Goal: Task Accomplishment & Management: Complete application form

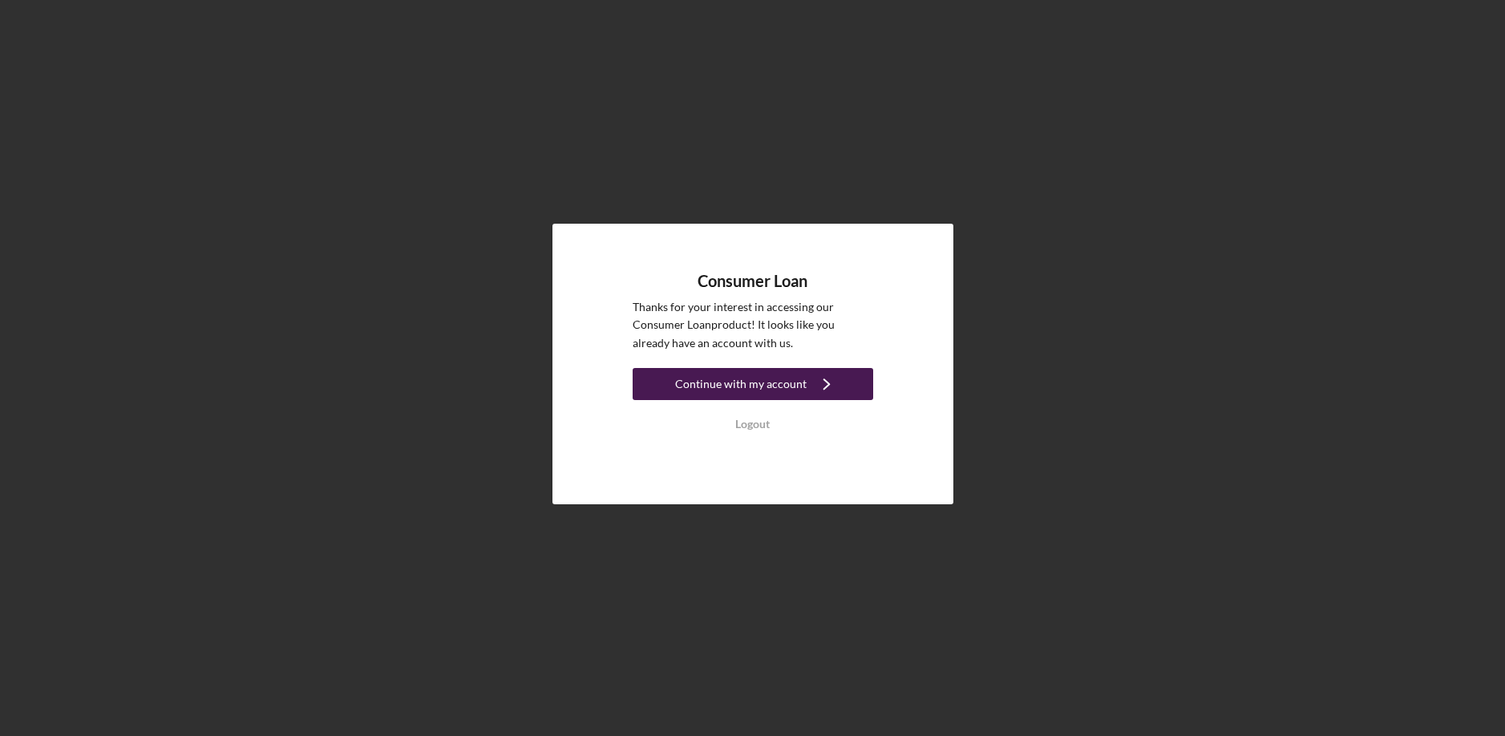
click at [820, 378] on icon "Icon/Navigate" at bounding box center [827, 384] width 40 height 40
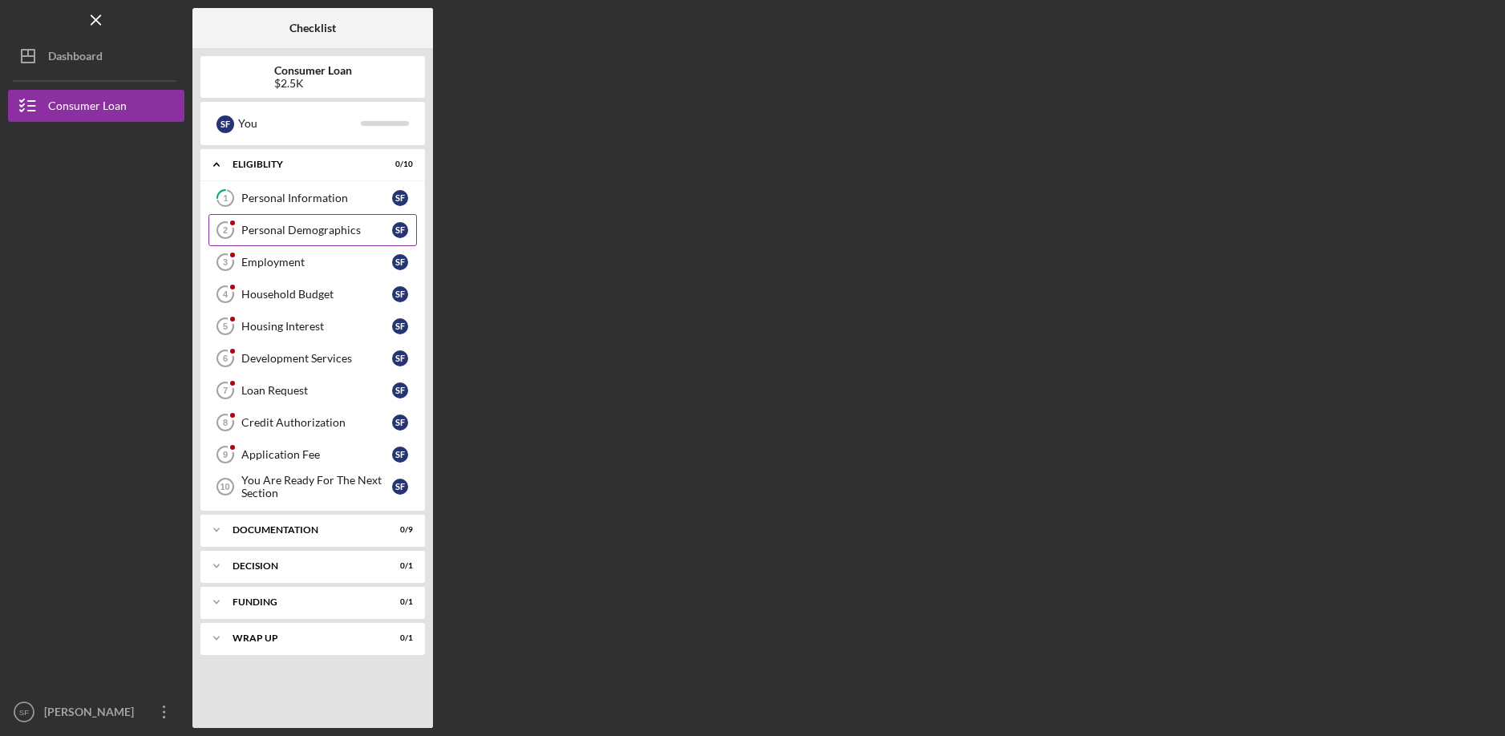
click at [365, 235] on div "Personal Demographics" at bounding box center [316, 230] width 151 height 13
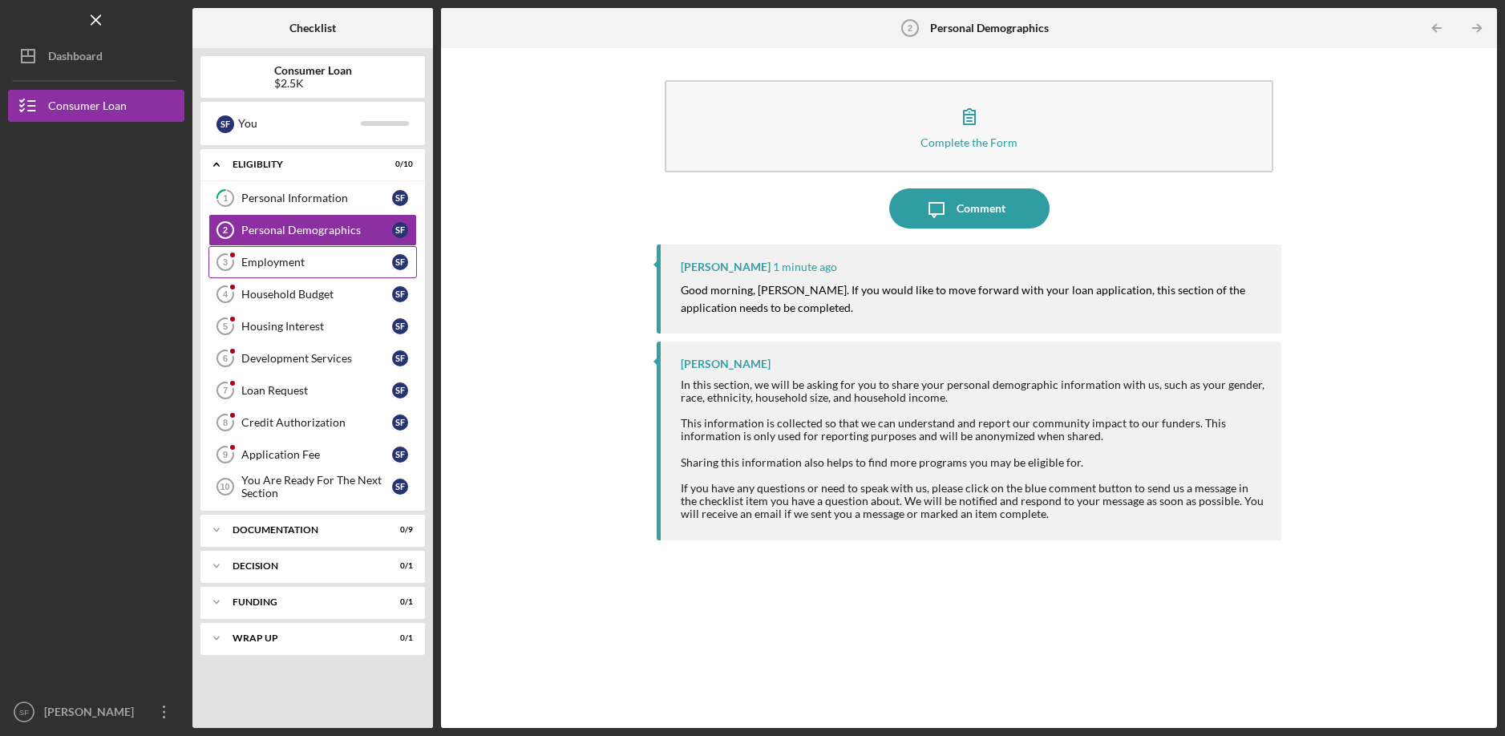
click at [300, 253] on link "Employment 3 Employment S F" at bounding box center [312, 262] width 208 height 32
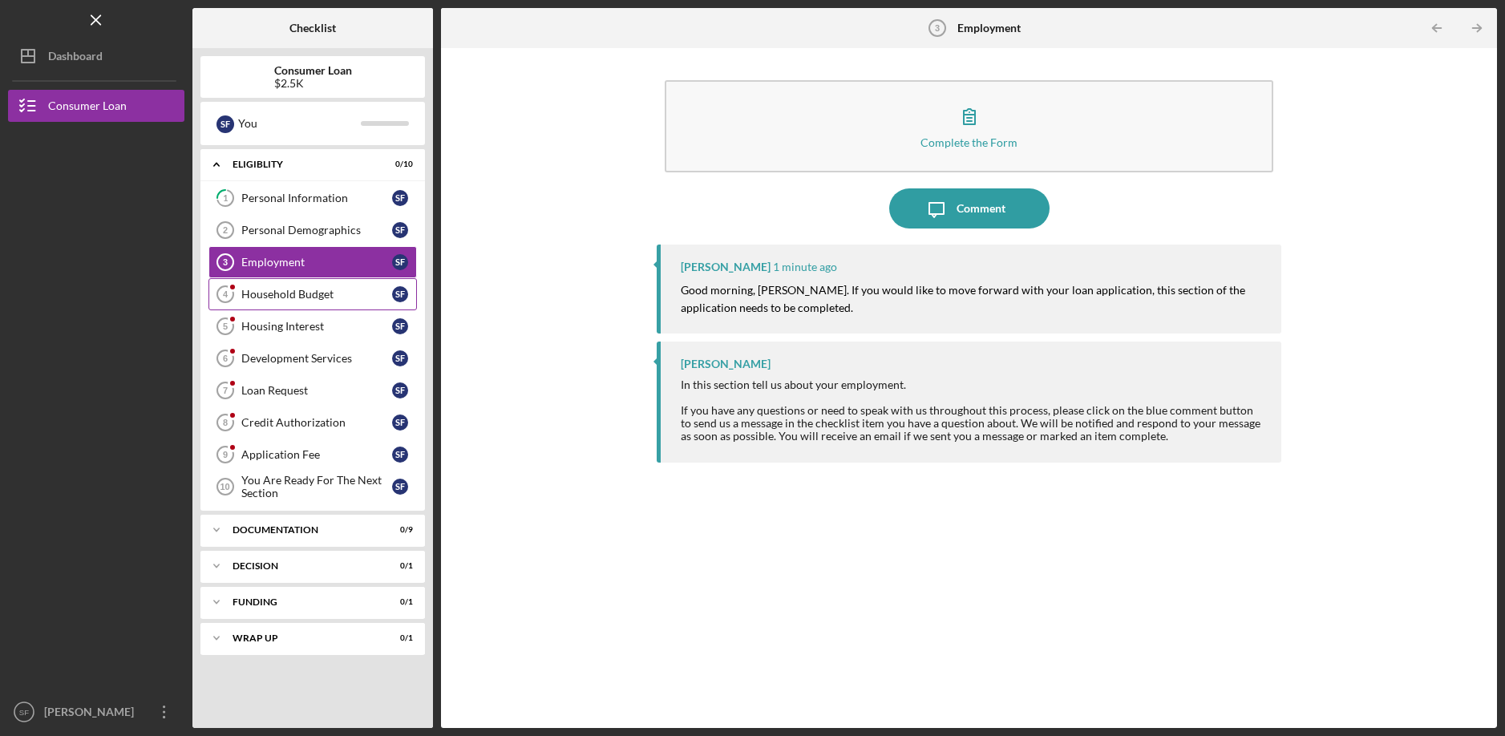
click at [301, 286] on link "Household Budget 4 Household Budget S F" at bounding box center [312, 294] width 208 height 32
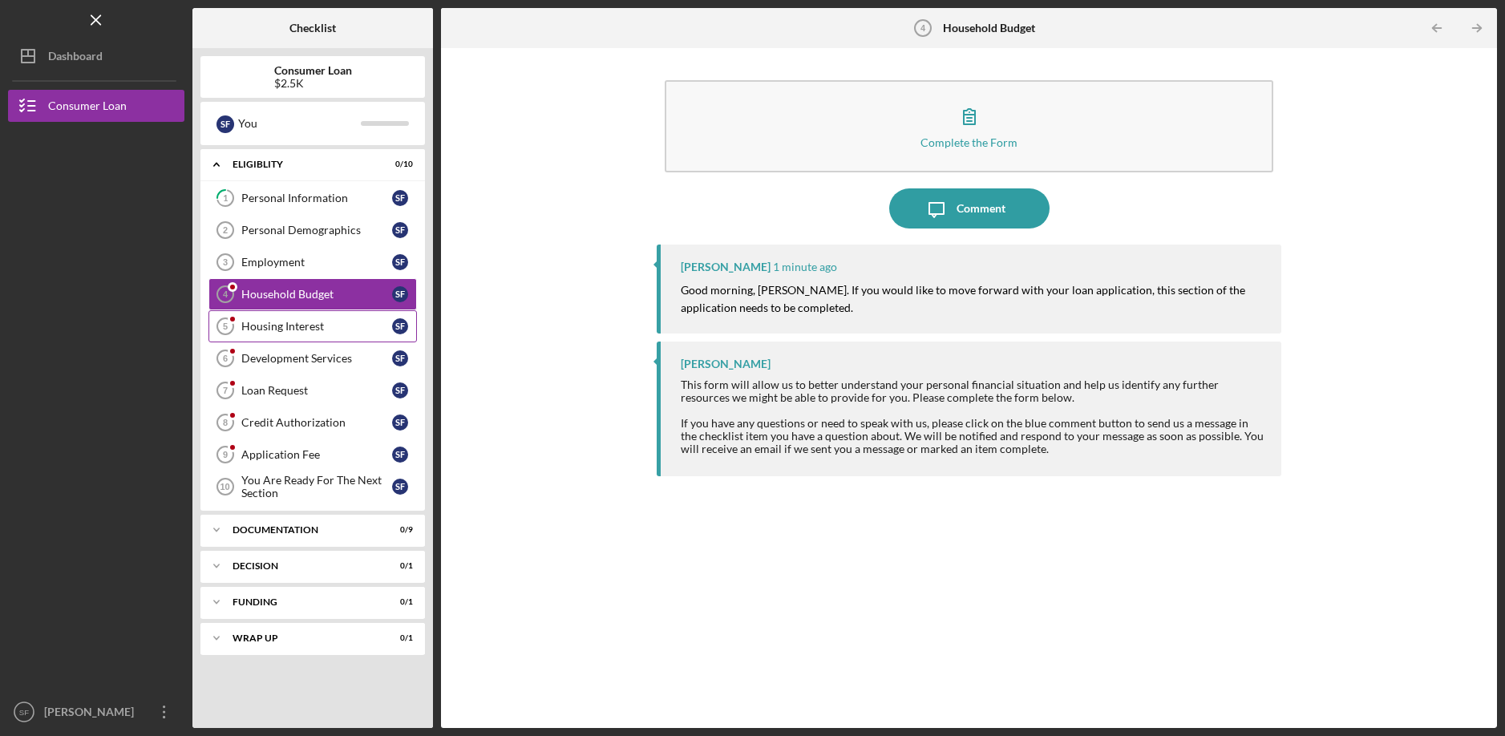
click at [302, 323] on div "Housing Interest" at bounding box center [316, 326] width 151 height 13
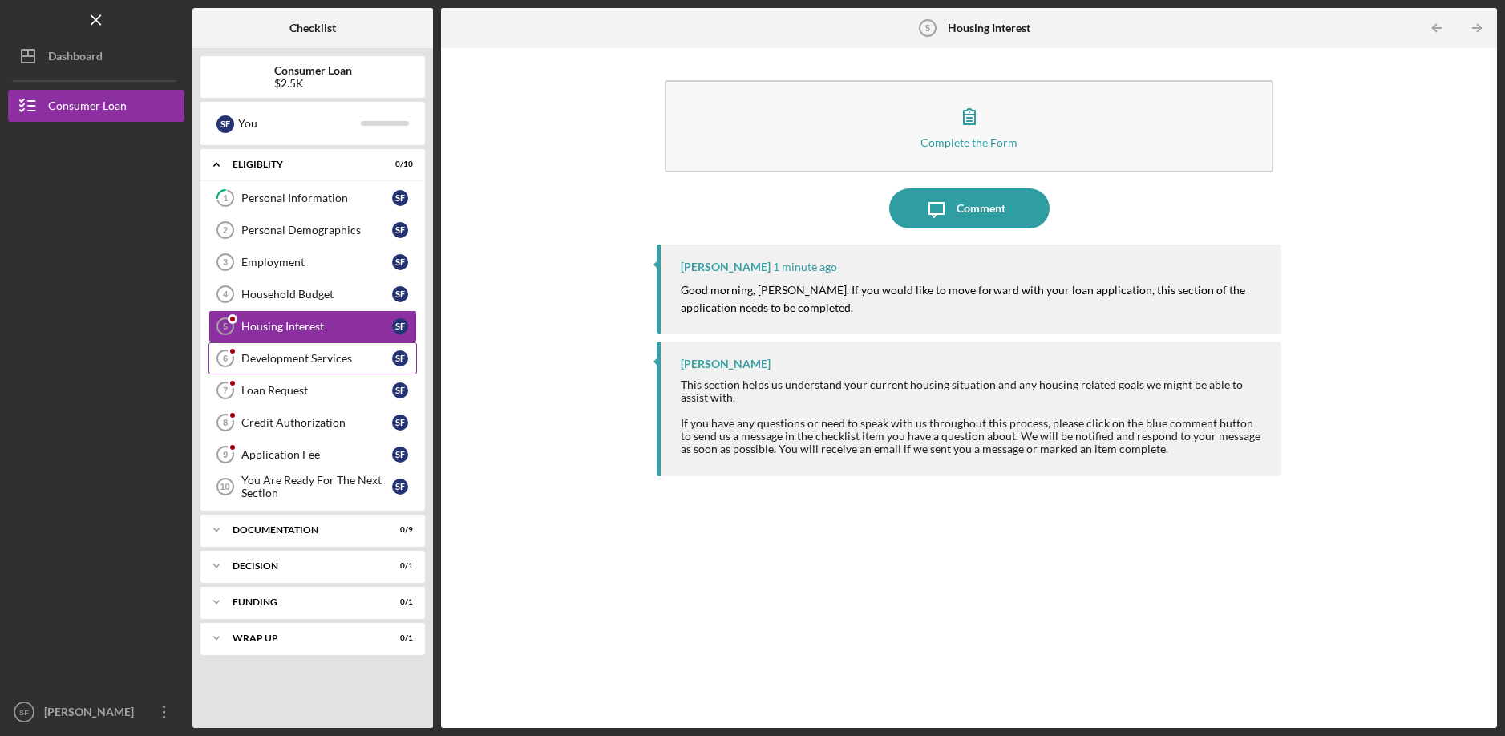
click at [302, 368] on link "Development Services 6 Development Services S F" at bounding box center [312, 358] width 208 height 32
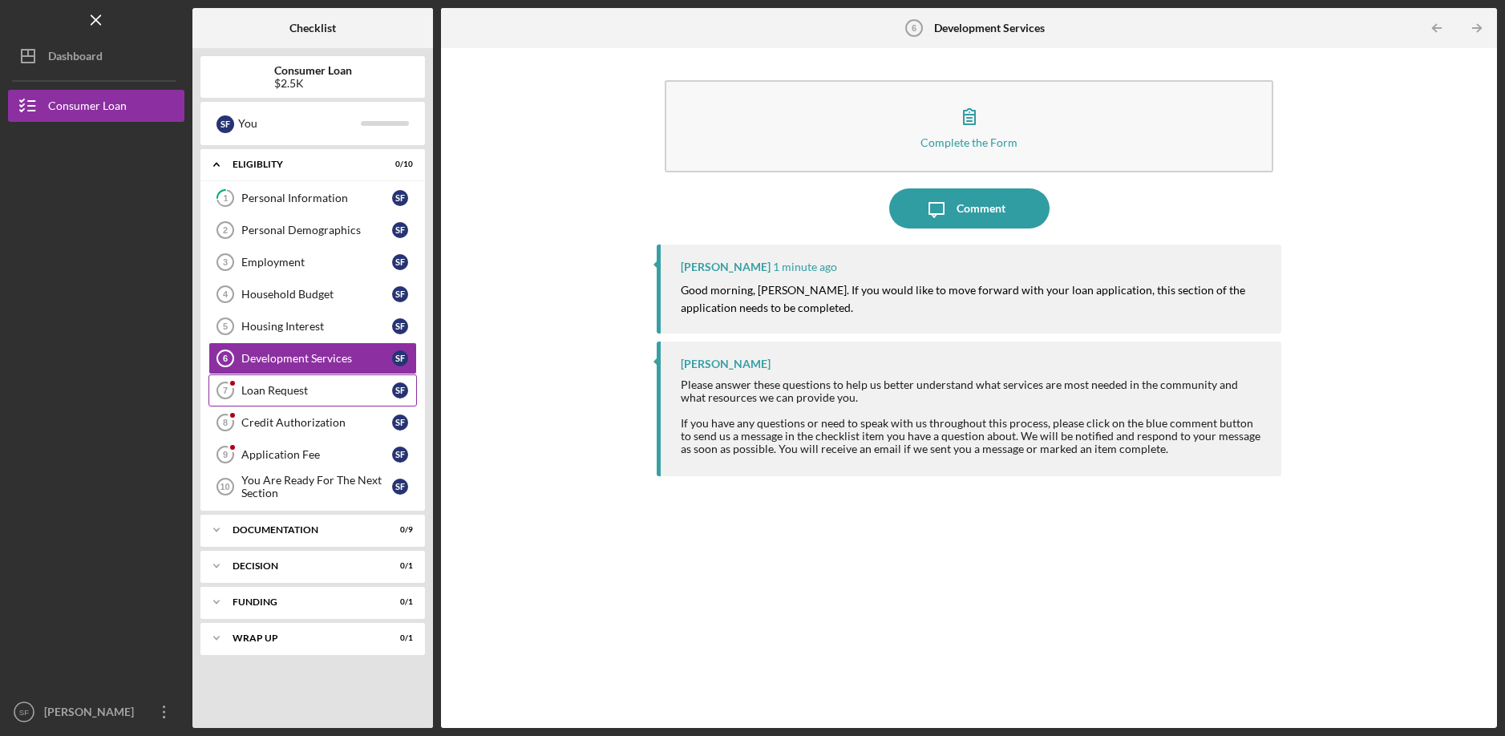
click at [302, 390] on div "Loan Request" at bounding box center [316, 390] width 151 height 13
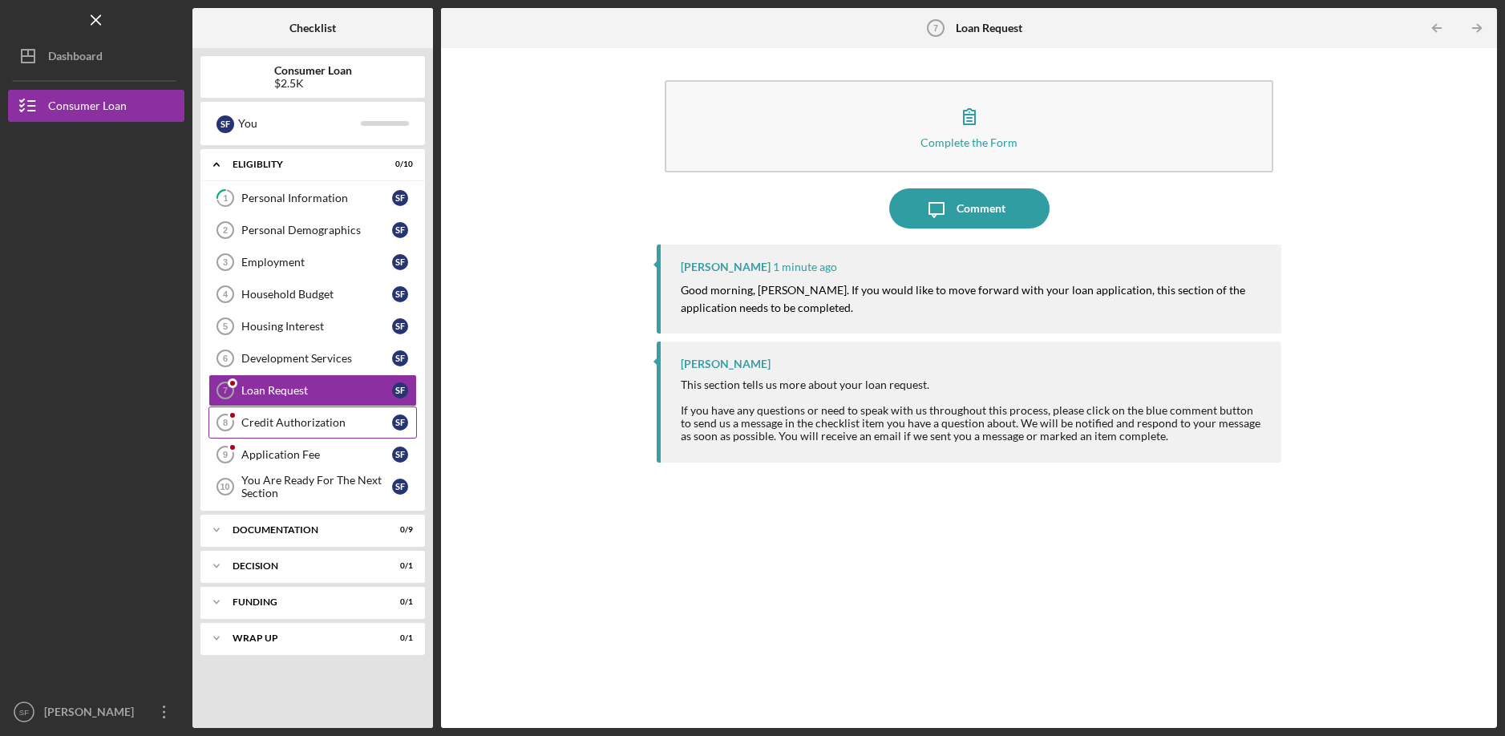
click at [306, 438] on link "Credit Authorization 8 Credit Authorization S F" at bounding box center [312, 423] width 208 height 32
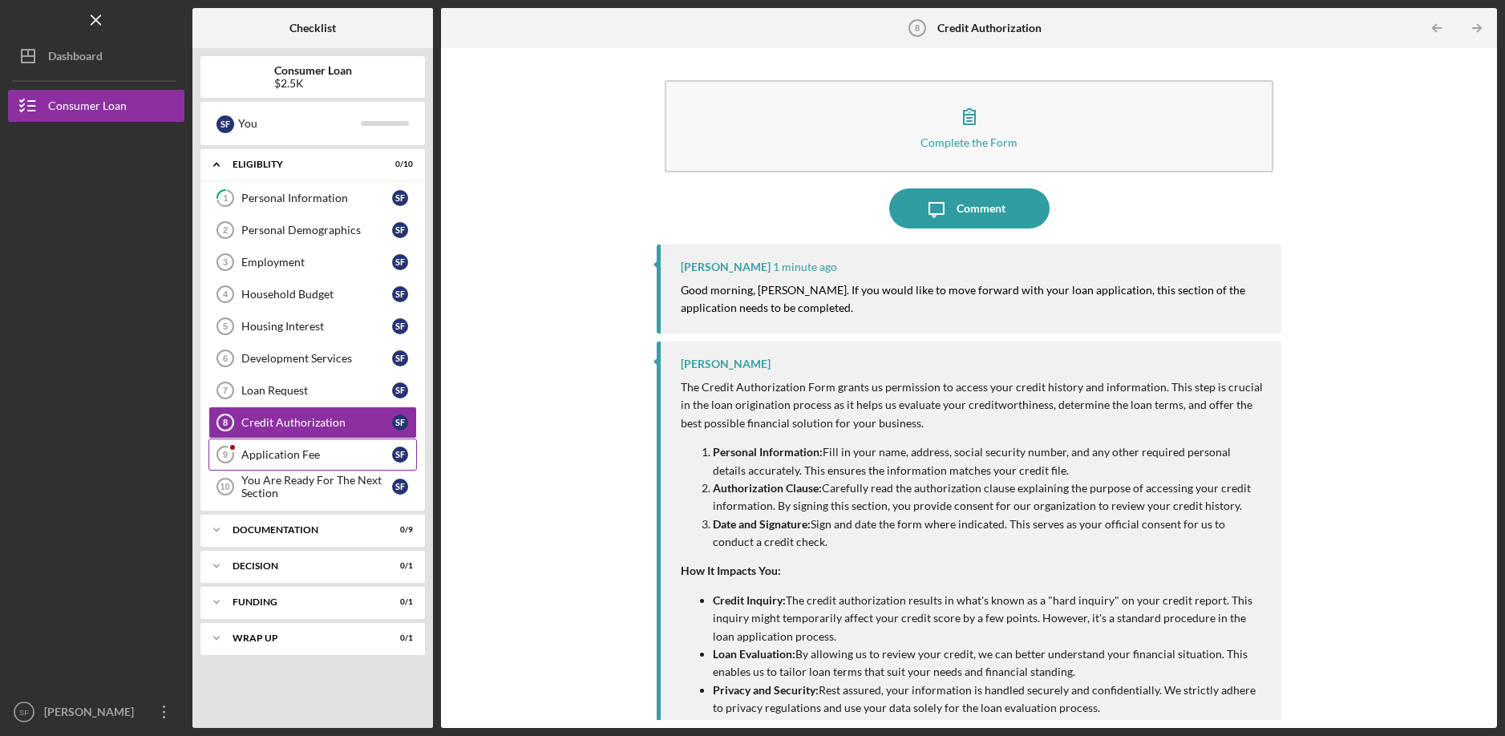
click at [306, 464] on link "Application Fee 9 Application Fee S F" at bounding box center [312, 455] width 208 height 32
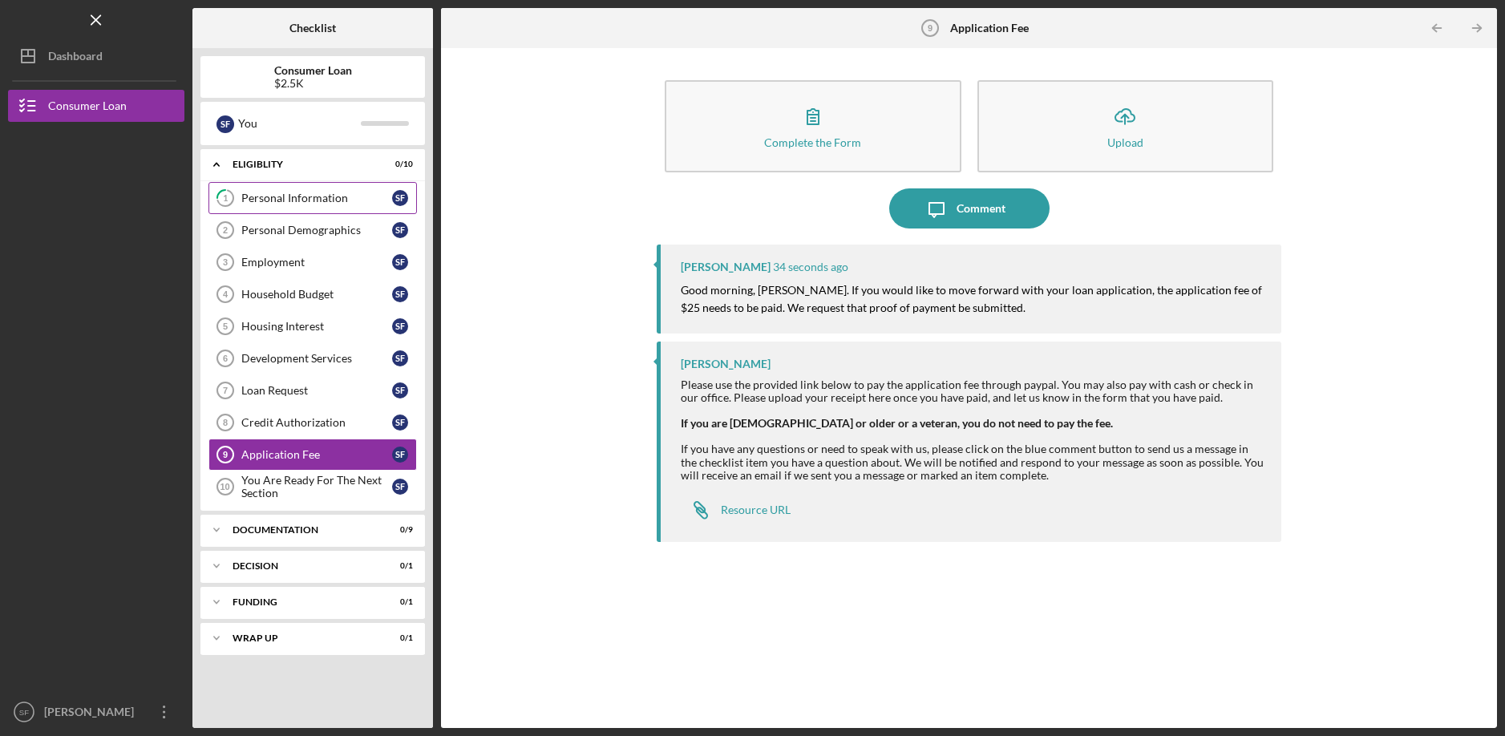
click at [312, 211] on link "1 Personal Information S F" at bounding box center [312, 198] width 208 height 32
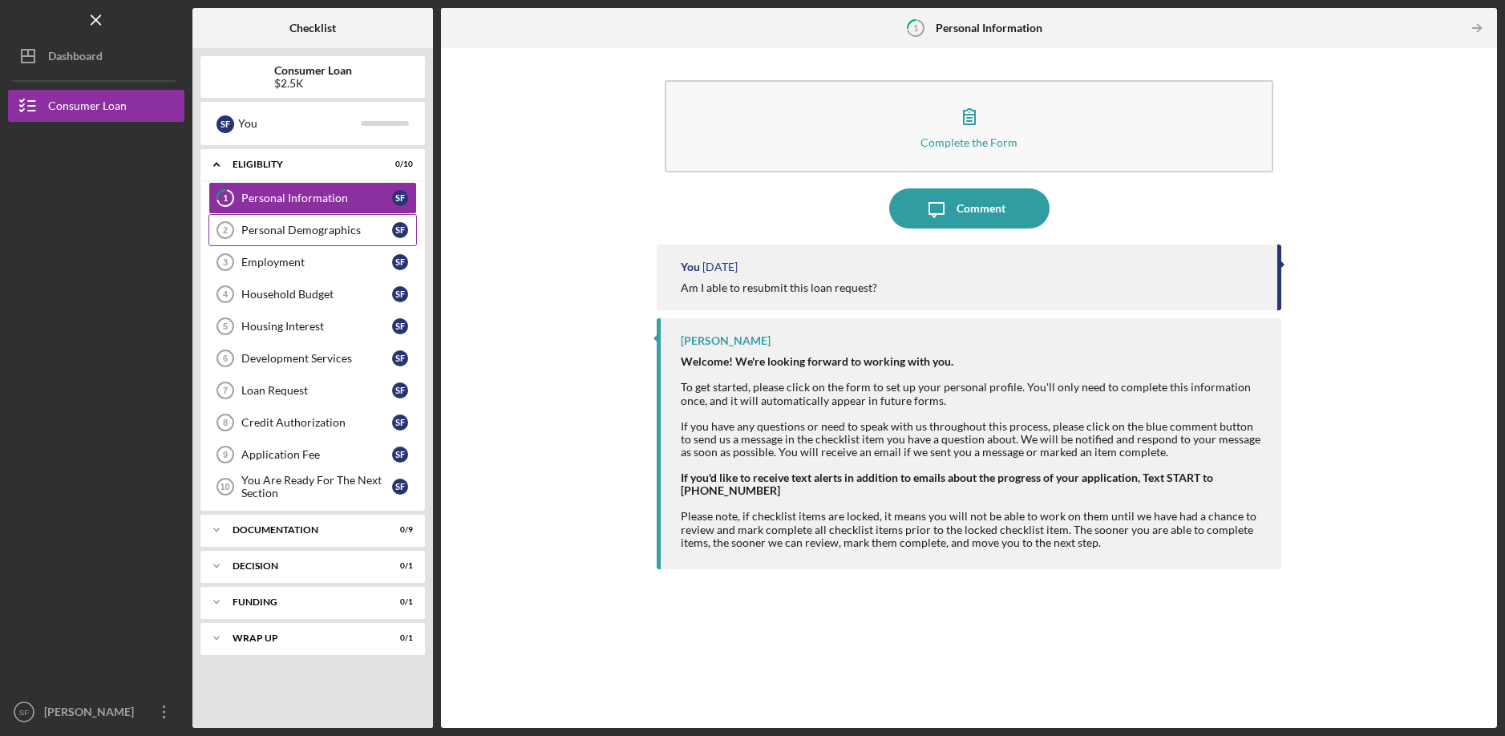
click at [295, 239] on link "Personal Demographics 2 Personal Demographics S F" at bounding box center [312, 230] width 208 height 32
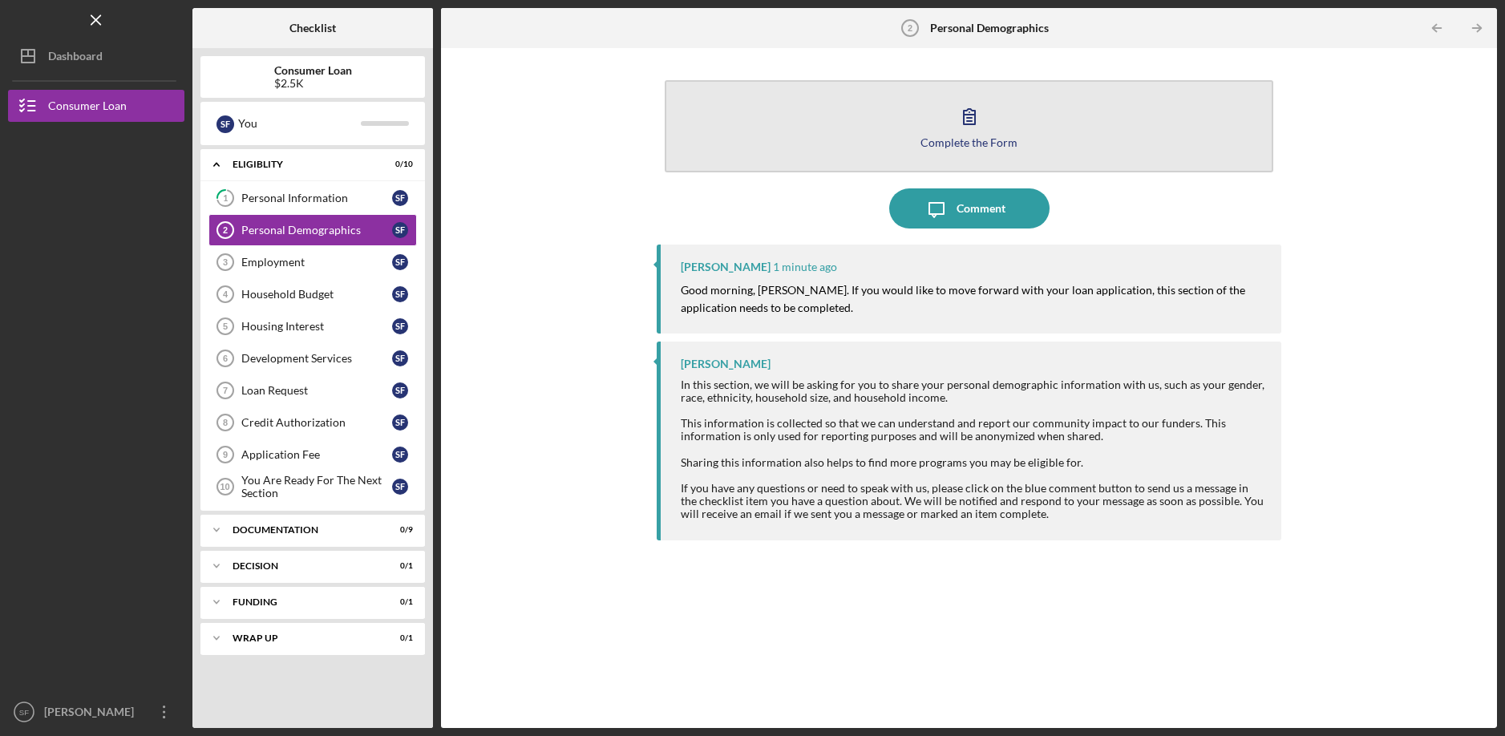
click at [980, 127] on icon "button" at bounding box center [969, 116] width 40 height 40
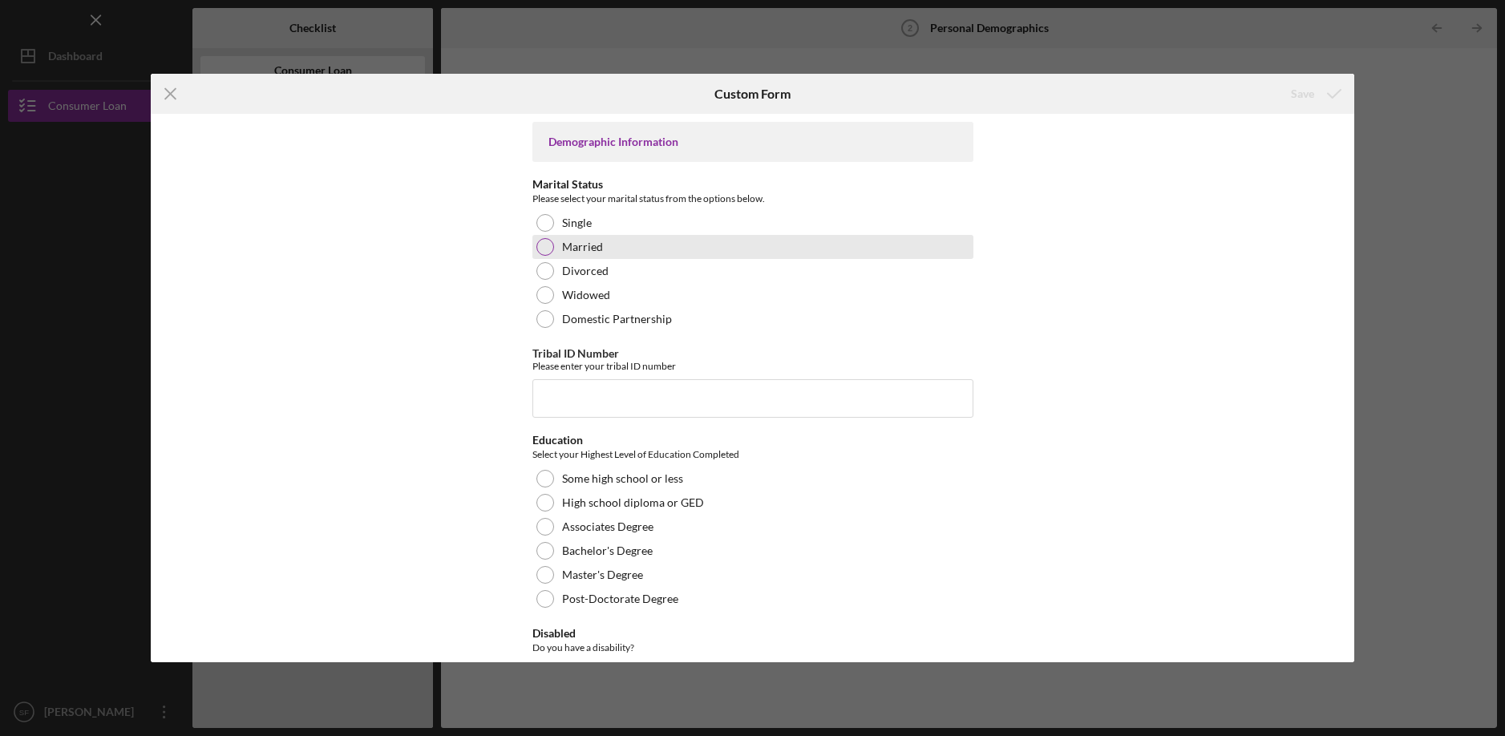
click at [548, 253] on div at bounding box center [545, 247] width 18 height 18
click at [572, 405] on input "Tribal ID Number" at bounding box center [752, 398] width 441 height 38
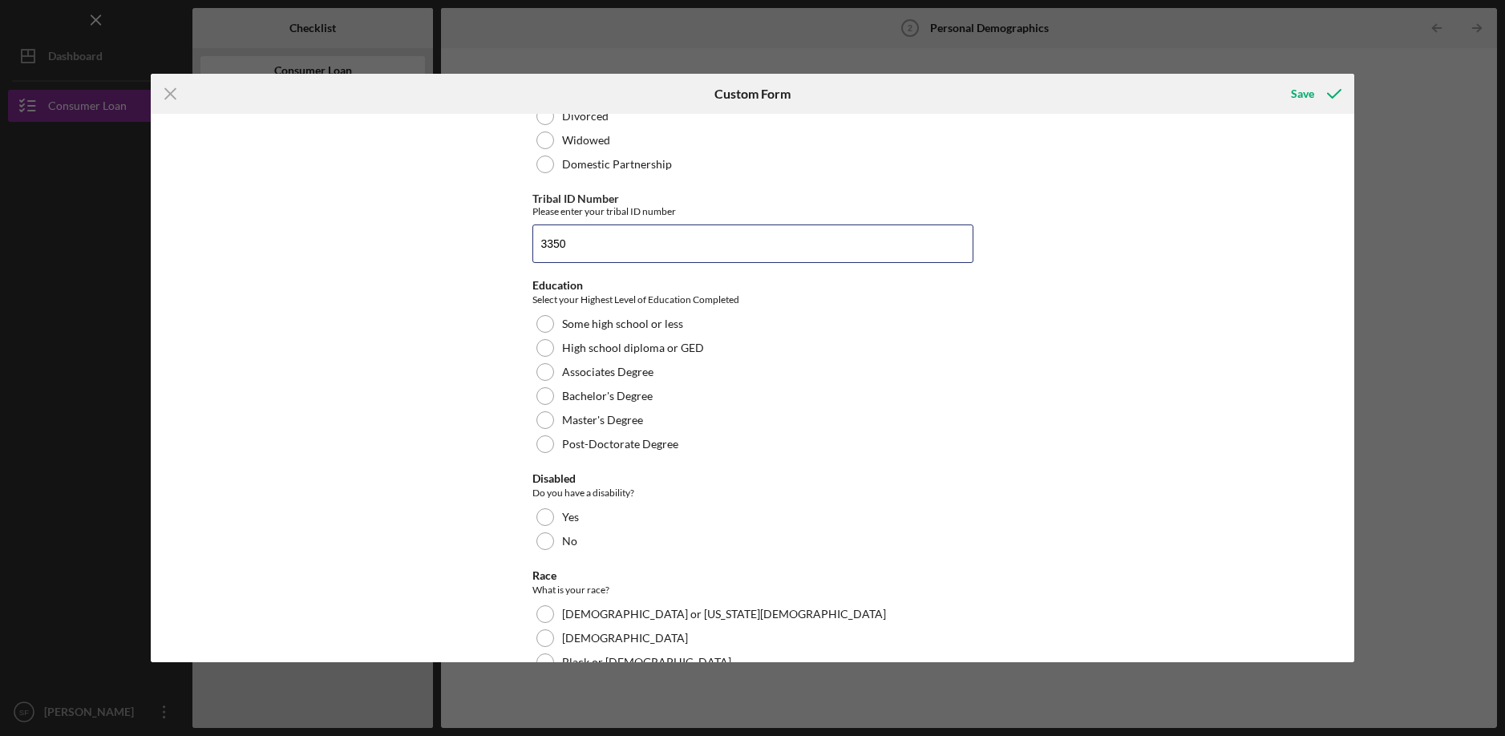
scroll to position [160, 0]
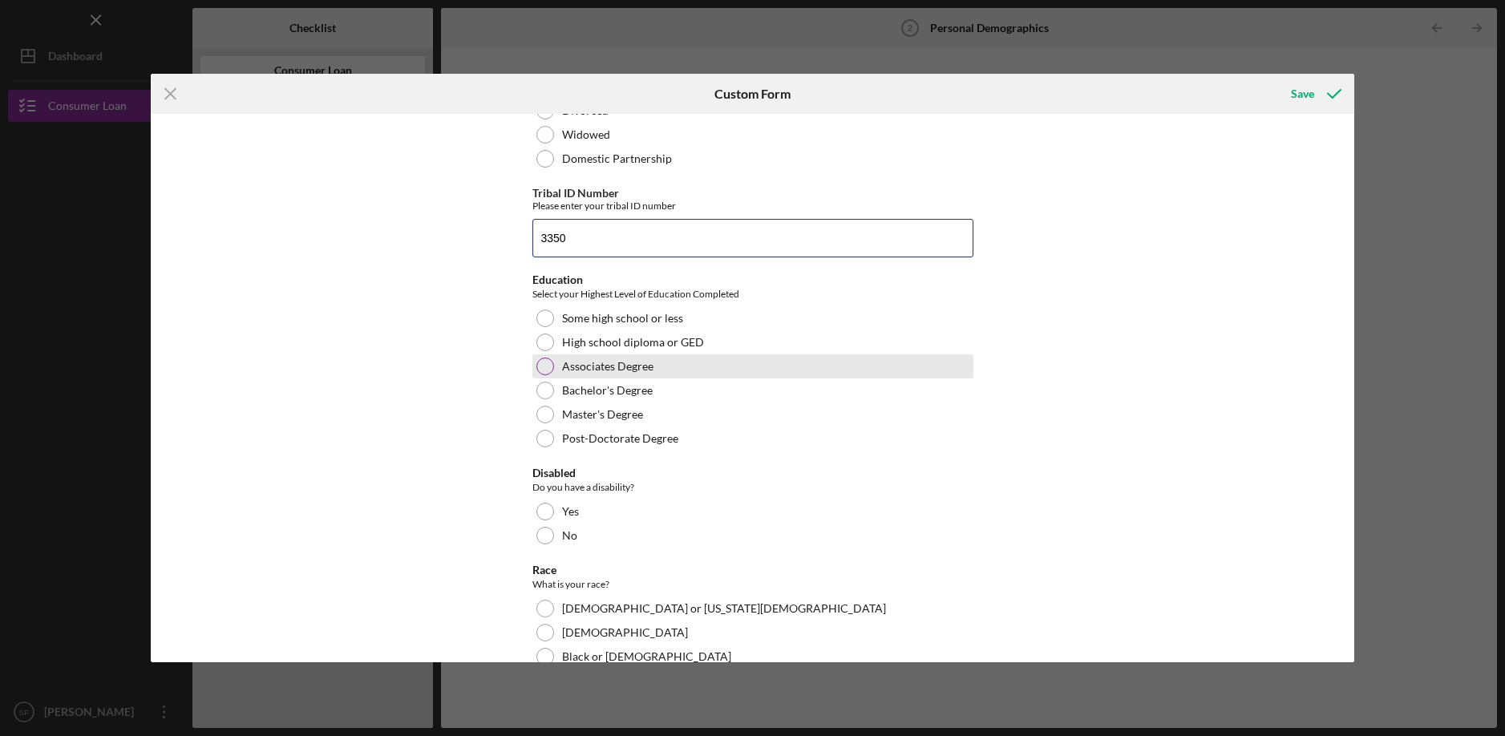
type input "3350"
click at [538, 373] on div at bounding box center [545, 367] width 18 height 18
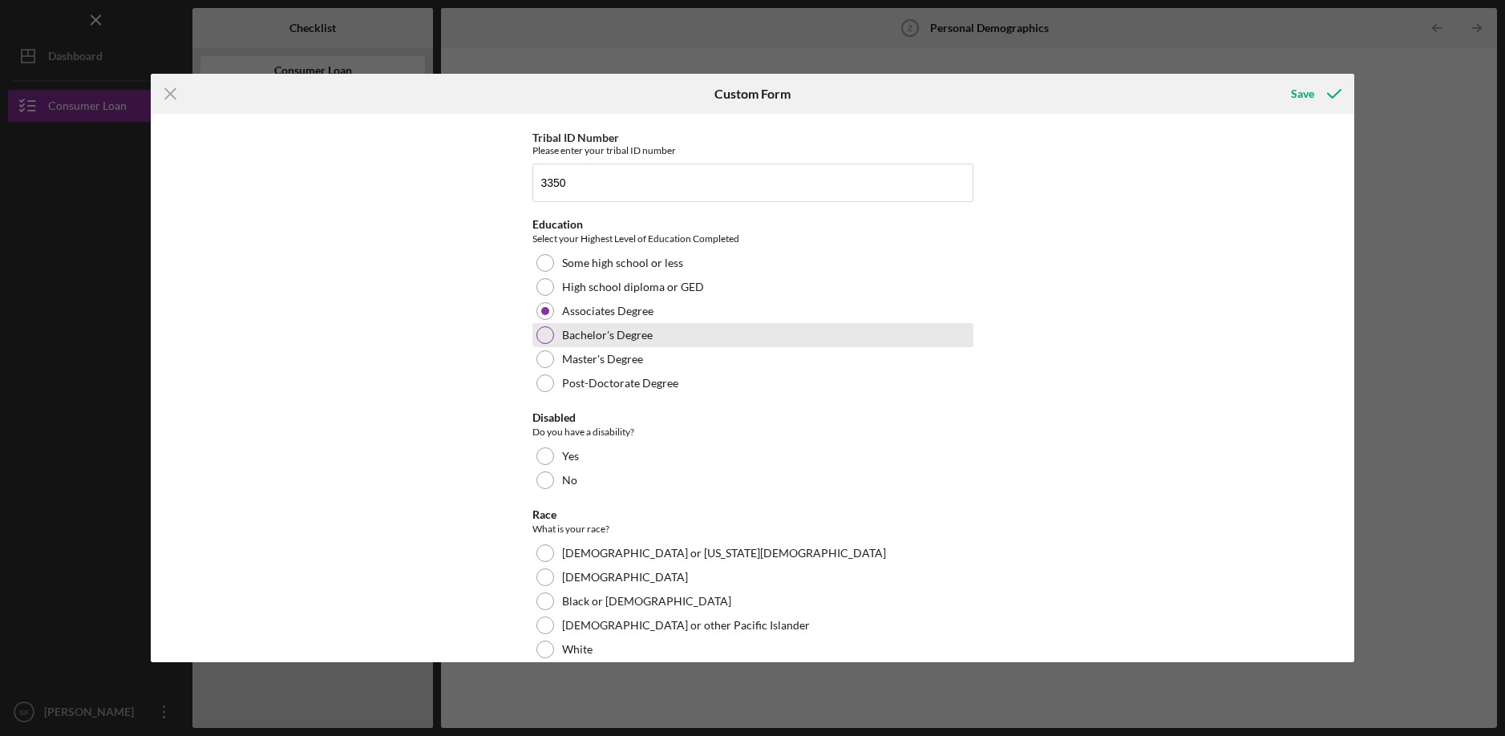
scroll to position [241, 0]
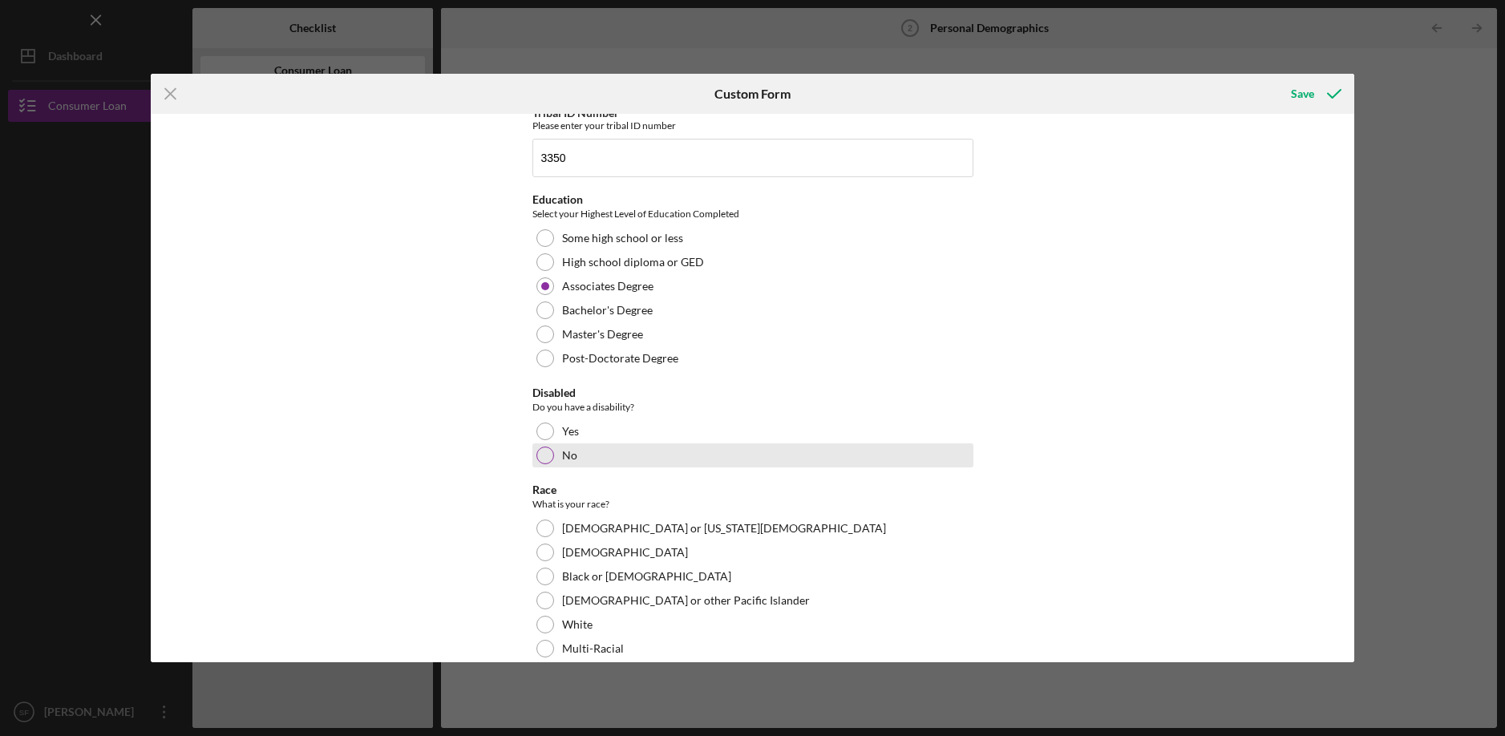
click at [539, 458] on div at bounding box center [545, 456] width 18 height 18
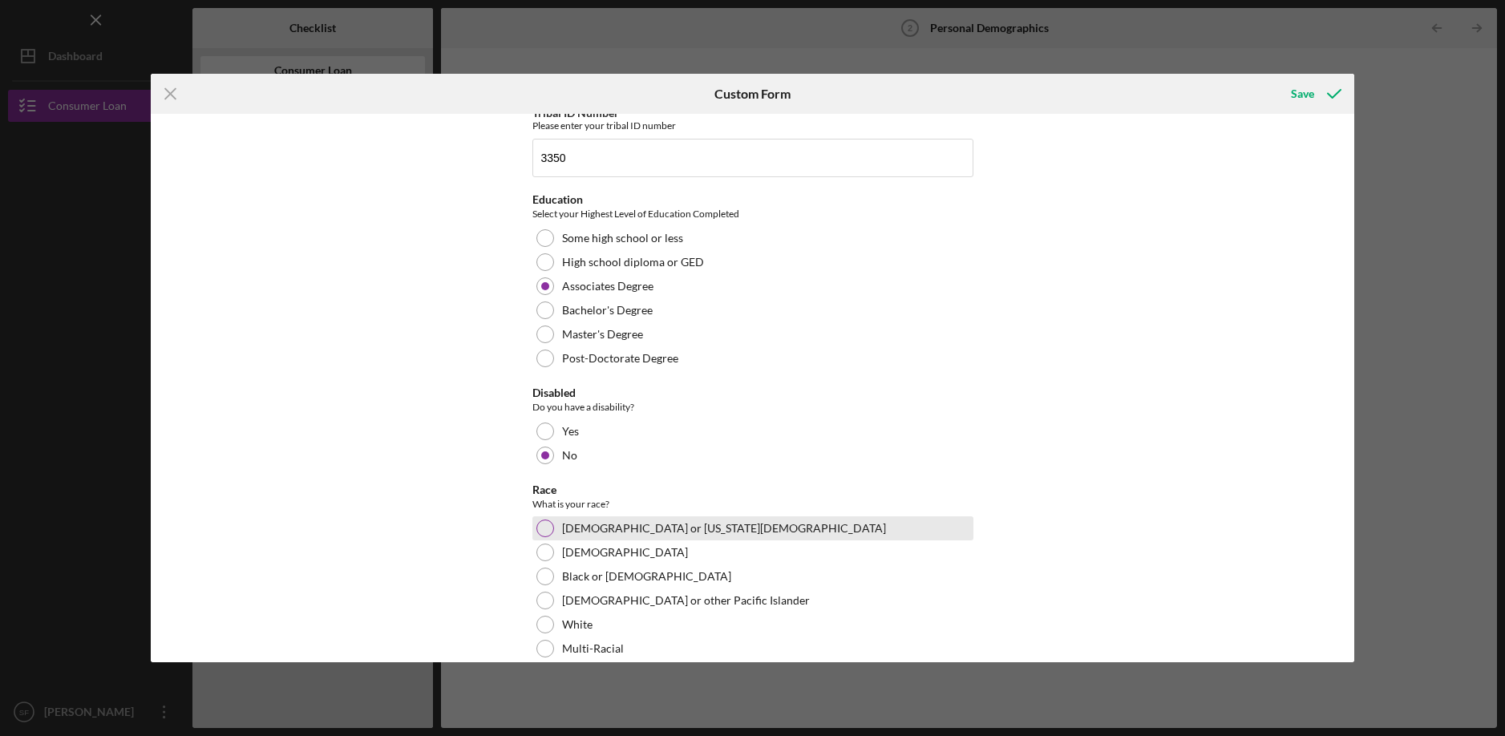
click at [549, 526] on div at bounding box center [545, 529] width 18 height 18
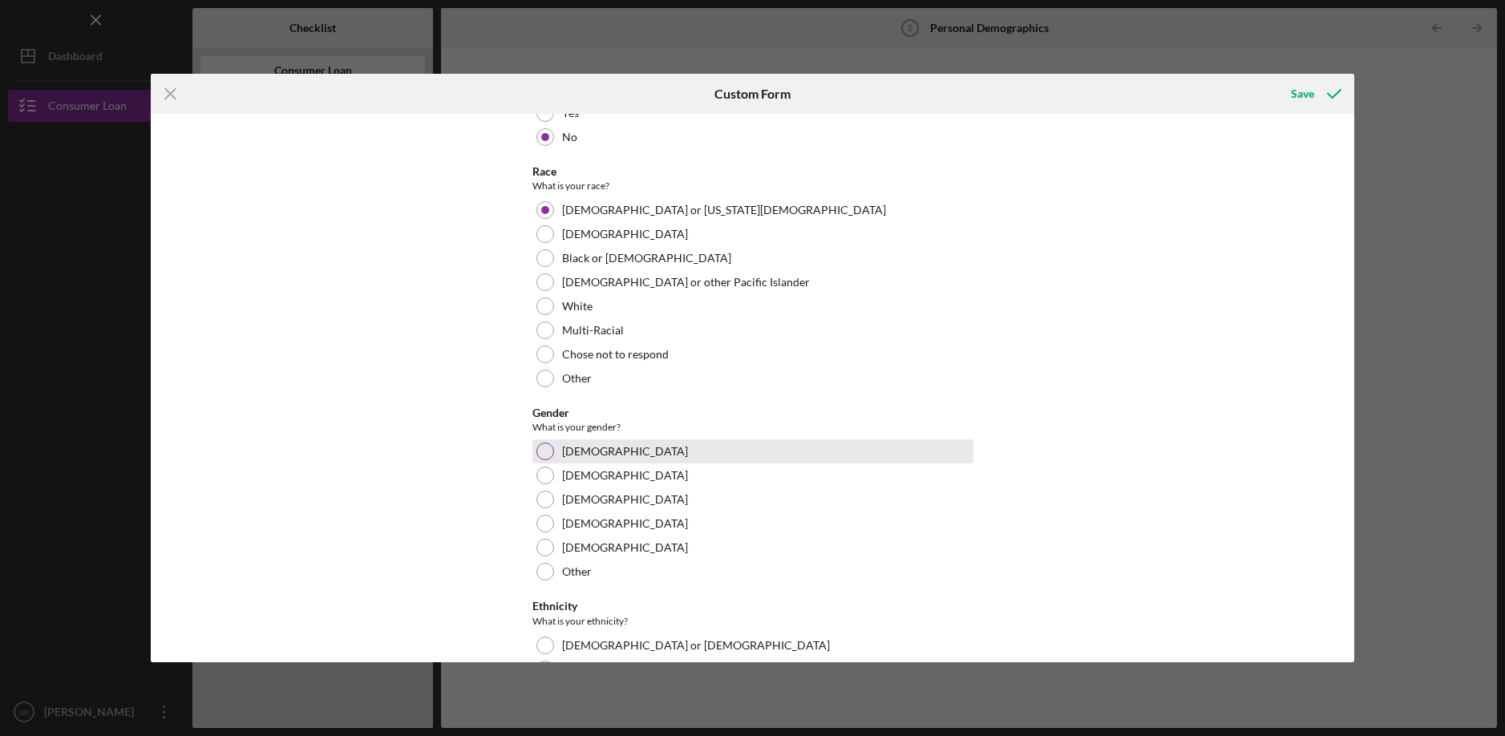
scroll to position [561, 0]
click at [561, 456] on div "[DEMOGRAPHIC_DATA]" at bounding box center [752, 449] width 441 height 24
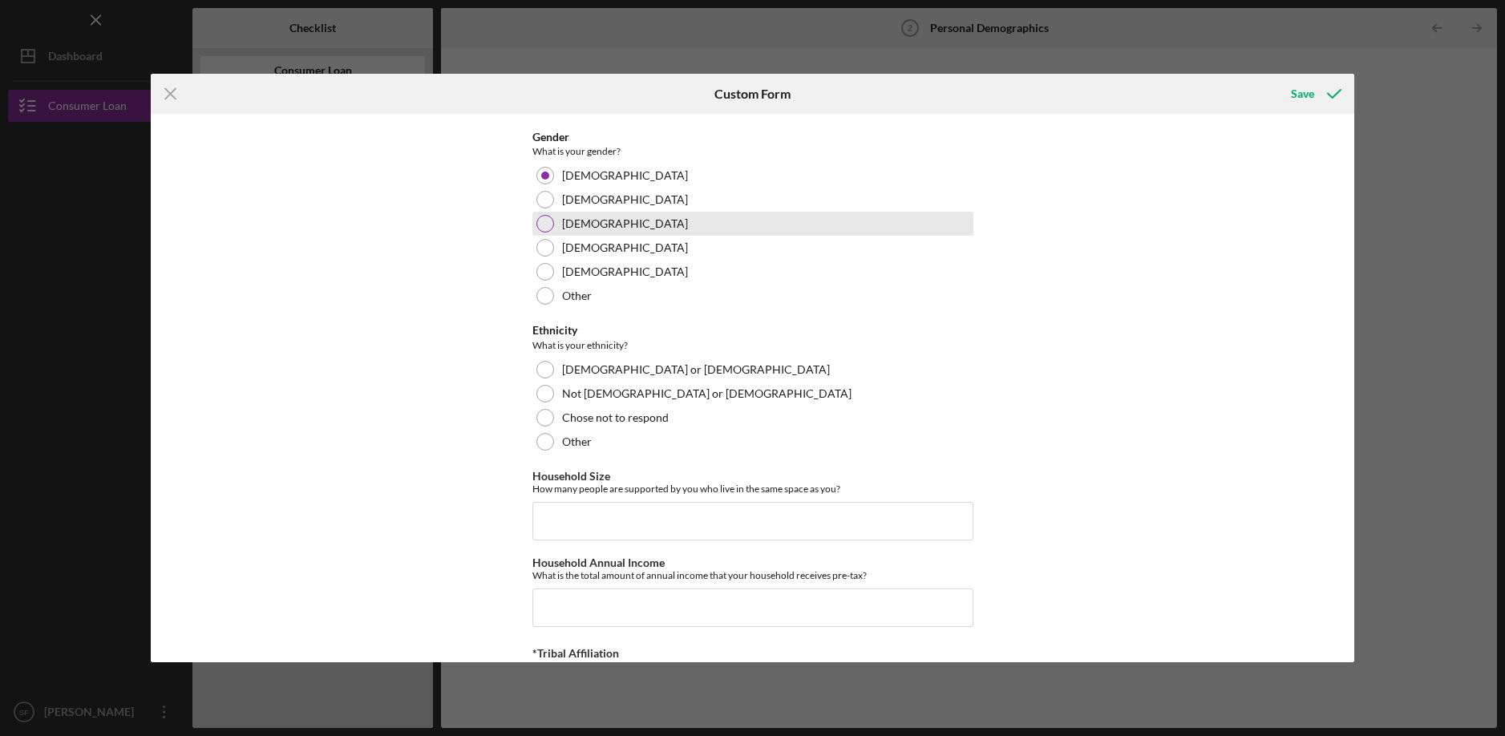
scroll to position [882, 0]
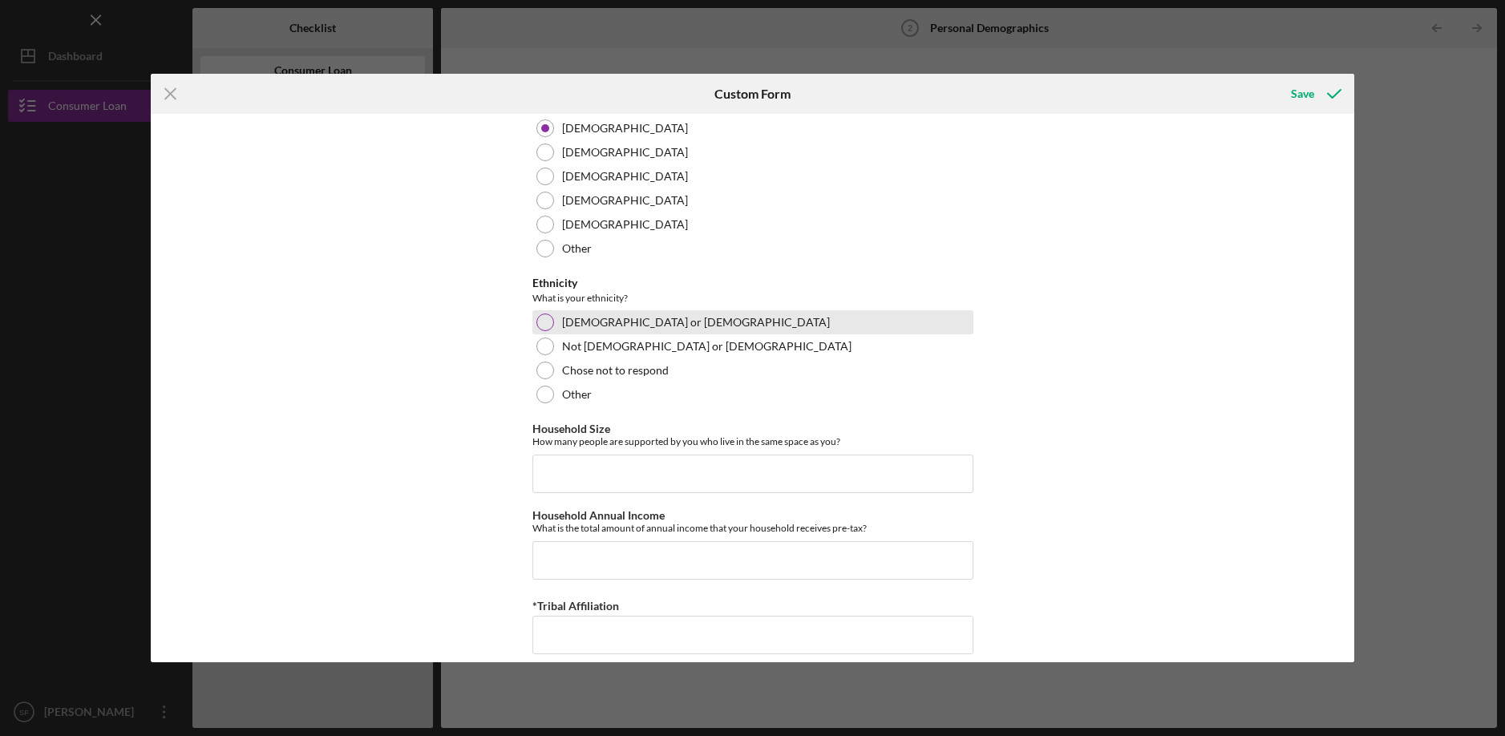
click at [542, 322] on div at bounding box center [545, 322] width 18 height 18
click at [645, 476] on input "Household Size" at bounding box center [752, 474] width 441 height 38
type input "3"
click at [1275, 78] on button "Save" at bounding box center [1314, 94] width 79 height 32
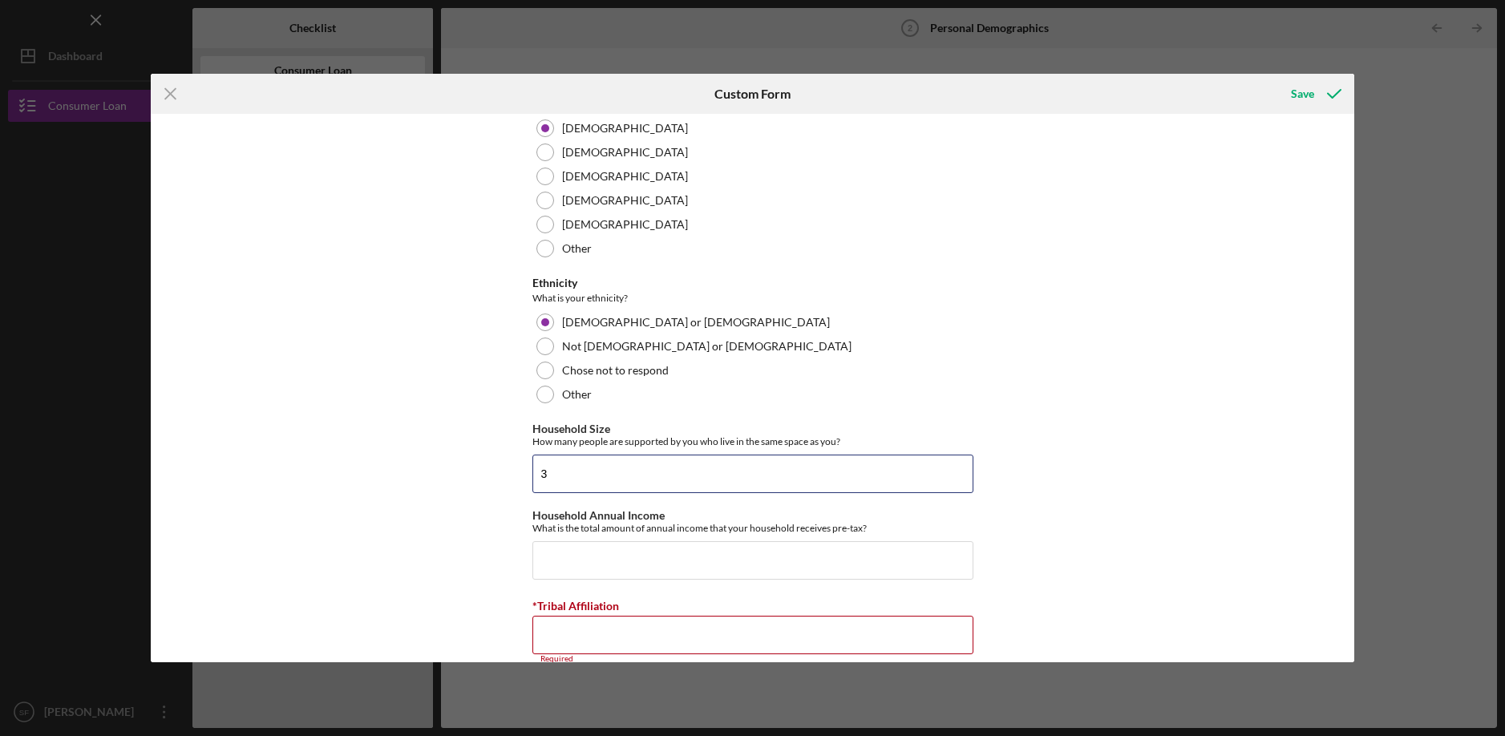
scroll to position [908, 0]
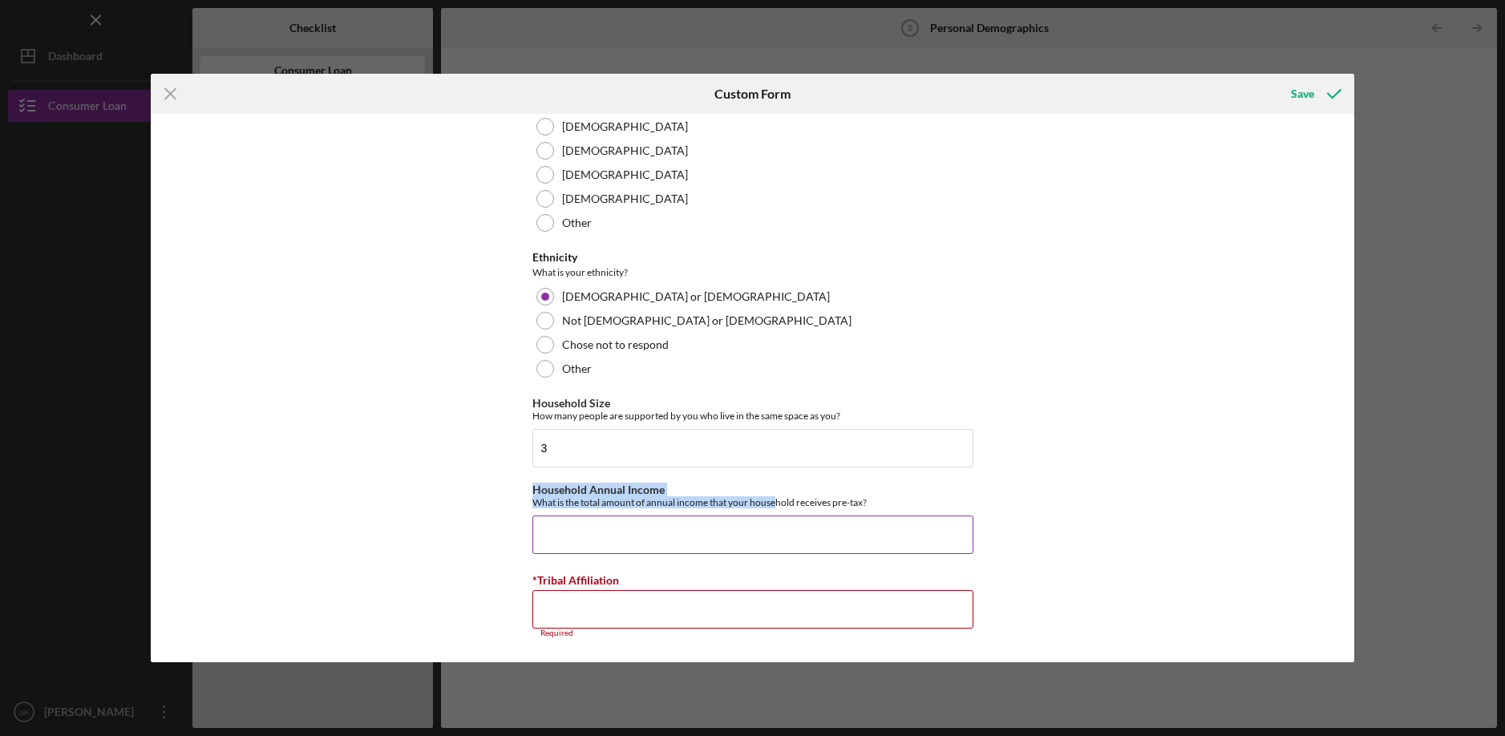
drag, startPoint x: 775, startPoint y: 504, endPoint x: 771, endPoint y: 515, distance: 11.9
click at [775, 515] on div "Household Annual Income What is the total amount of annual income that your hou…" at bounding box center [752, 518] width 441 height 71
click at [779, 531] on input "Household Annual Income" at bounding box center [752, 535] width 441 height 38
type input "$125,000"
click at [912, 614] on input "*Tribal Affiliation" at bounding box center [752, 609] width 441 height 38
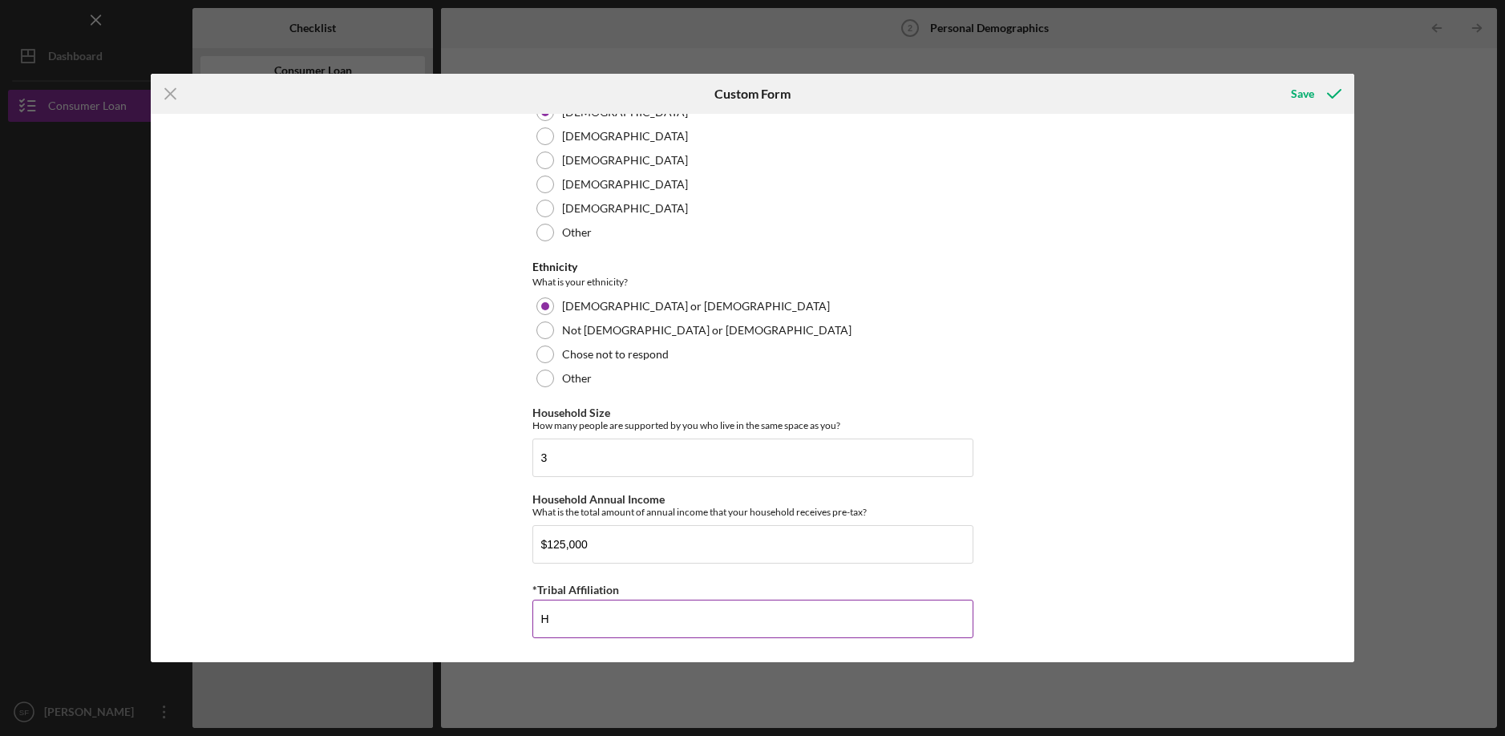
scroll to position [898, 0]
type input "Ho-Chunk"
drag, startPoint x: 1071, startPoint y: 353, endPoint x: 1098, endPoint y: 354, distance: 26.5
click at [1072, 353] on div "Demographic Information Marital Status Please select your marital status from t…" at bounding box center [753, 388] width 1204 height 548
click at [1321, 90] on icon "submit" at bounding box center [1334, 94] width 40 height 40
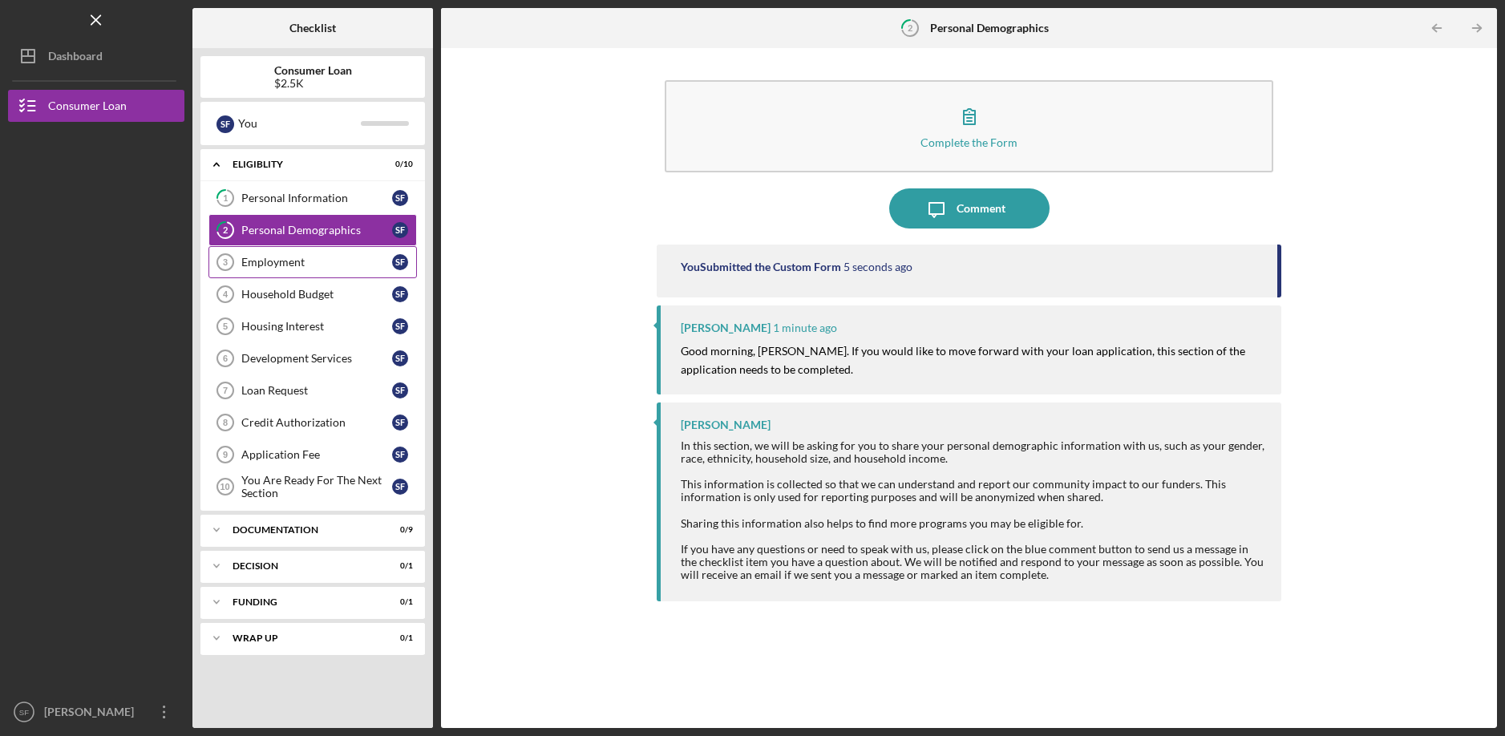
click at [276, 257] on div "Employment" at bounding box center [316, 262] width 151 height 13
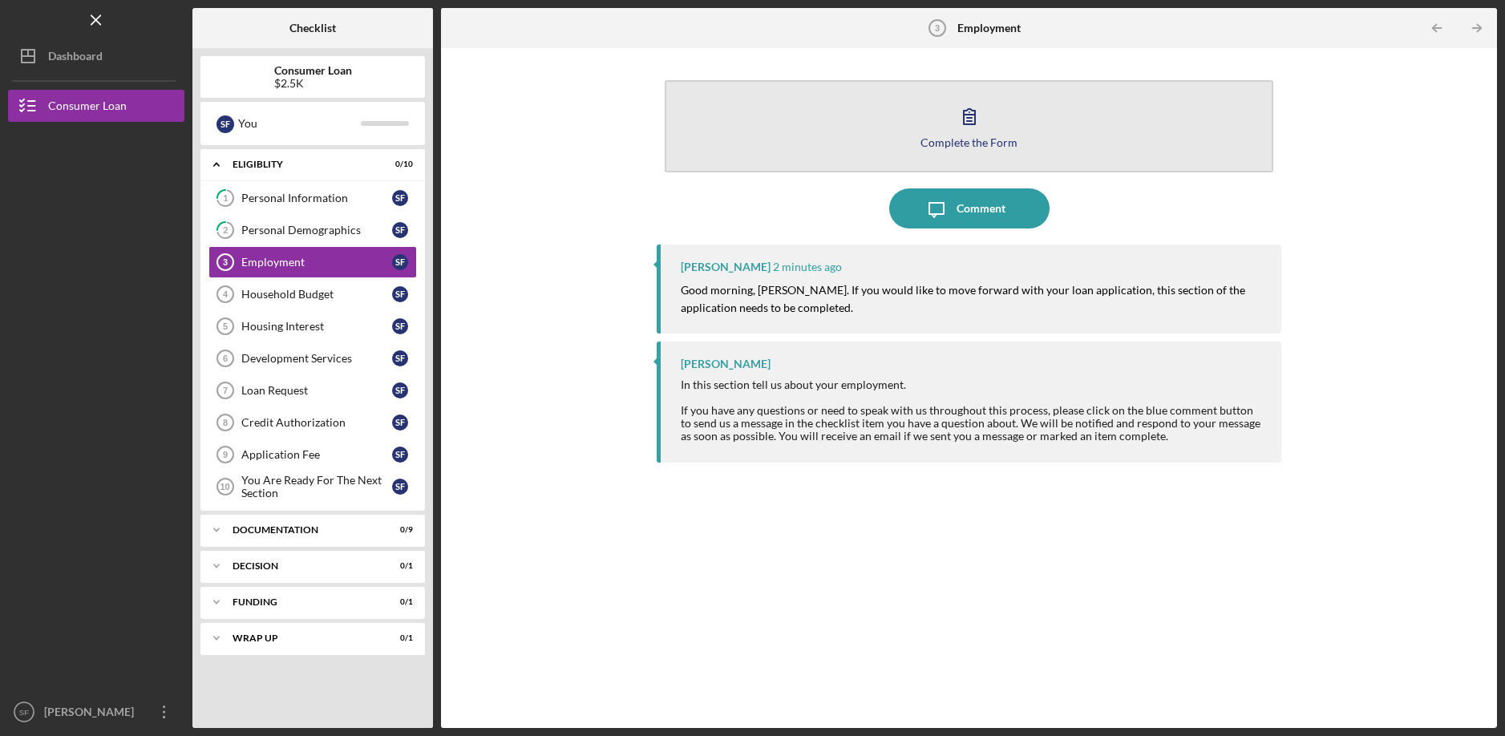
click at [1000, 132] on button "Complete the Form Form" at bounding box center [969, 126] width 608 height 92
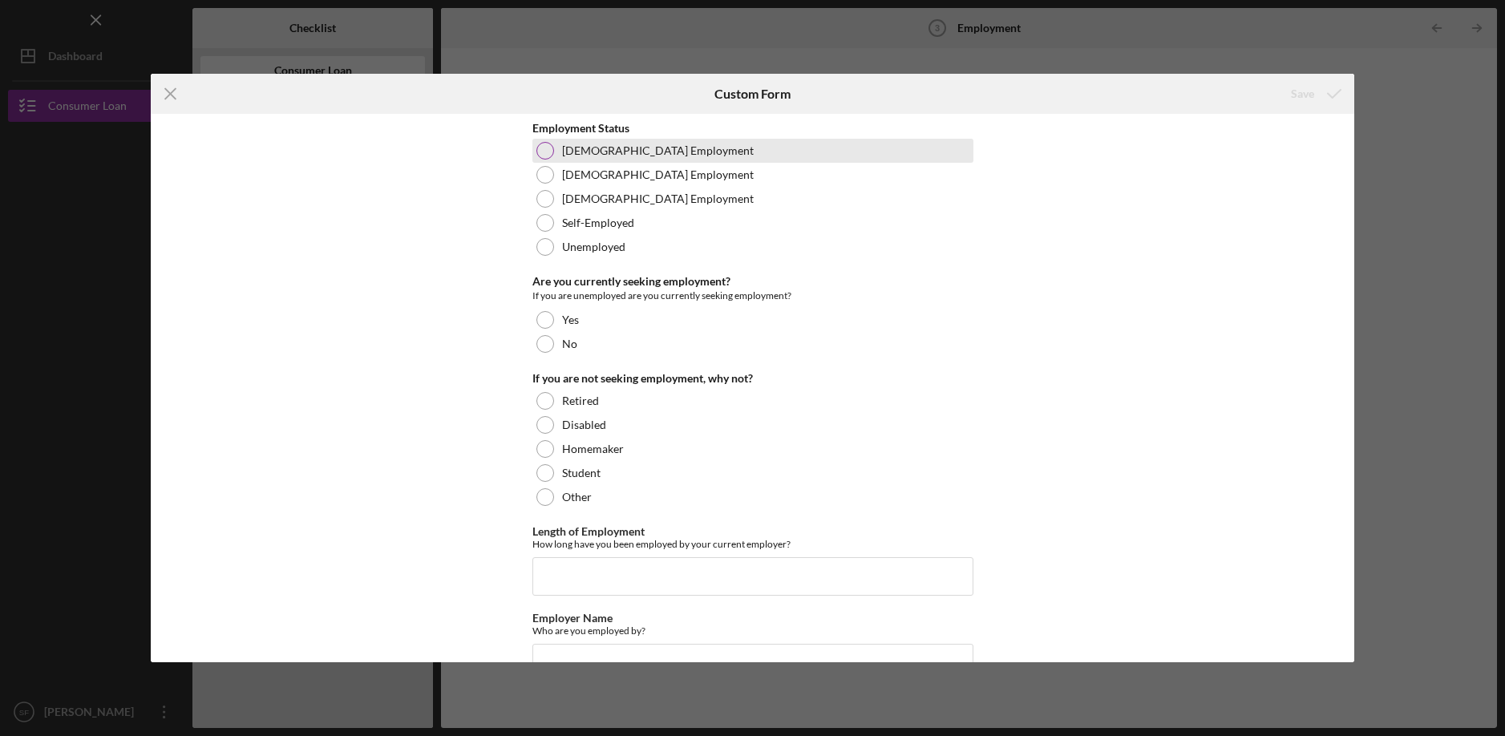
click at [537, 156] on div at bounding box center [545, 151] width 18 height 18
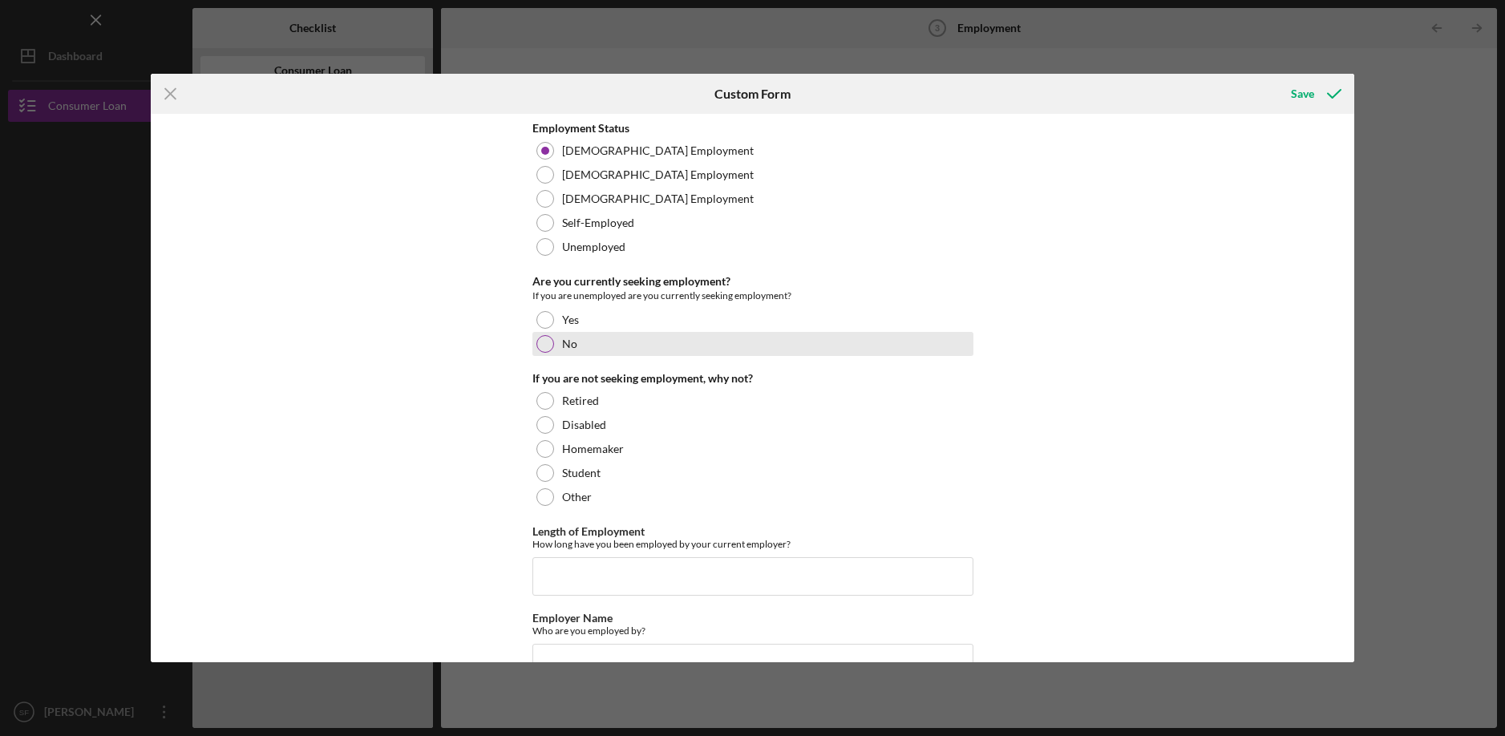
click at [540, 336] on div at bounding box center [545, 344] width 18 height 18
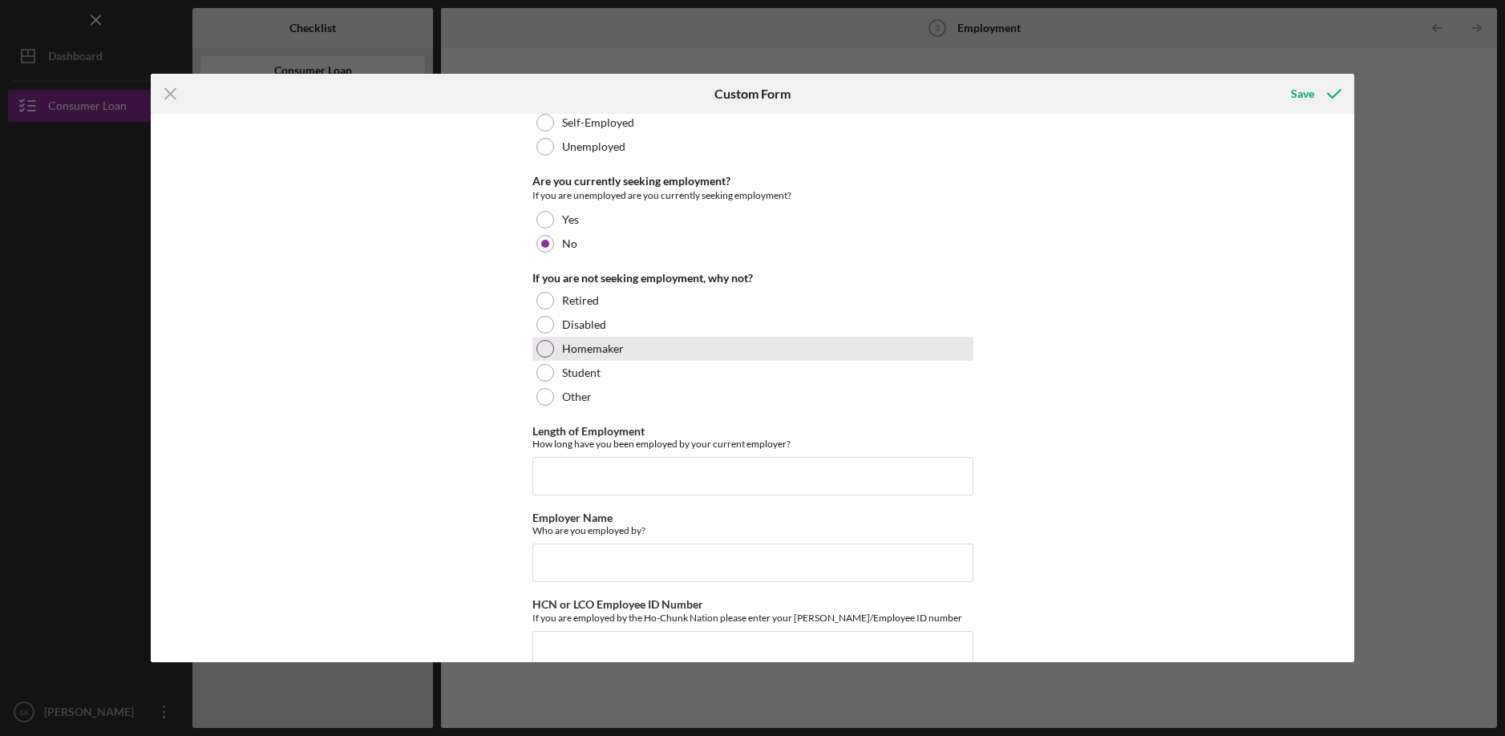
scroll to position [131, 0]
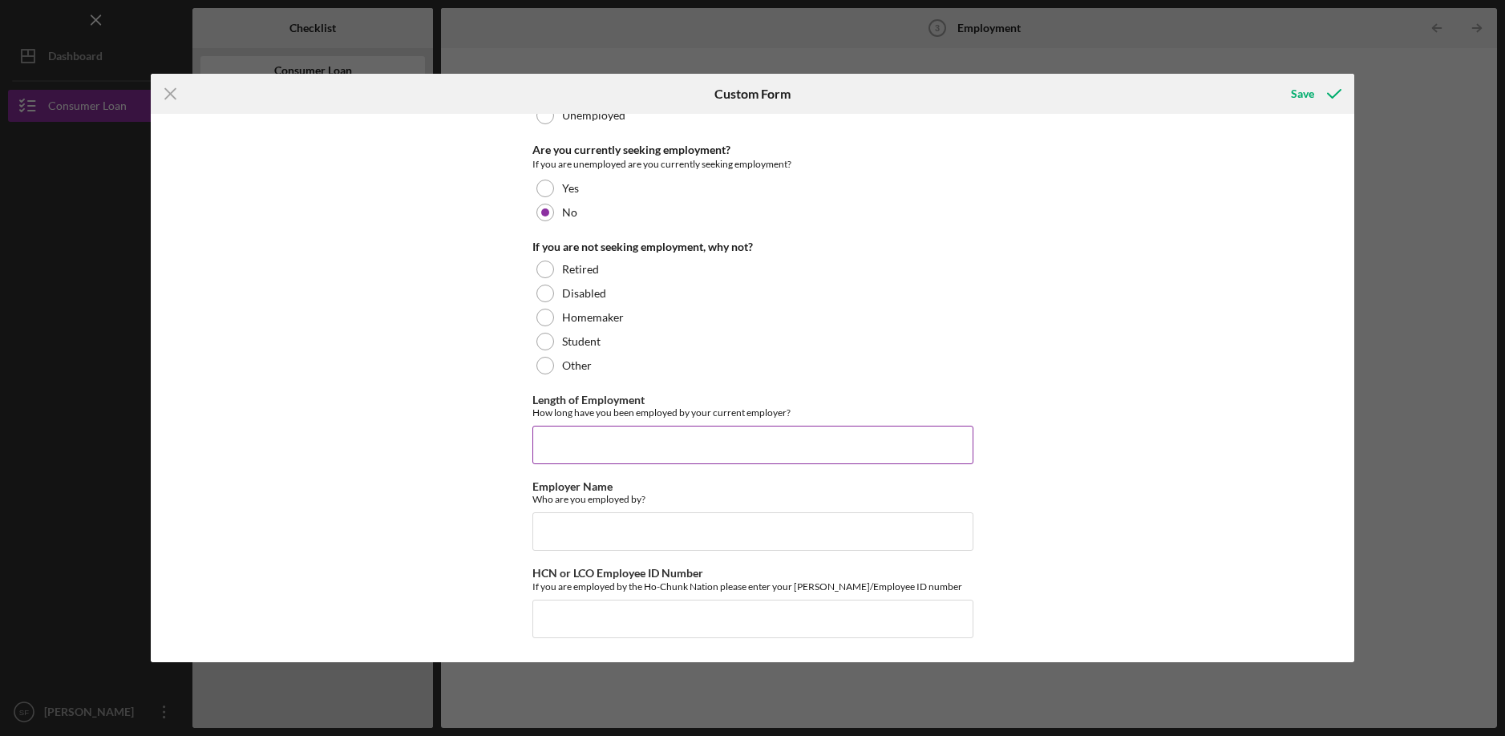
click at [708, 448] on input "Length of Employment" at bounding box center [752, 445] width 441 height 38
type input "19 years"
type input "Ho-Chunk Gaming [US_STATE] Dells"
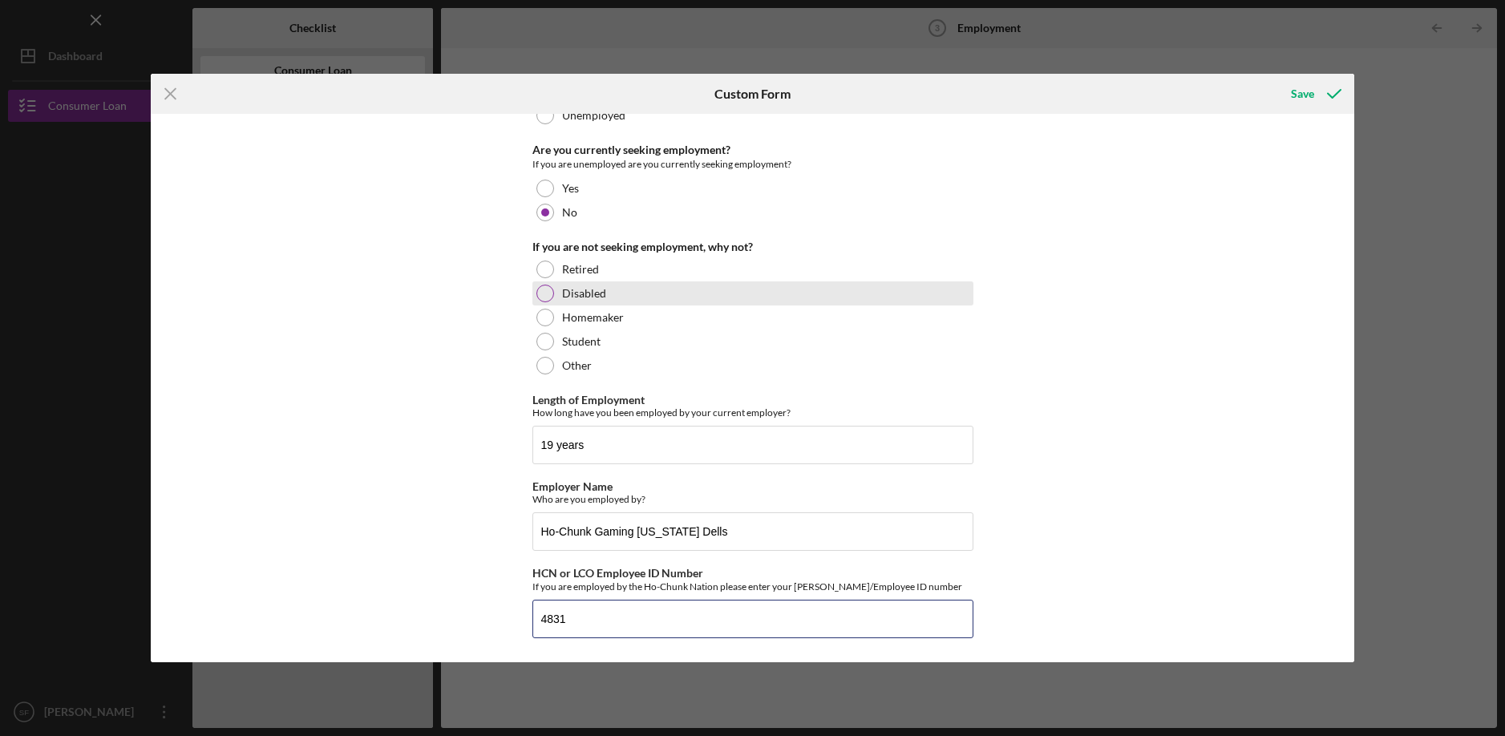
type input "4831"
click at [936, 286] on div "Disabled" at bounding box center [752, 293] width 441 height 24
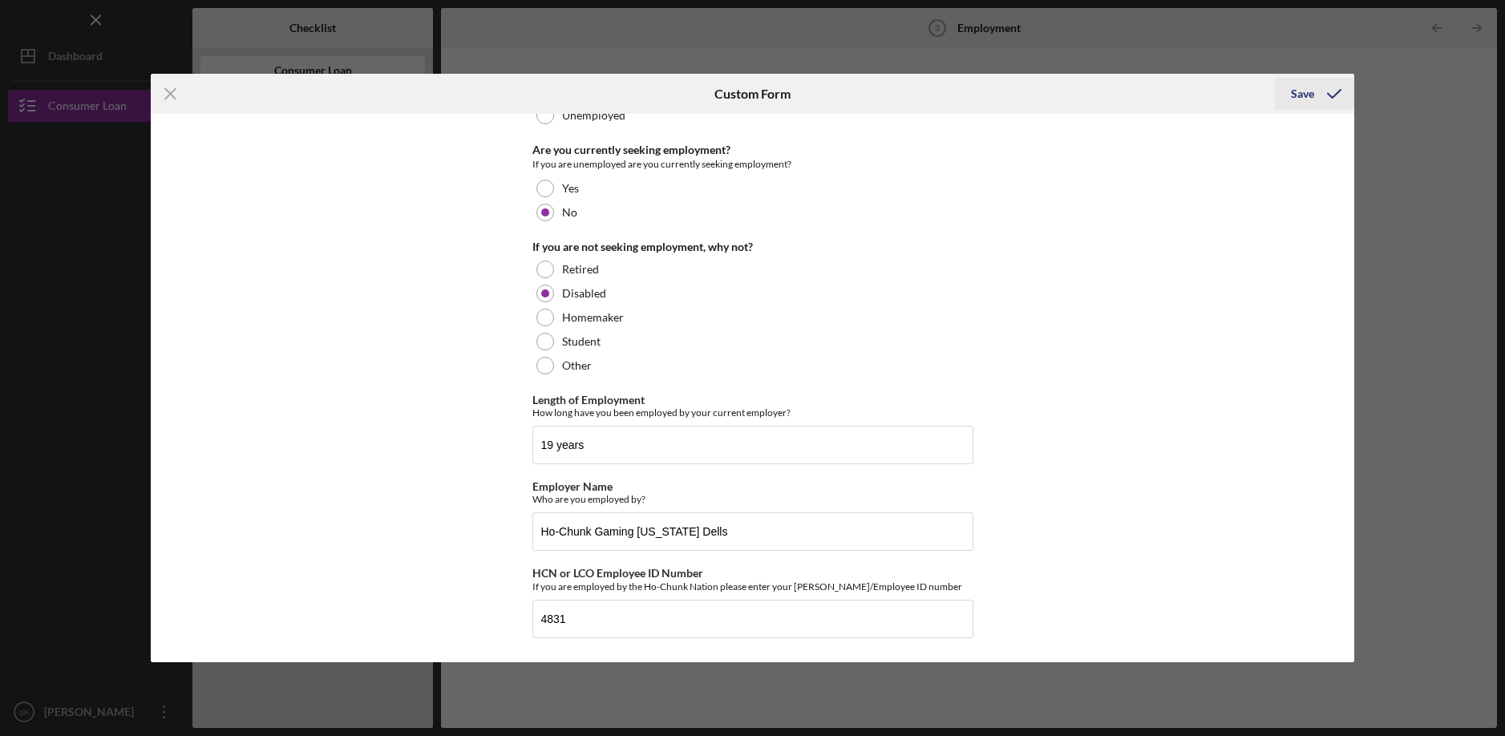
click at [1302, 92] on div "Save" at bounding box center [1302, 94] width 23 height 32
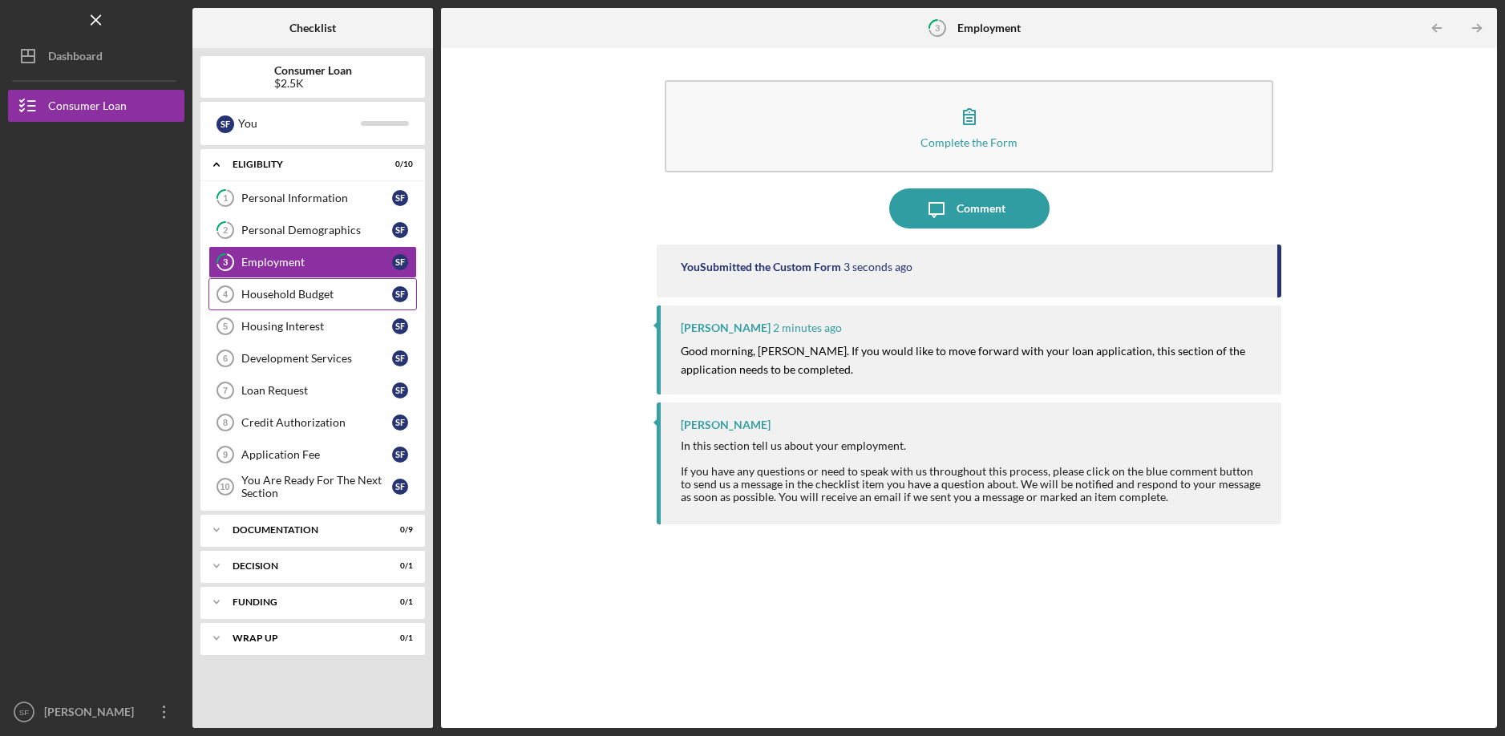
click at [296, 302] on link "Household Budget 4 Household Budget S F" at bounding box center [312, 294] width 208 height 32
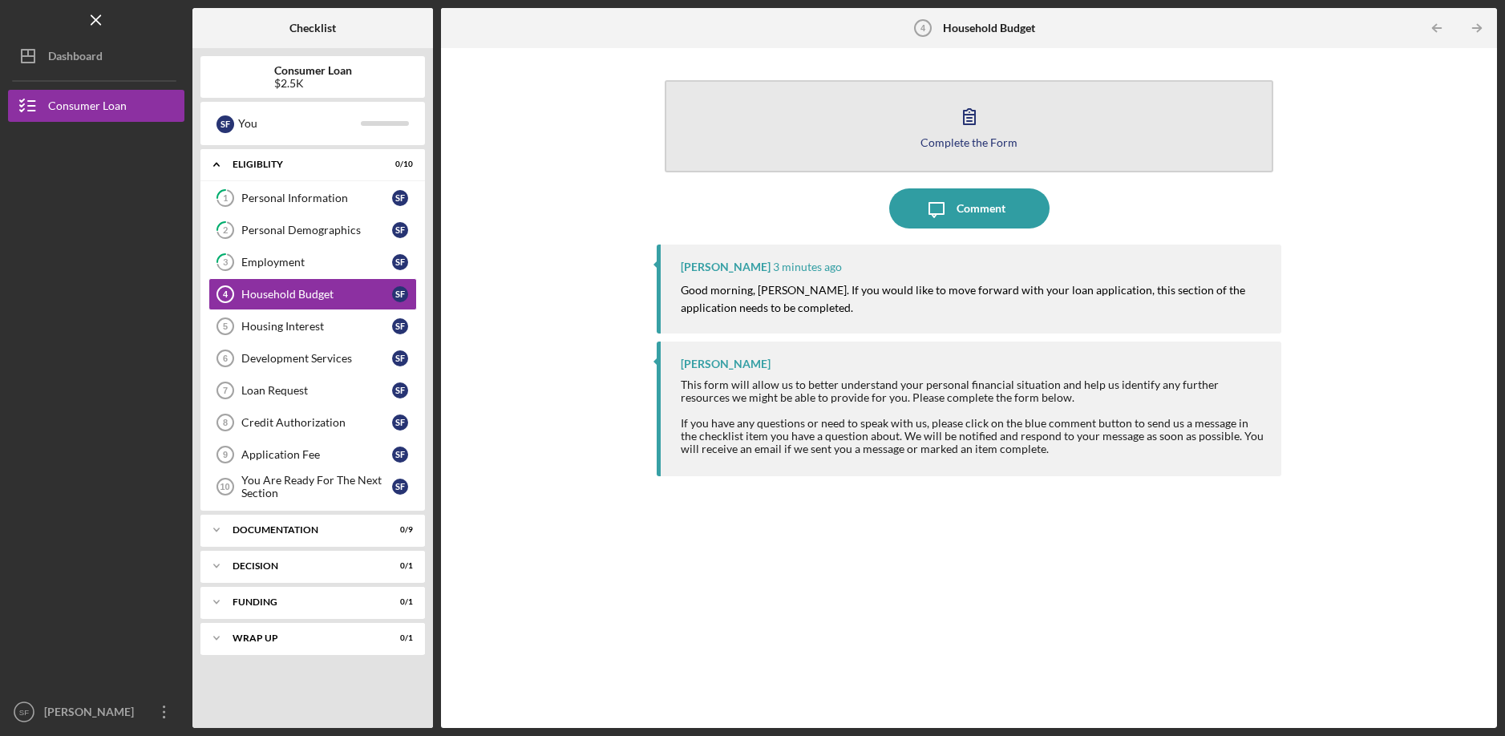
click at [885, 138] on button "Complete the Form Form" at bounding box center [969, 126] width 608 height 92
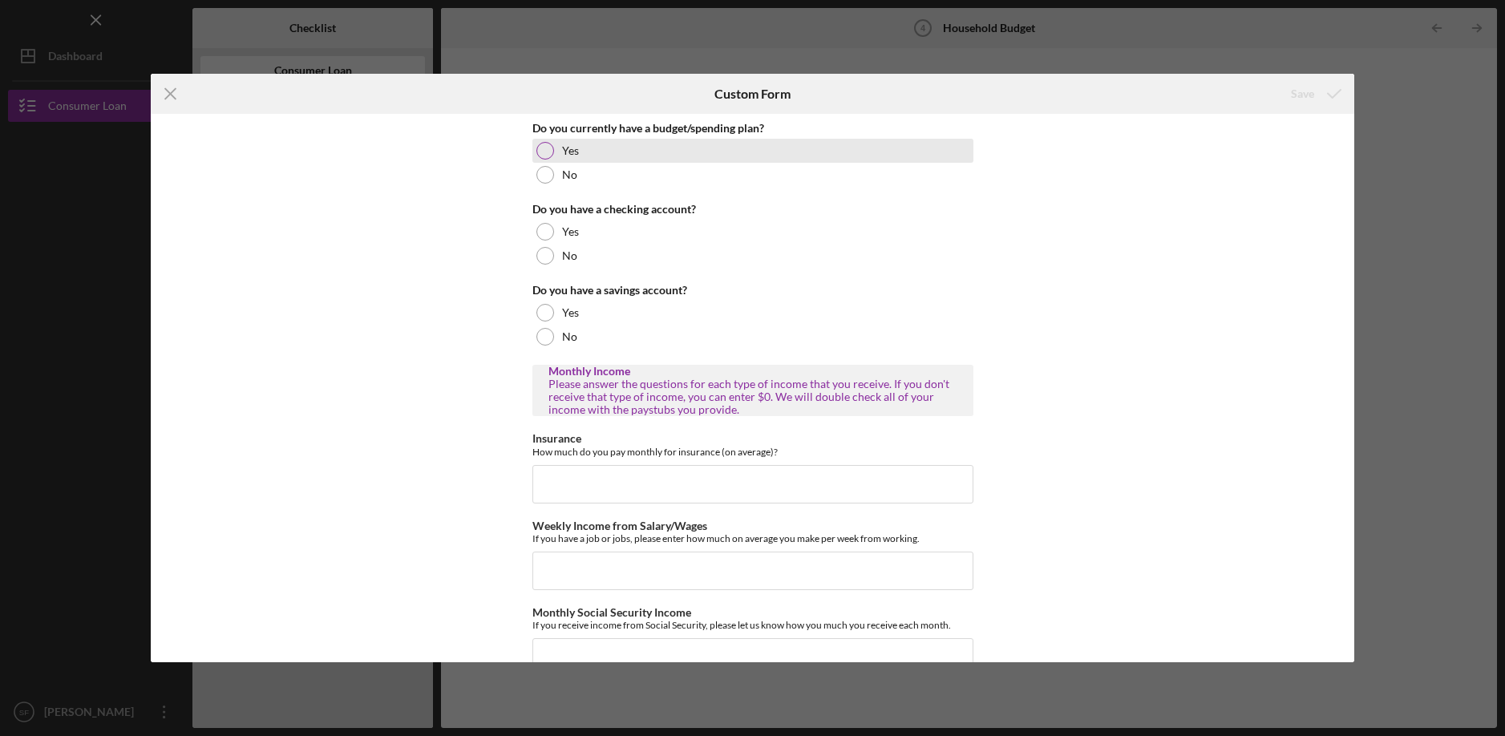
click at [562, 153] on label "Yes" at bounding box center [570, 150] width 17 height 13
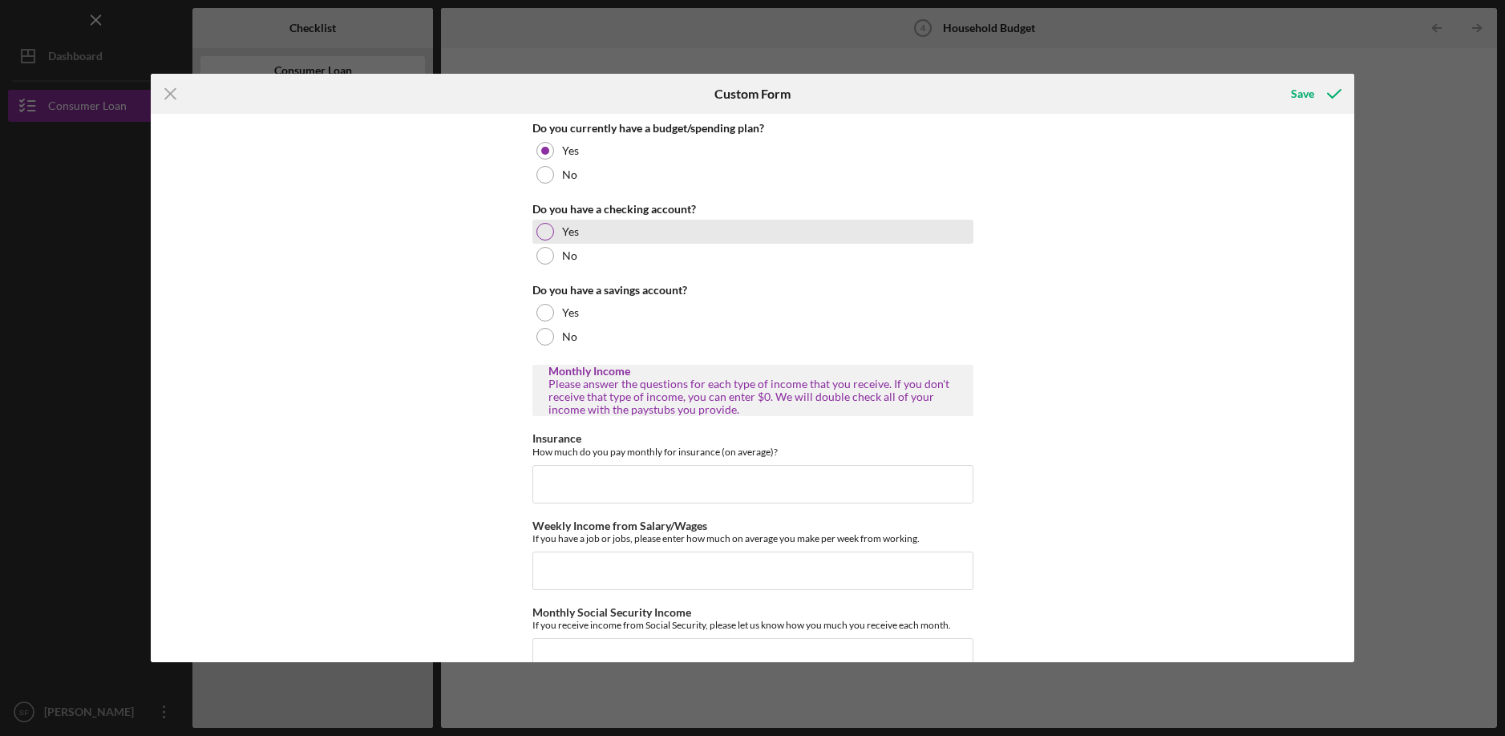
click at [572, 229] on label "Yes" at bounding box center [570, 231] width 17 height 13
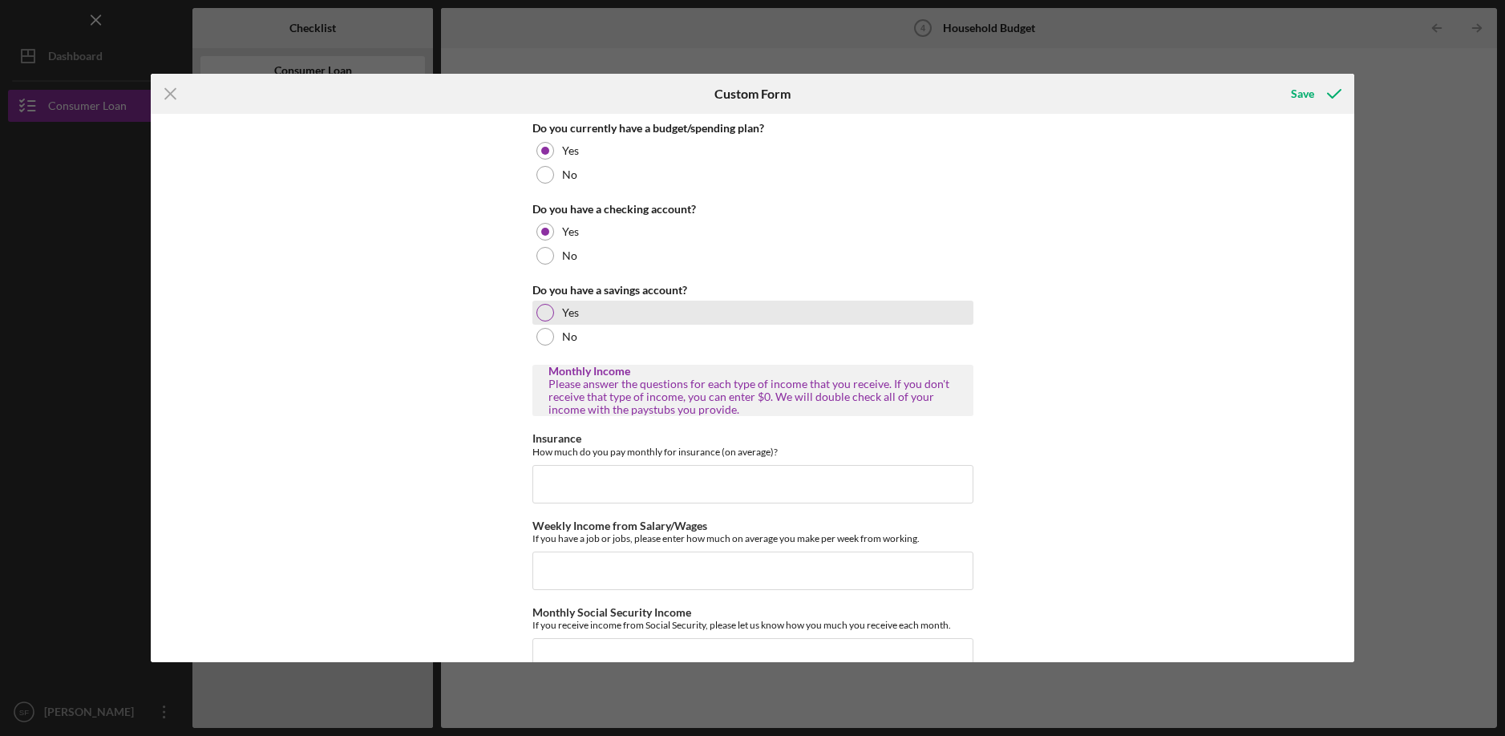
click at [585, 306] on div "Yes" at bounding box center [752, 313] width 441 height 24
click at [637, 496] on input "Insurance" at bounding box center [752, 484] width 441 height 38
type input "$640"
click at [1093, 476] on div "Do you currently have a budget/spending plan? Yes No Do you have a checking acc…" at bounding box center [753, 388] width 1204 height 548
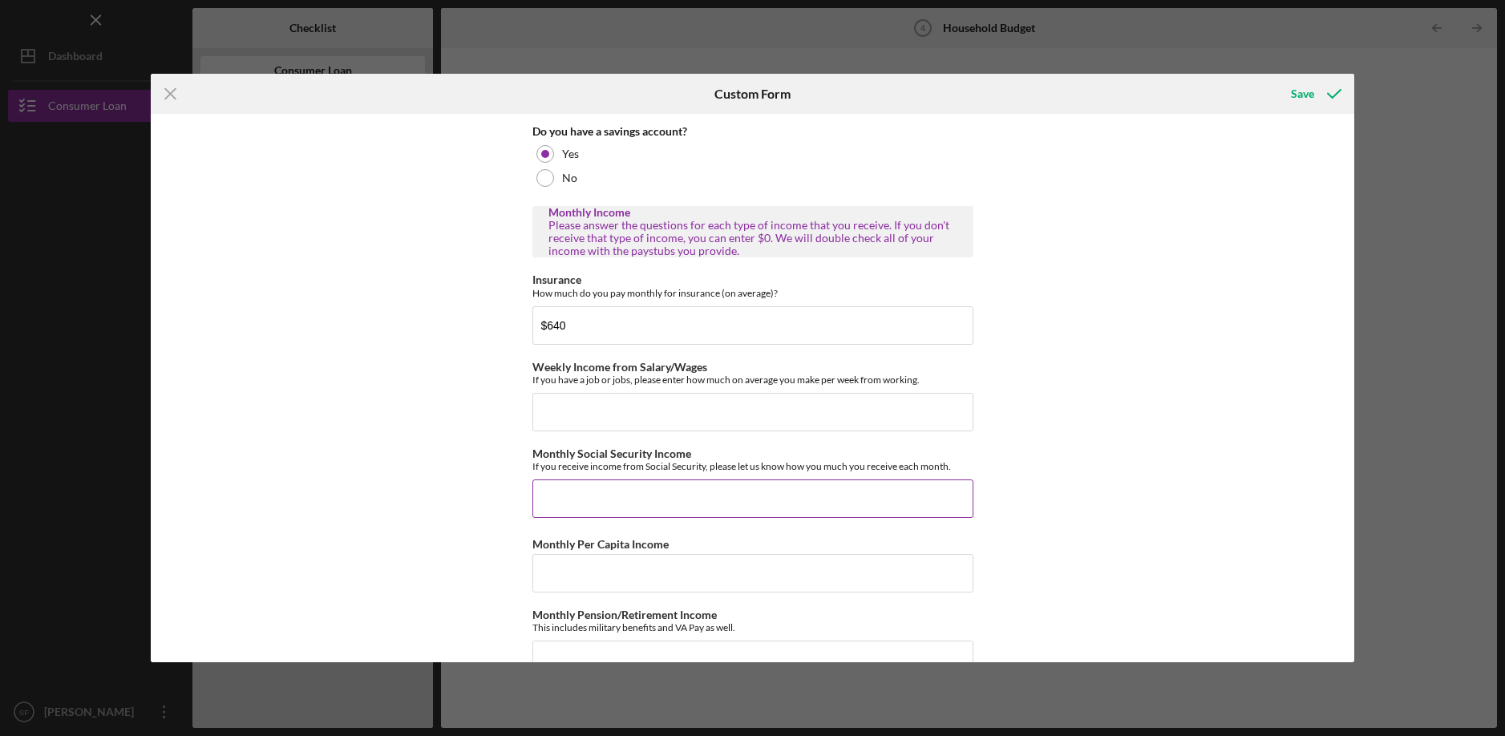
scroll to position [160, 0]
click at [724, 411] on input "Weekly Income from Salary/Wages" at bounding box center [752, 410] width 441 height 38
type input "$1,700"
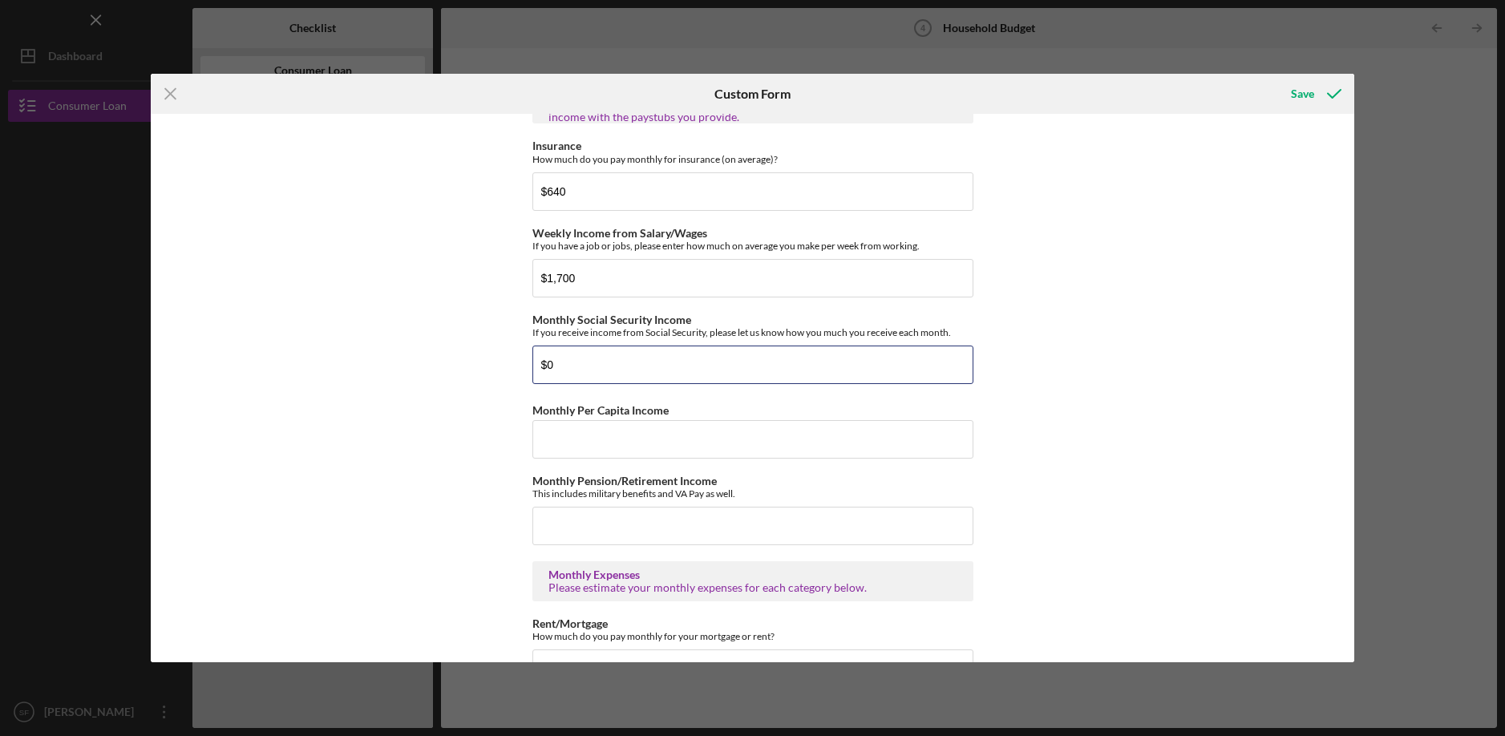
scroll to position [321, 0]
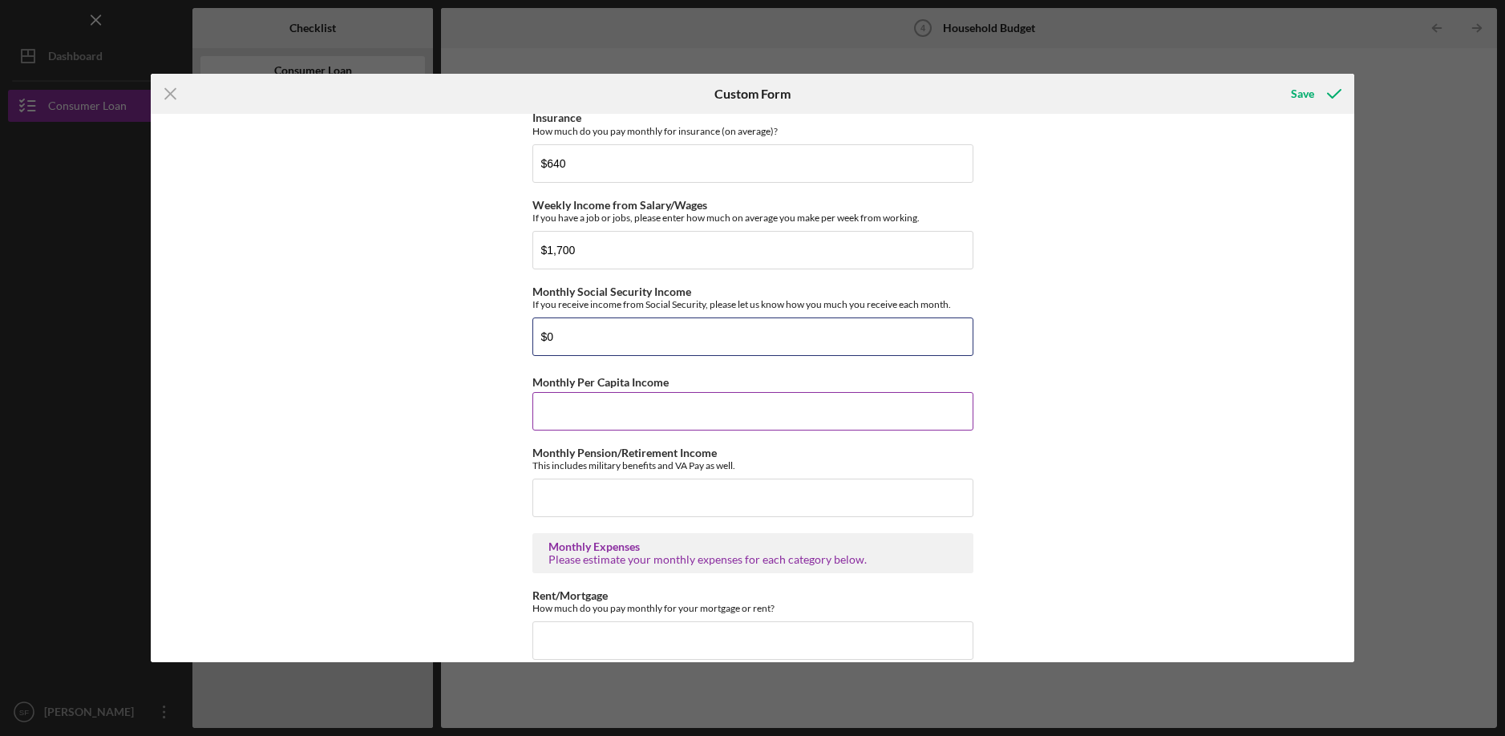
type input "$0"
click at [771, 395] on input "Monthly Per Capita Income" at bounding box center [752, 411] width 441 height 38
type input "$1"
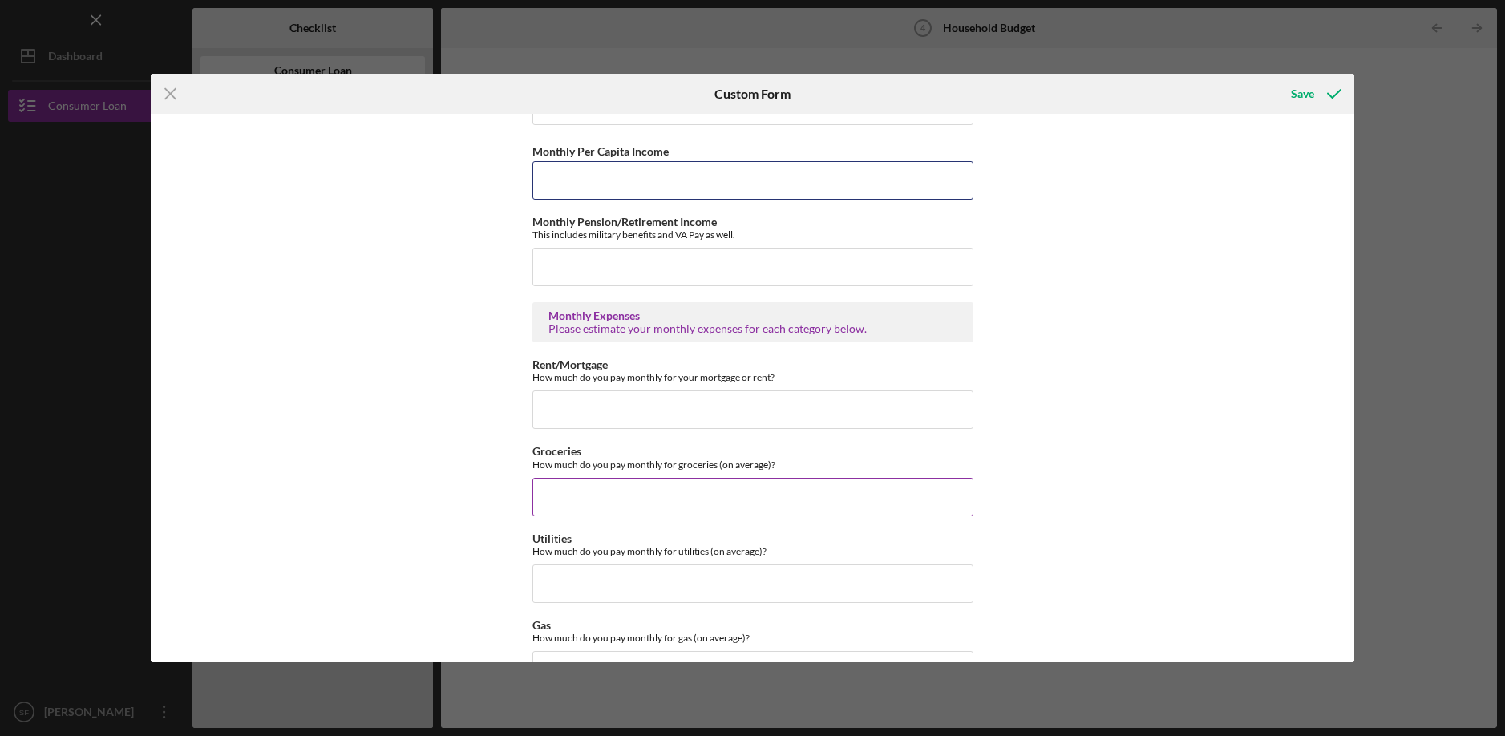
scroll to position [561, 0]
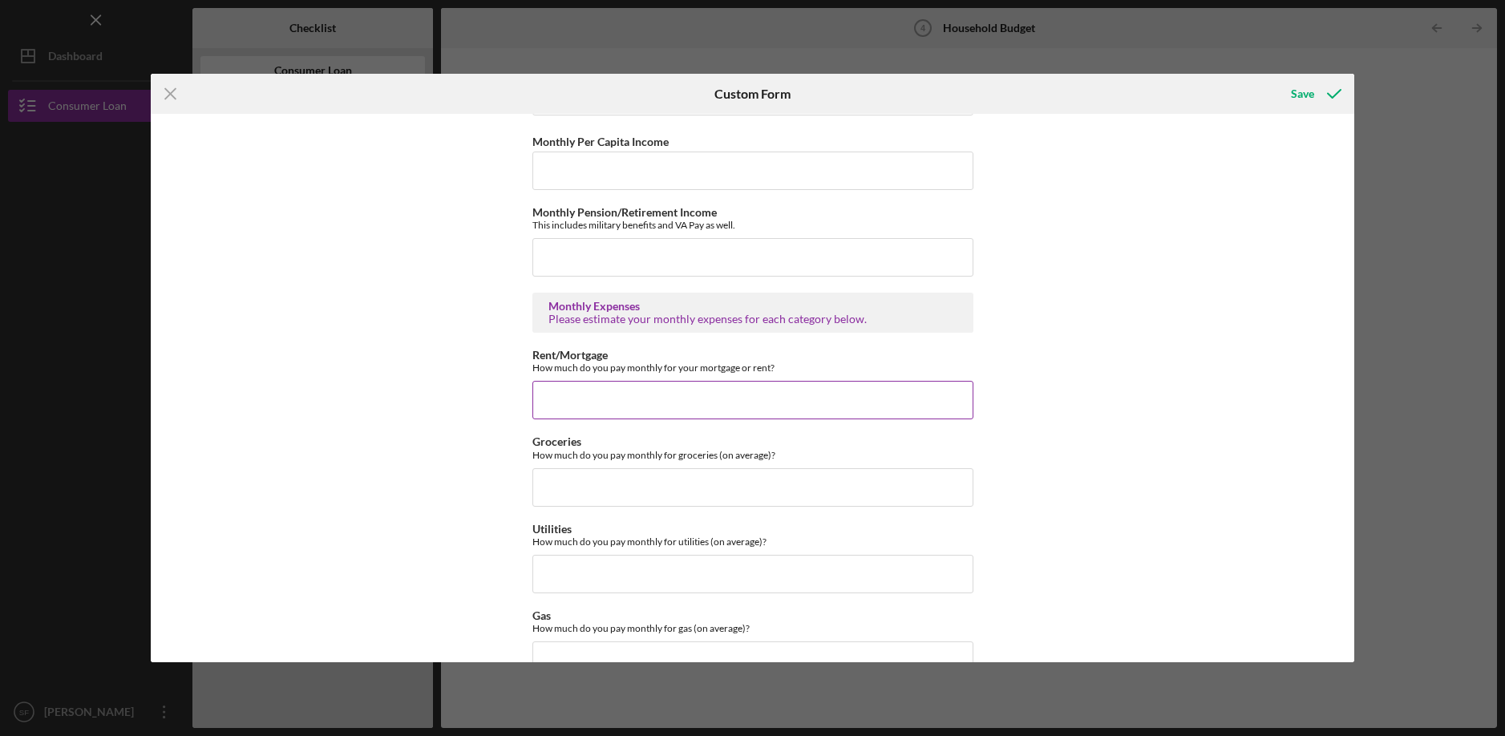
click at [797, 415] on input "Rent/Mortgage" at bounding box center [752, 400] width 441 height 38
type input "$475"
type input "$600"
type input "$400"
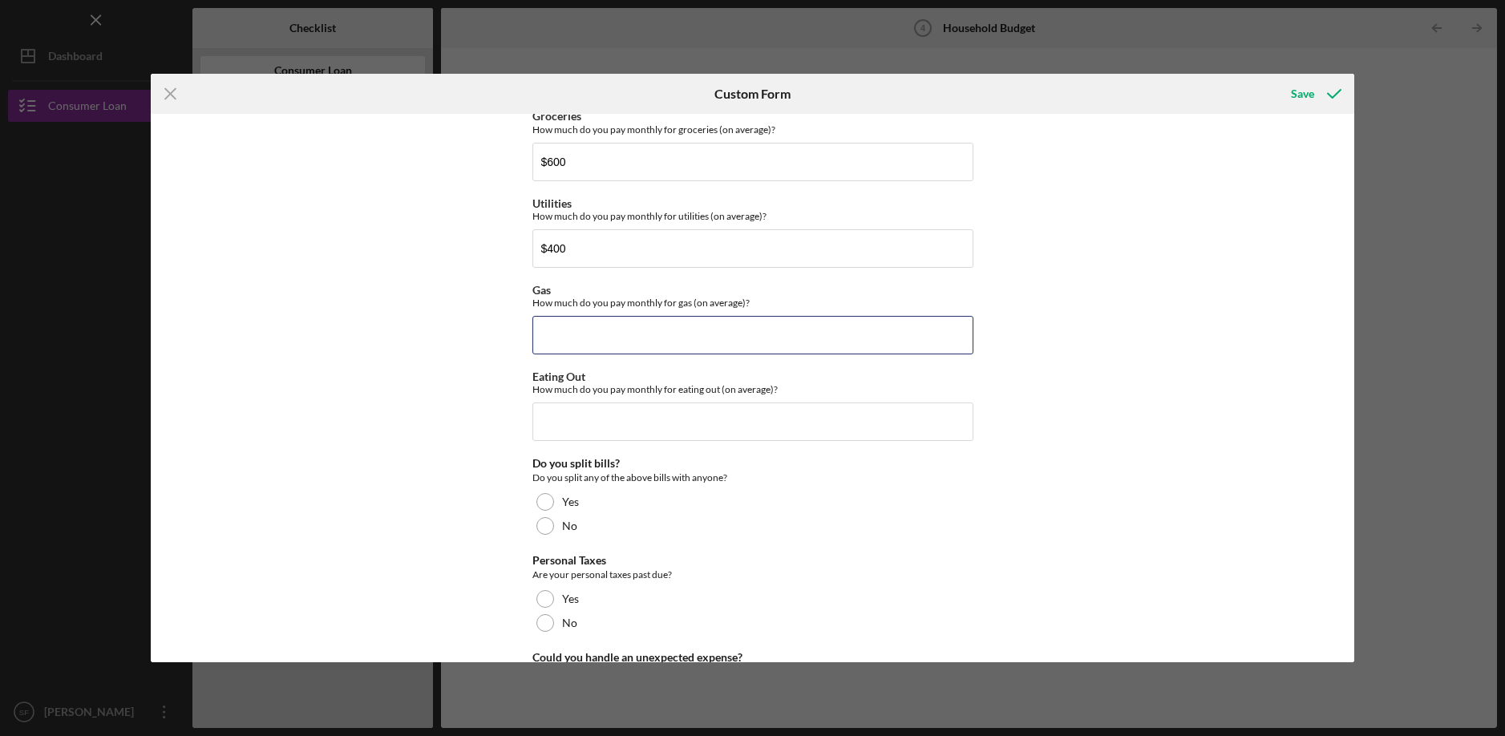
scroll to position [900, 0]
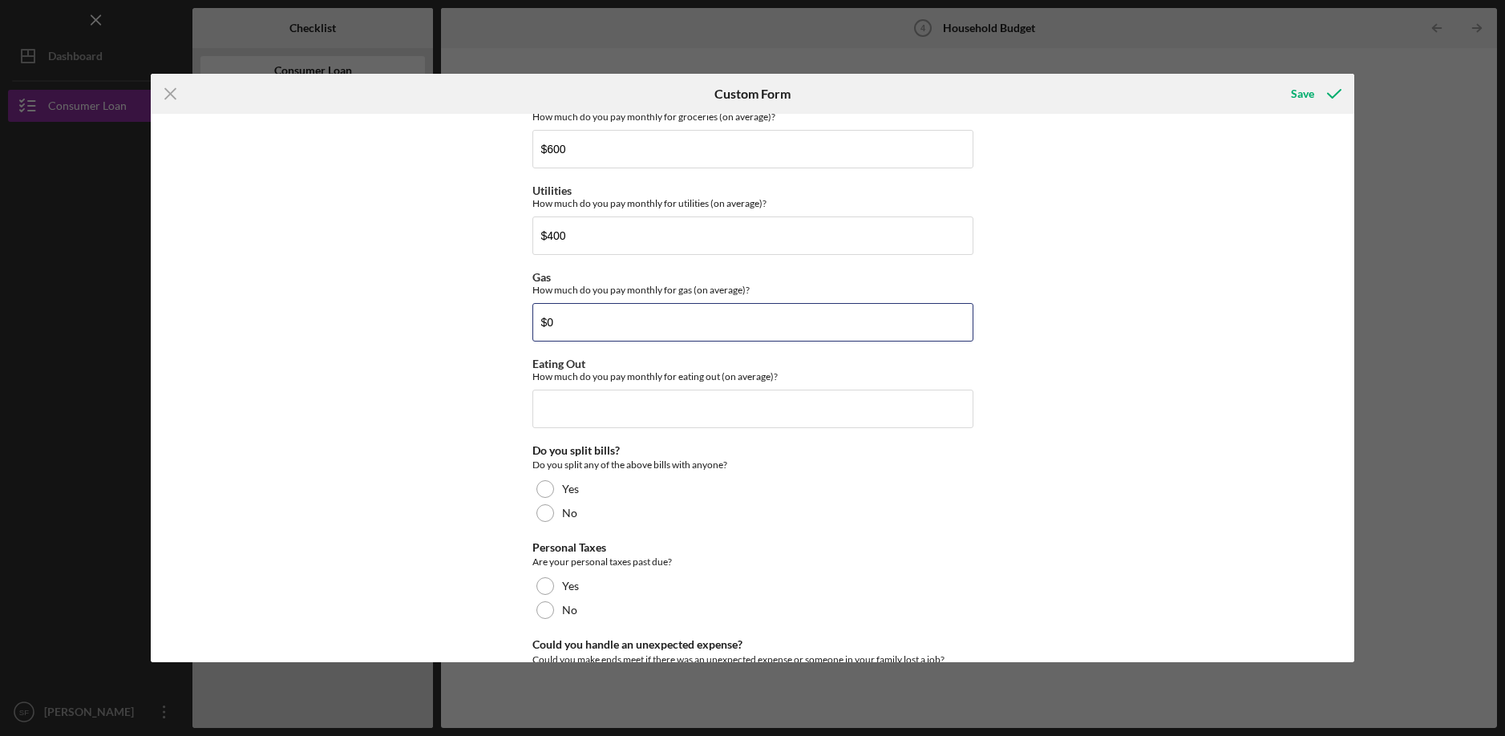
type input "$0"
type input "$400"
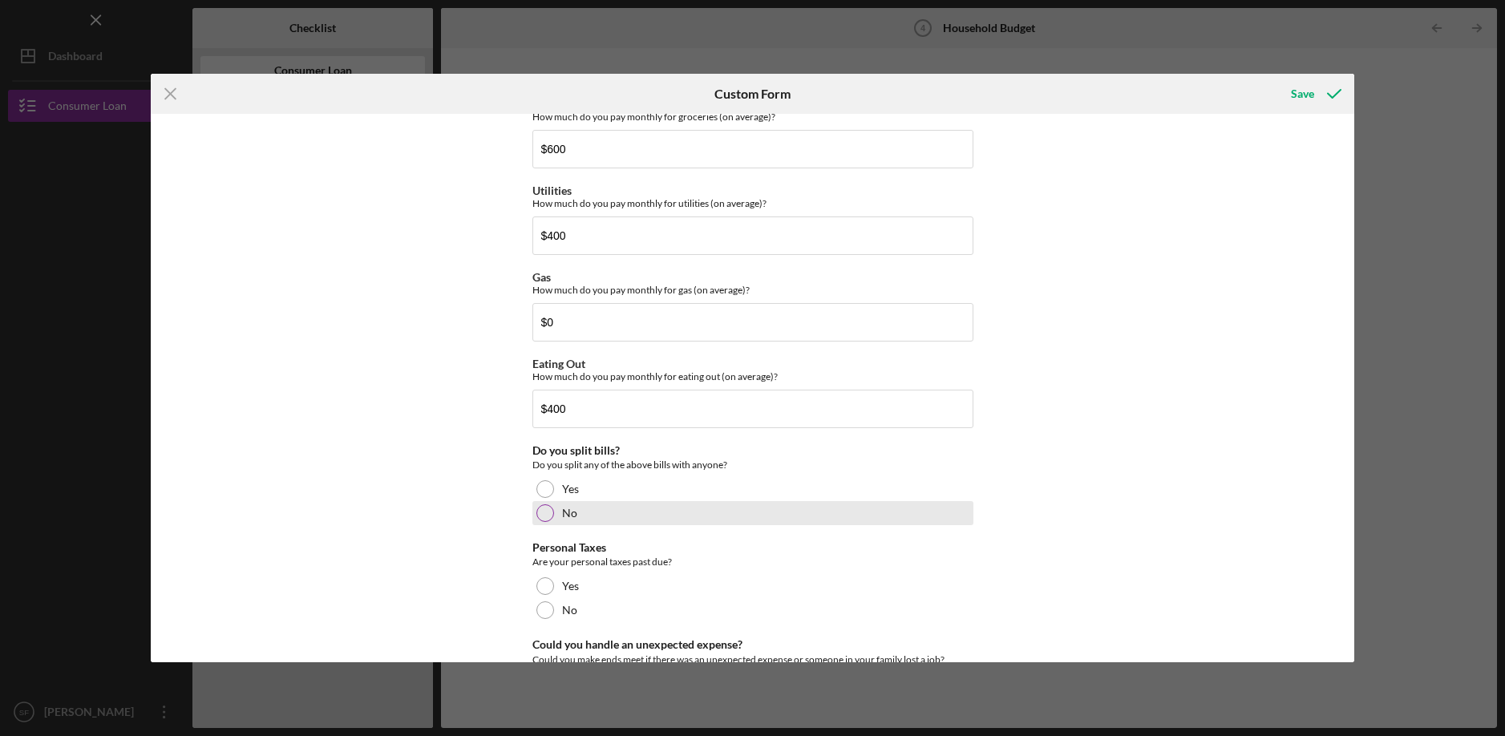
click at [546, 510] on div at bounding box center [545, 513] width 18 height 18
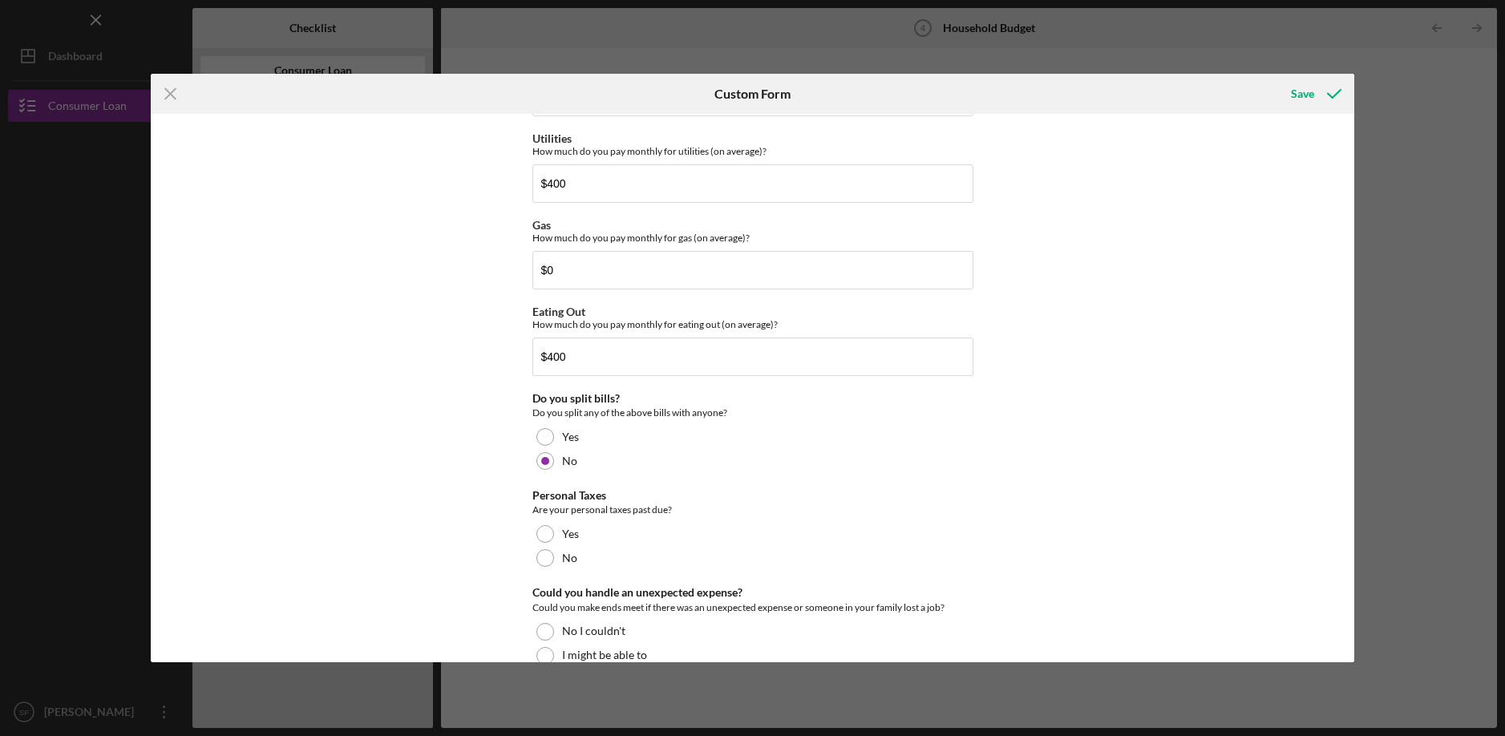
scroll to position [980, 0]
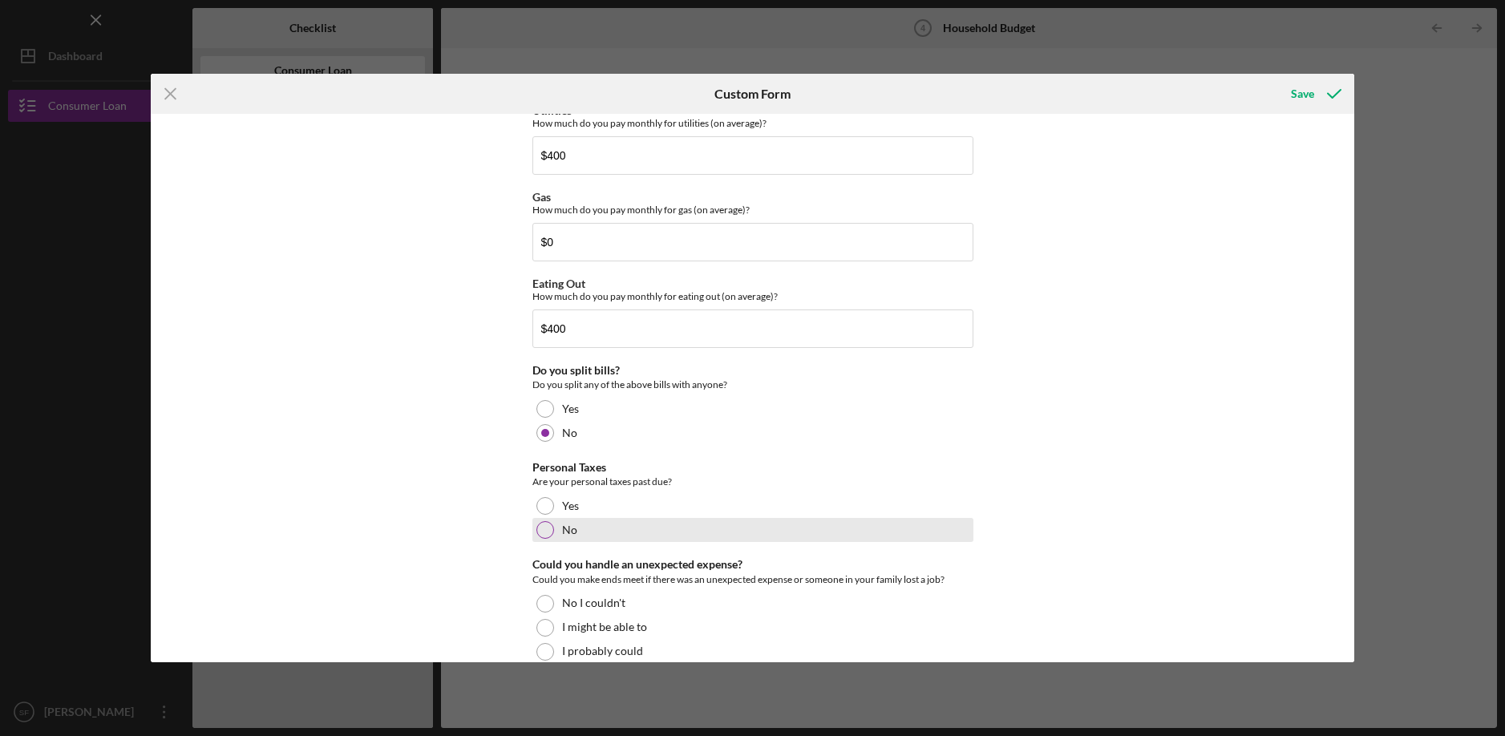
click at [547, 524] on div at bounding box center [545, 530] width 18 height 18
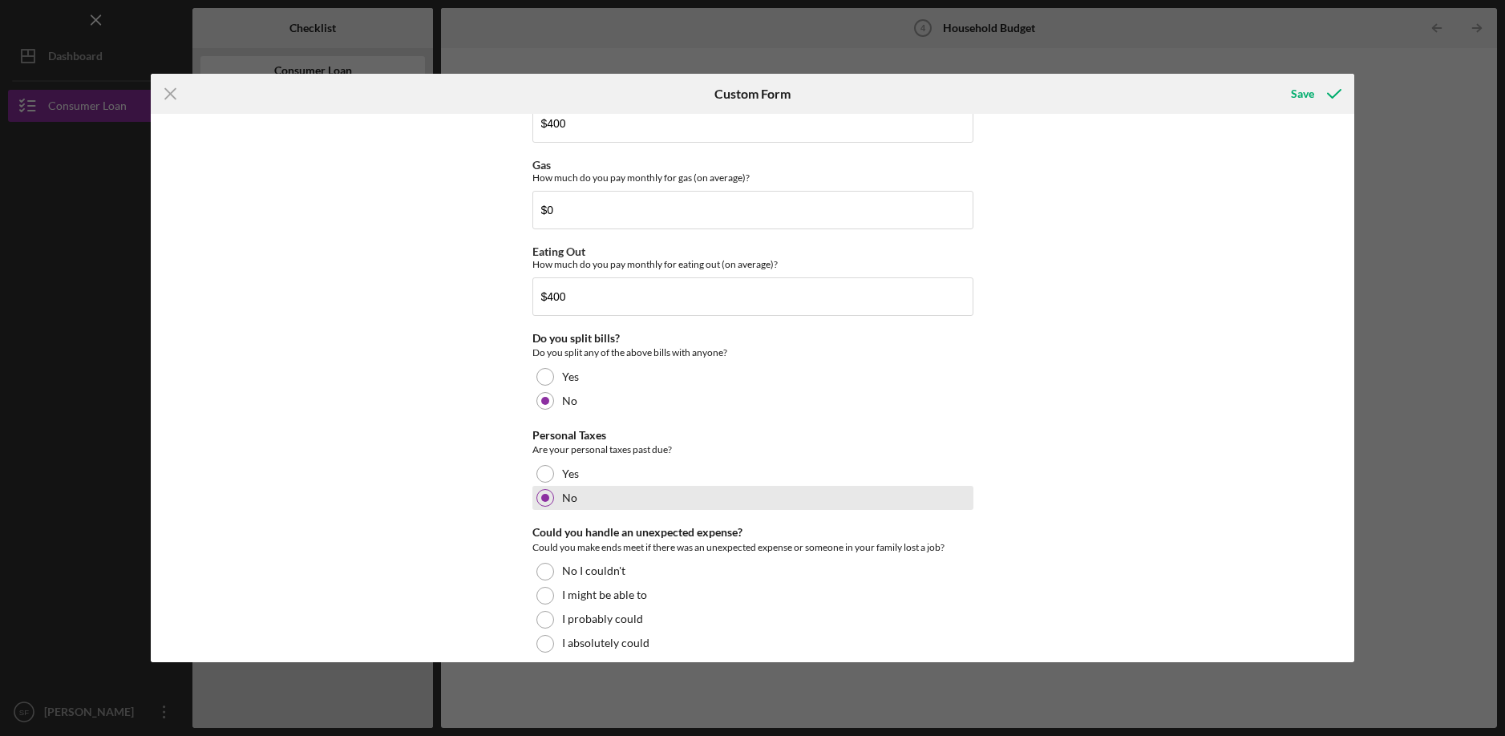
scroll to position [1029, 0]
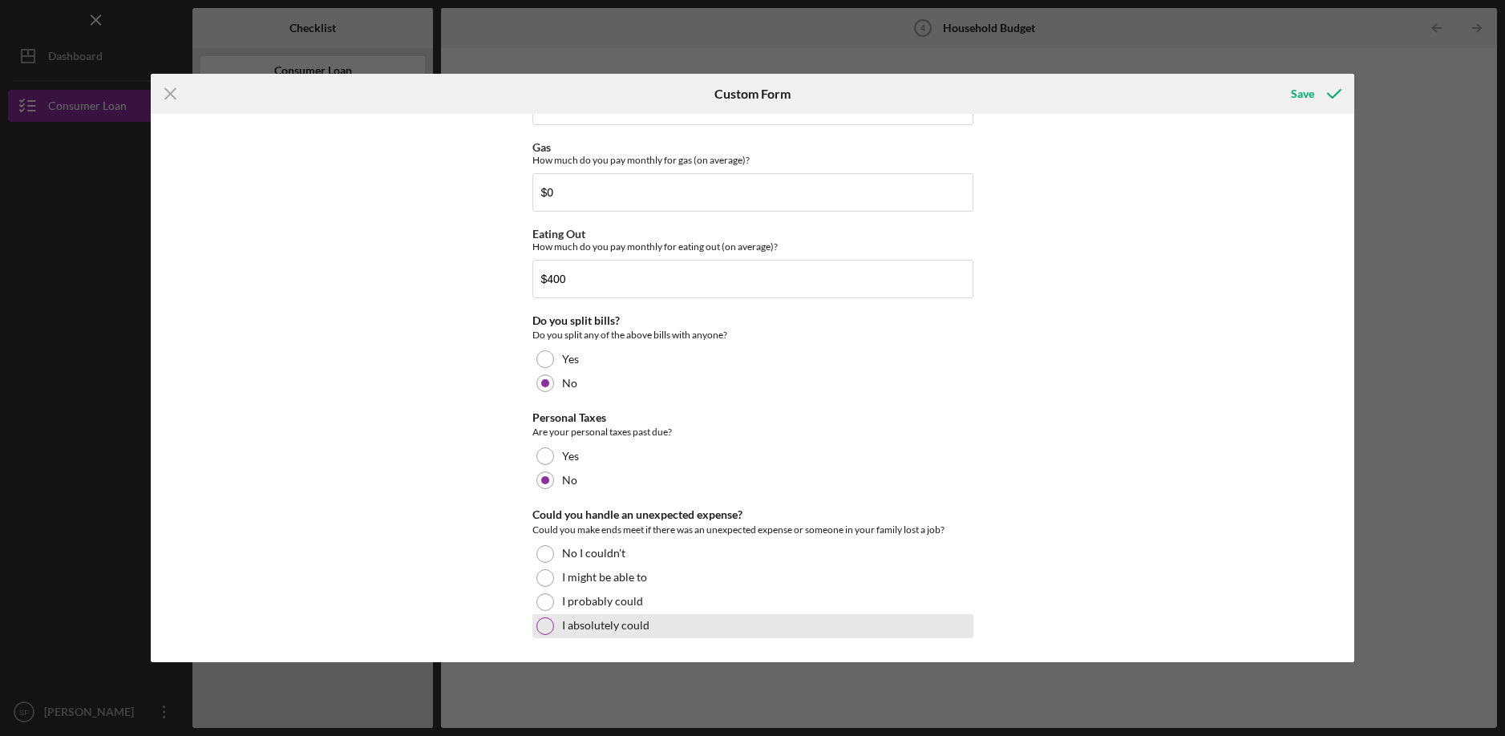
click at [536, 625] on div at bounding box center [545, 626] width 18 height 18
click at [1321, 97] on icon "submit" at bounding box center [1334, 94] width 40 height 40
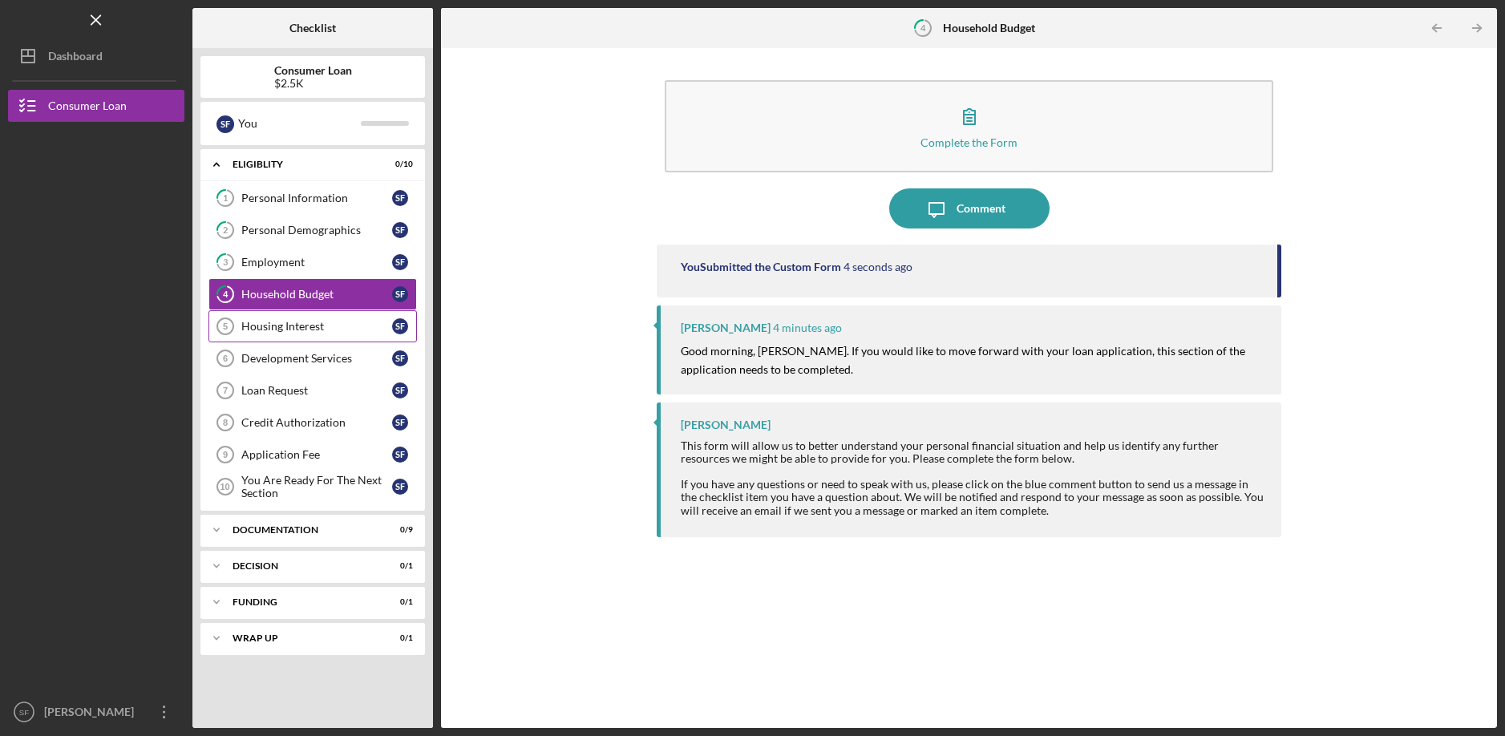
click at [316, 338] on link "Housing Interest 5 Housing Interest S F" at bounding box center [312, 326] width 208 height 32
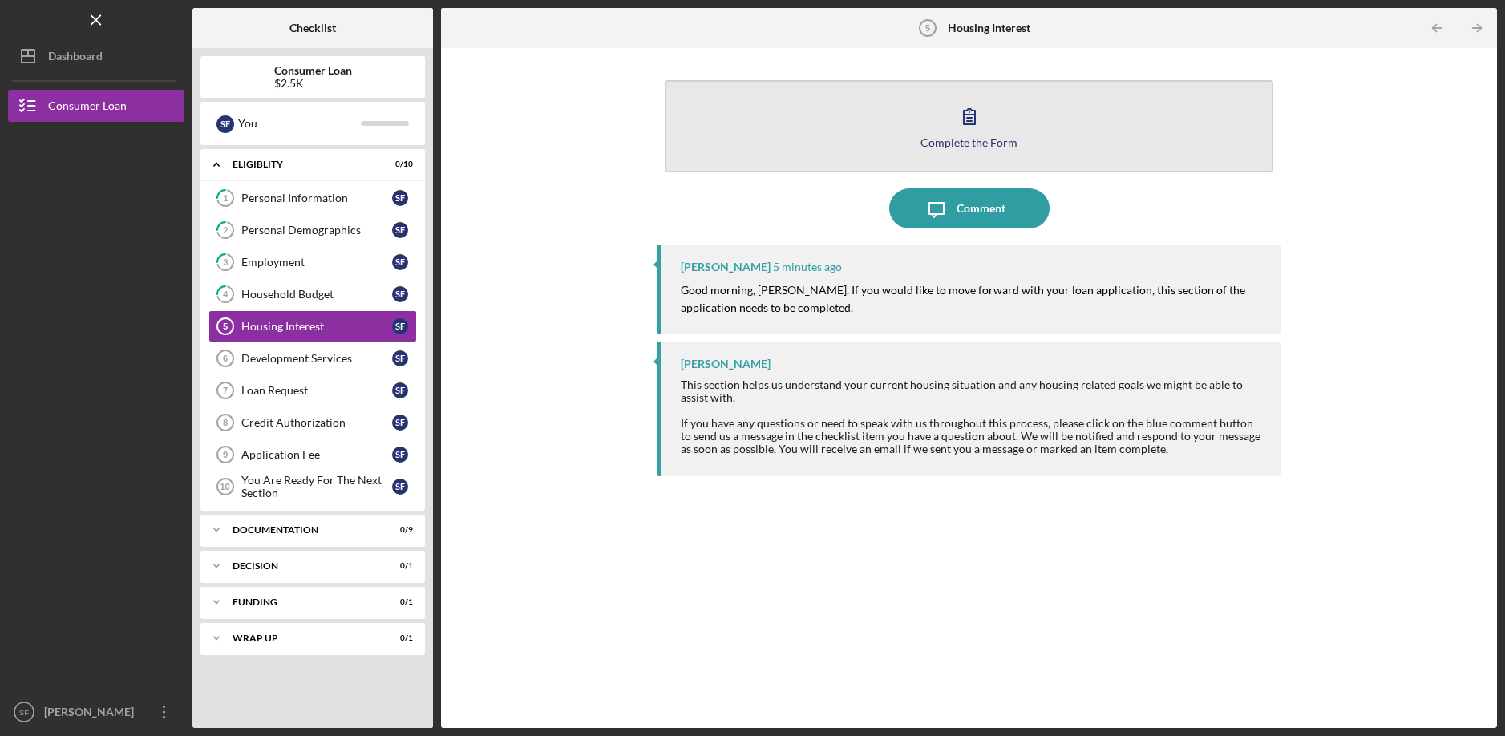
click at [992, 146] on div "Complete the Form" at bounding box center [968, 142] width 97 height 12
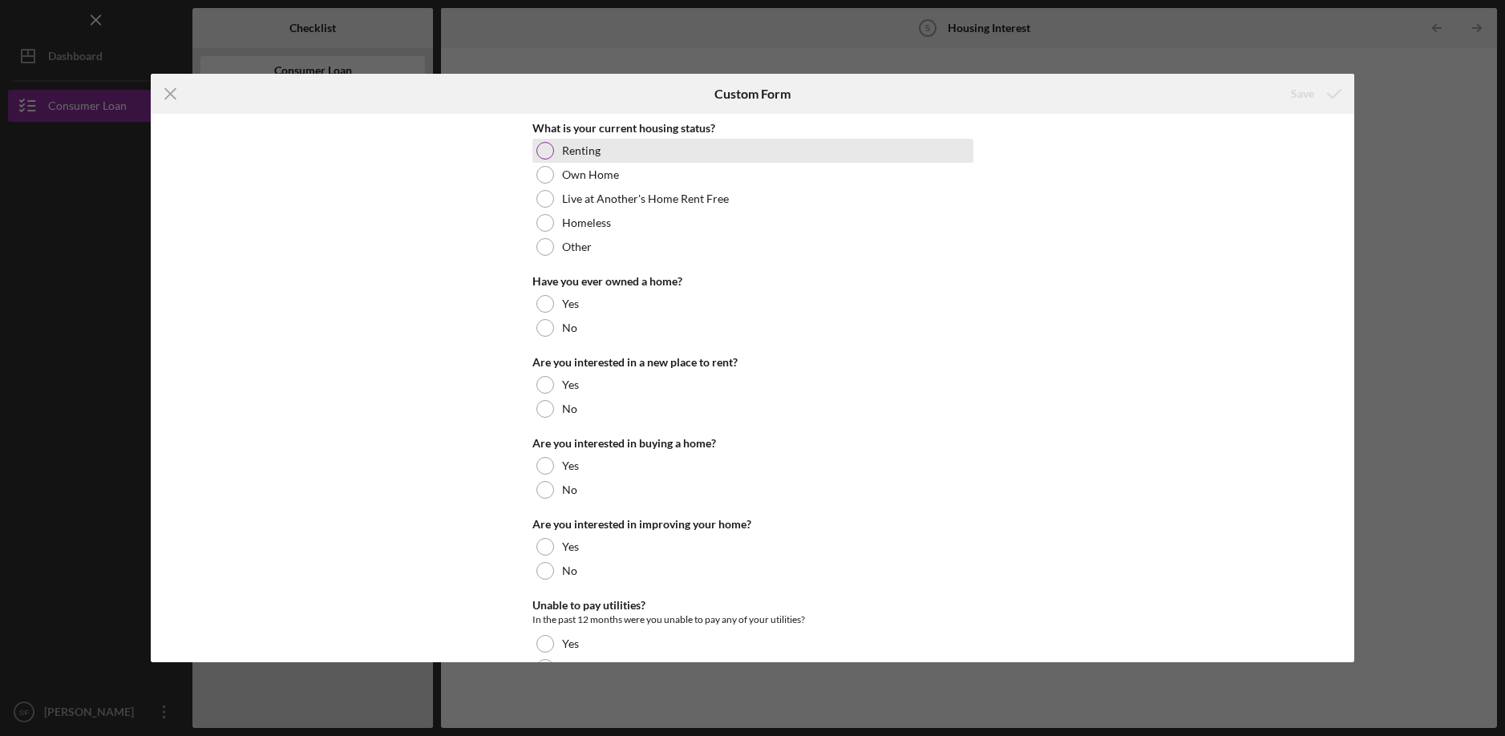
click at [572, 158] on div "Renting" at bounding box center [752, 151] width 441 height 24
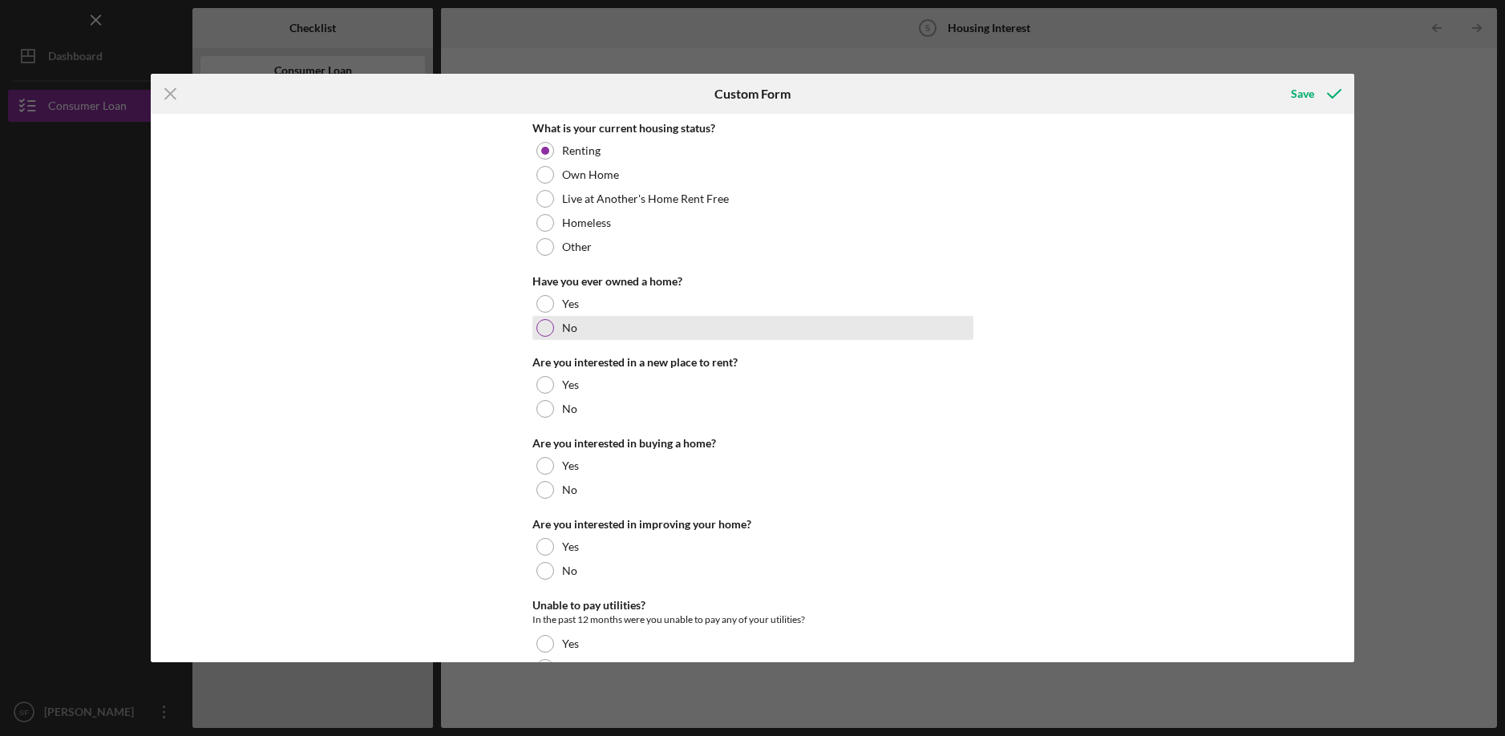
click at [562, 324] on label "No" at bounding box center [569, 328] width 15 height 13
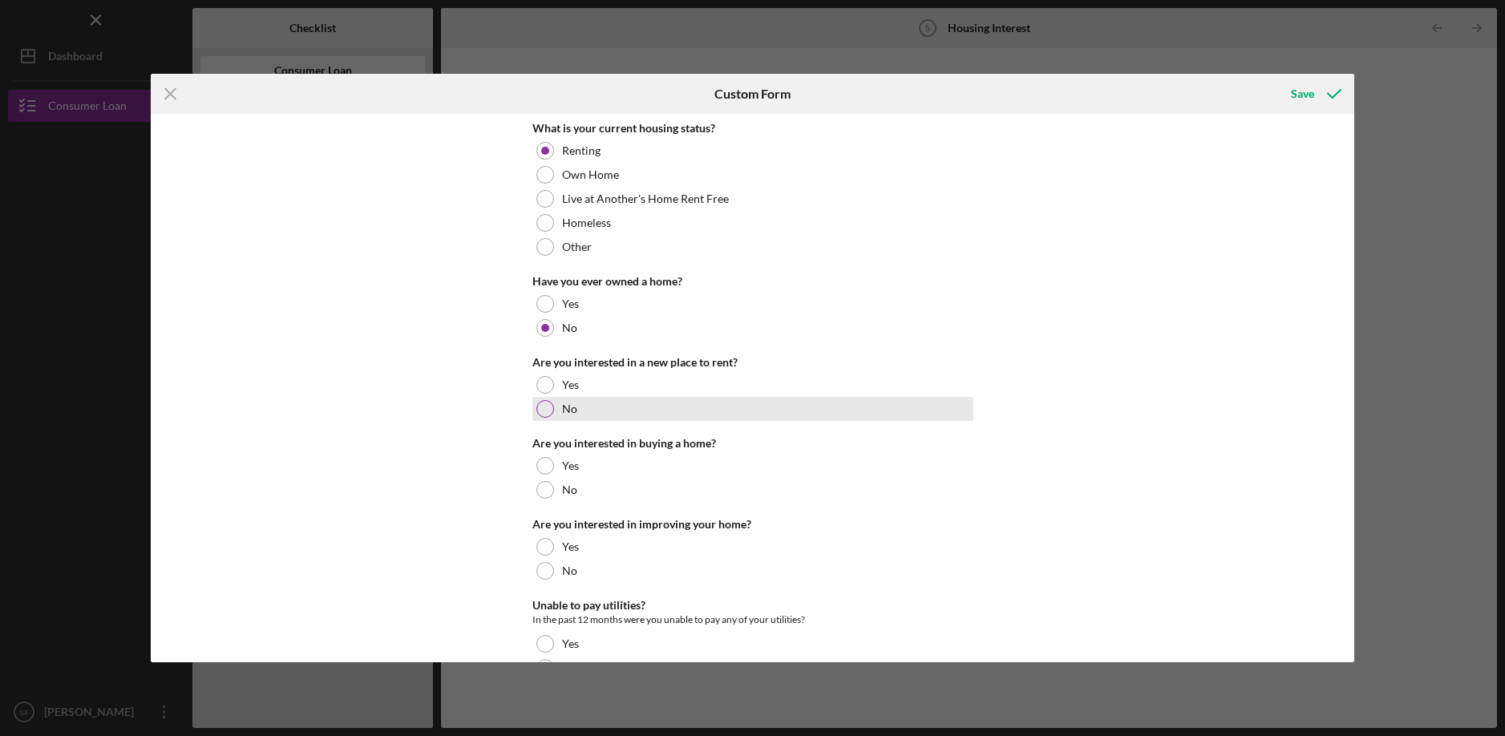
click at [544, 411] on div at bounding box center [545, 409] width 18 height 18
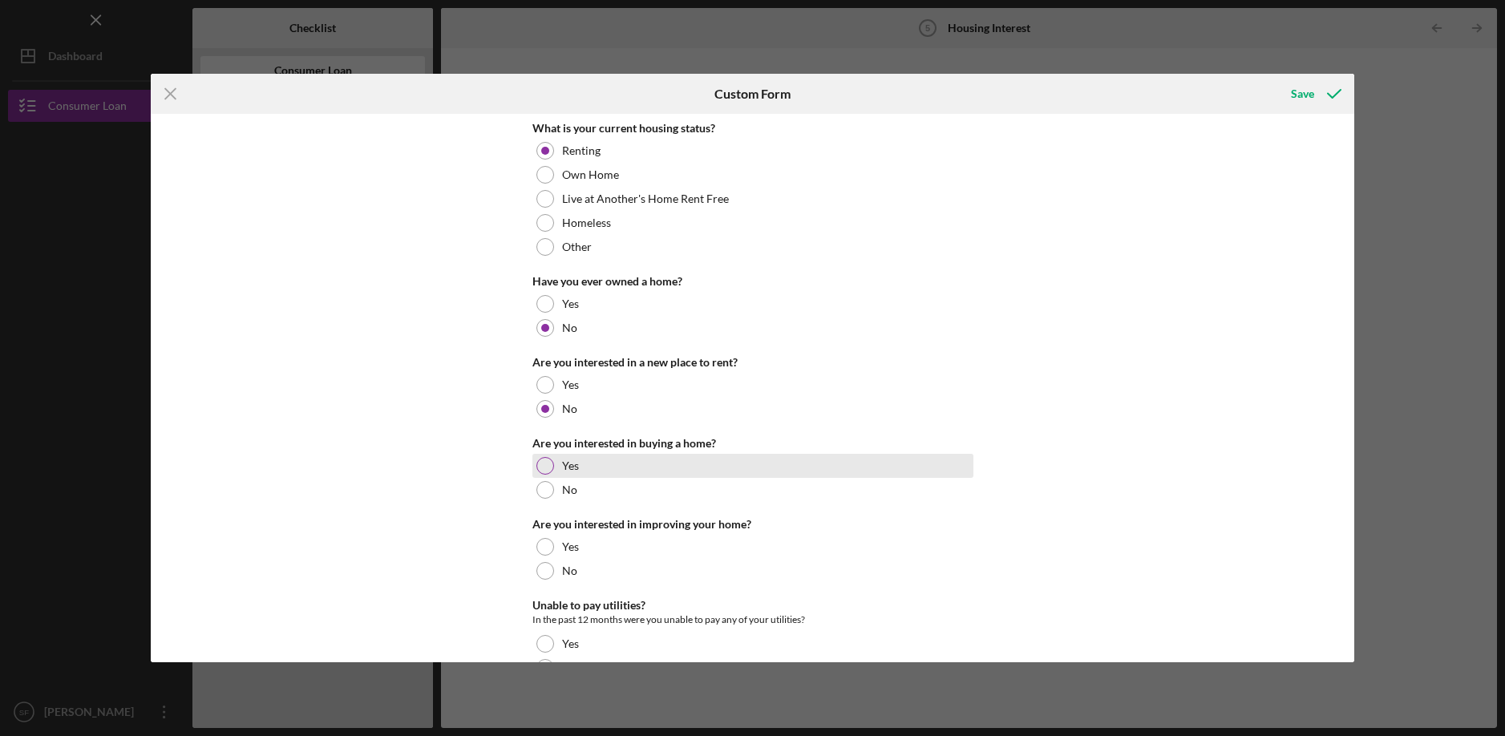
scroll to position [80, 0]
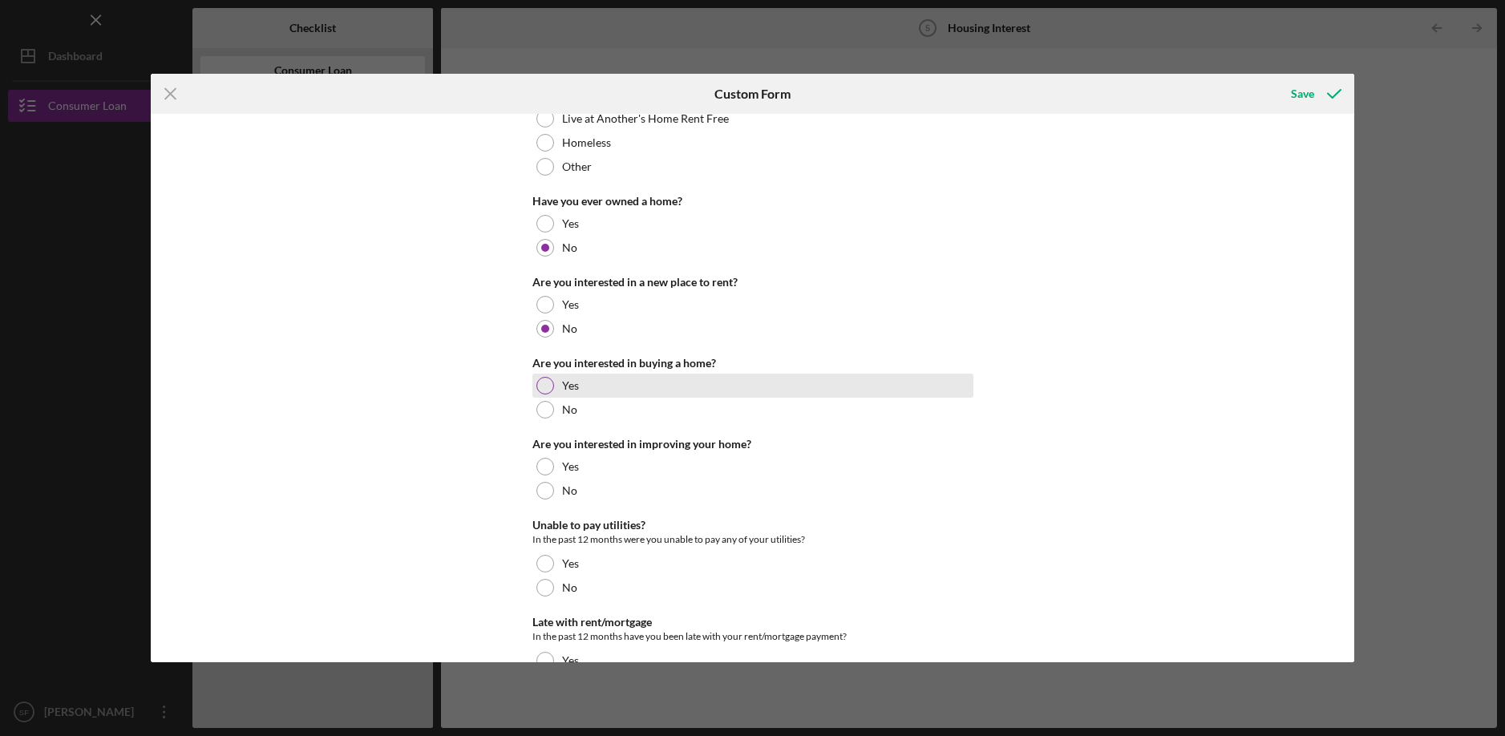
click at [547, 382] on div at bounding box center [545, 386] width 18 height 18
drag, startPoint x: 547, startPoint y: 441, endPoint x: 547, endPoint y: 452, distance: 11.2
click at [547, 443] on div "Are you interested in improving your home?" at bounding box center [752, 444] width 441 height 13
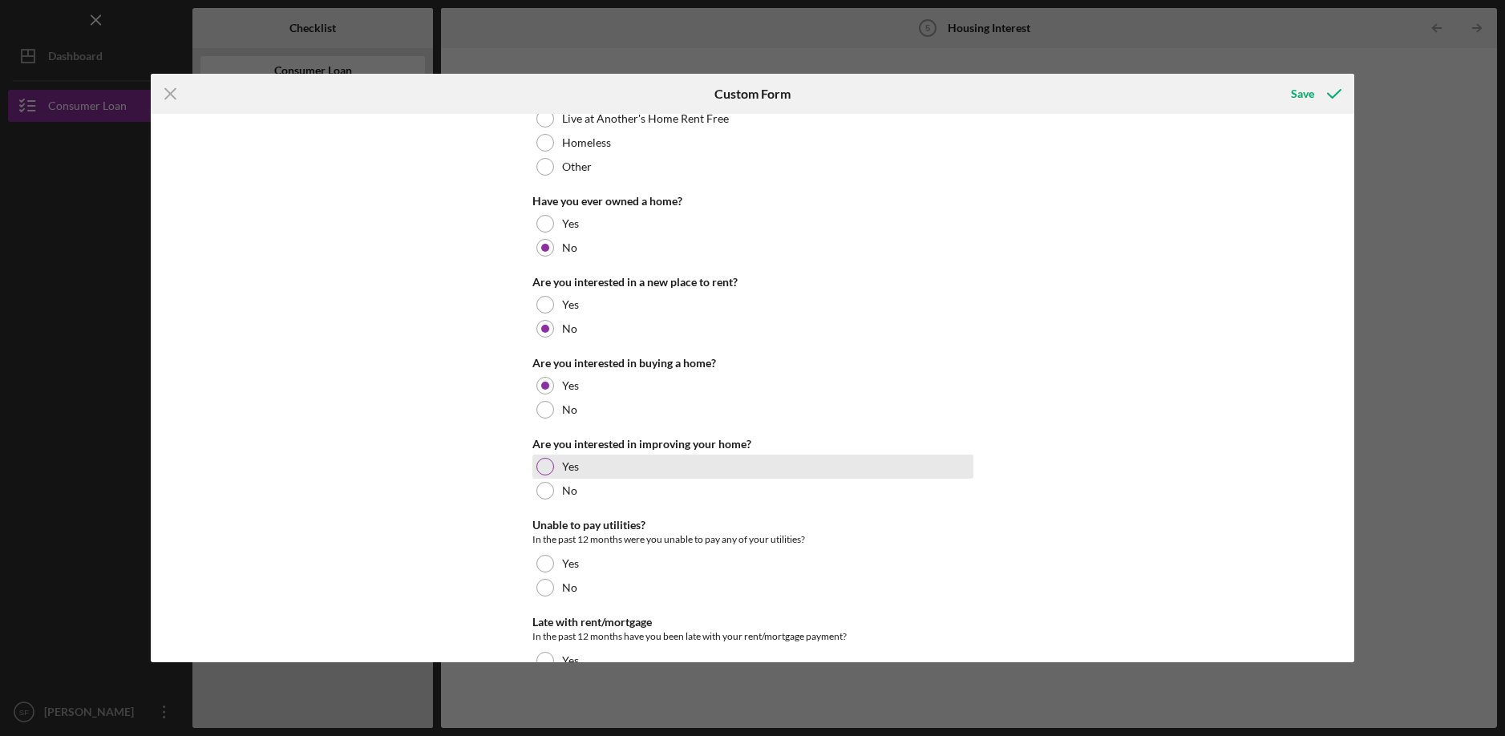
click at [547, 459] on div at bounding box center [545, 467] width 18 height 18
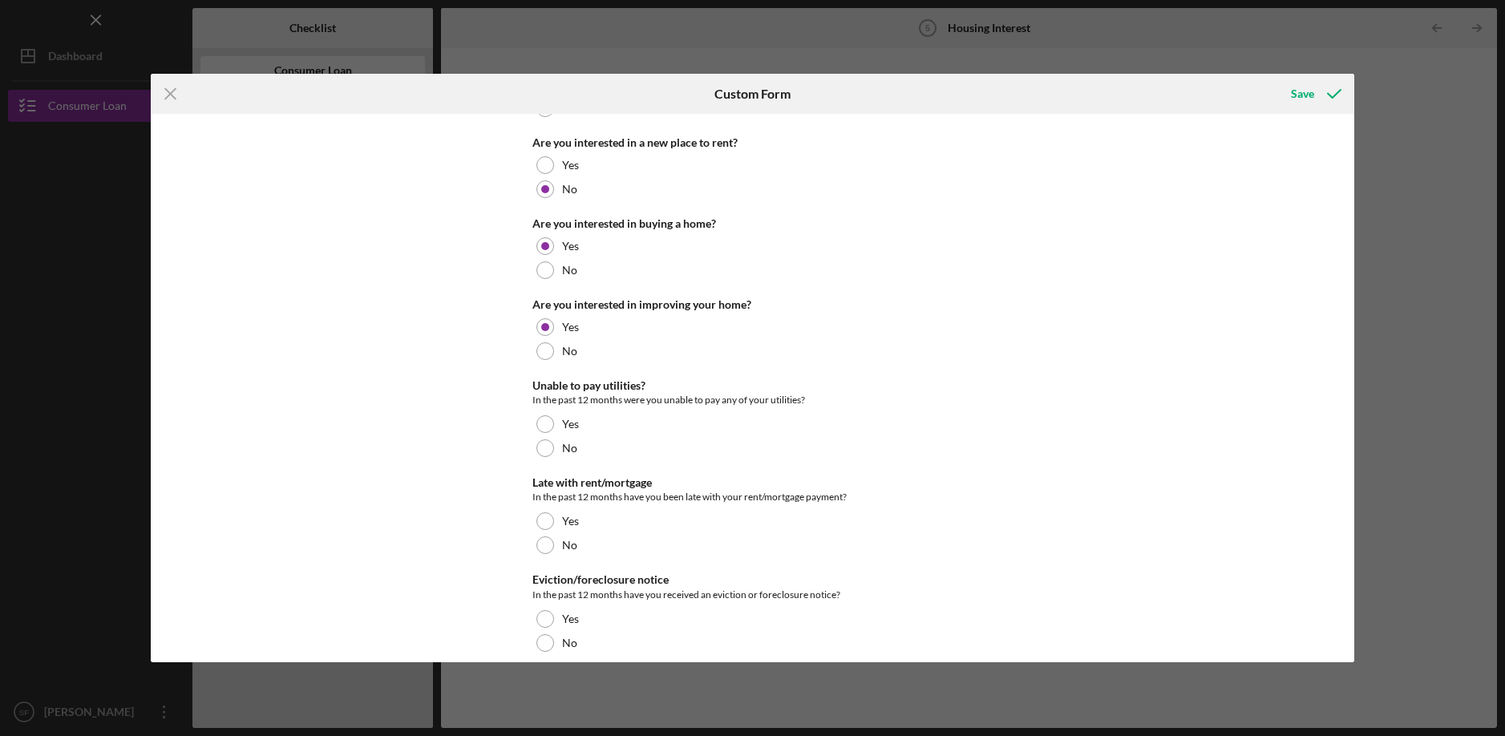
scroll to position [237, 0]
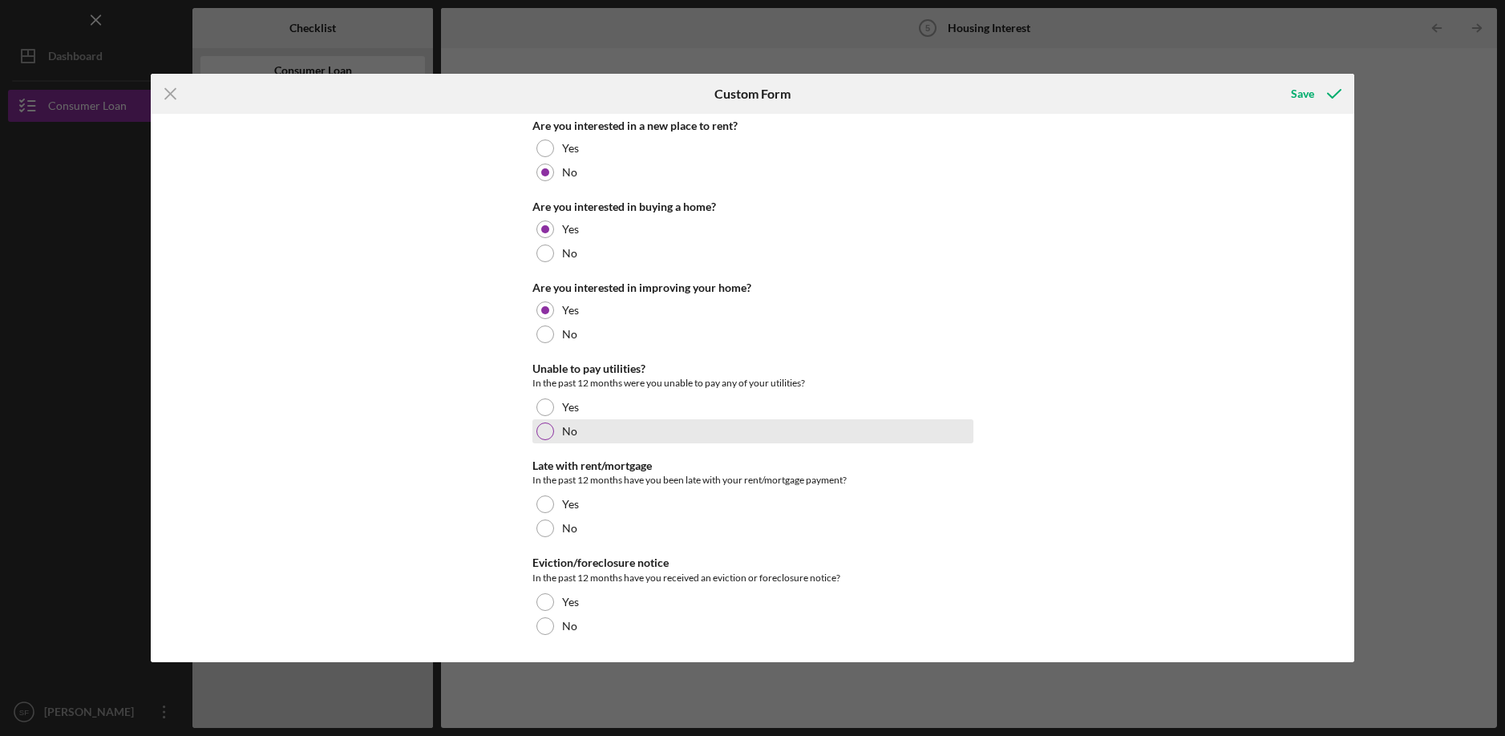
click at [544, 439] on div at bounding box center [545, 432] width 18 height 18
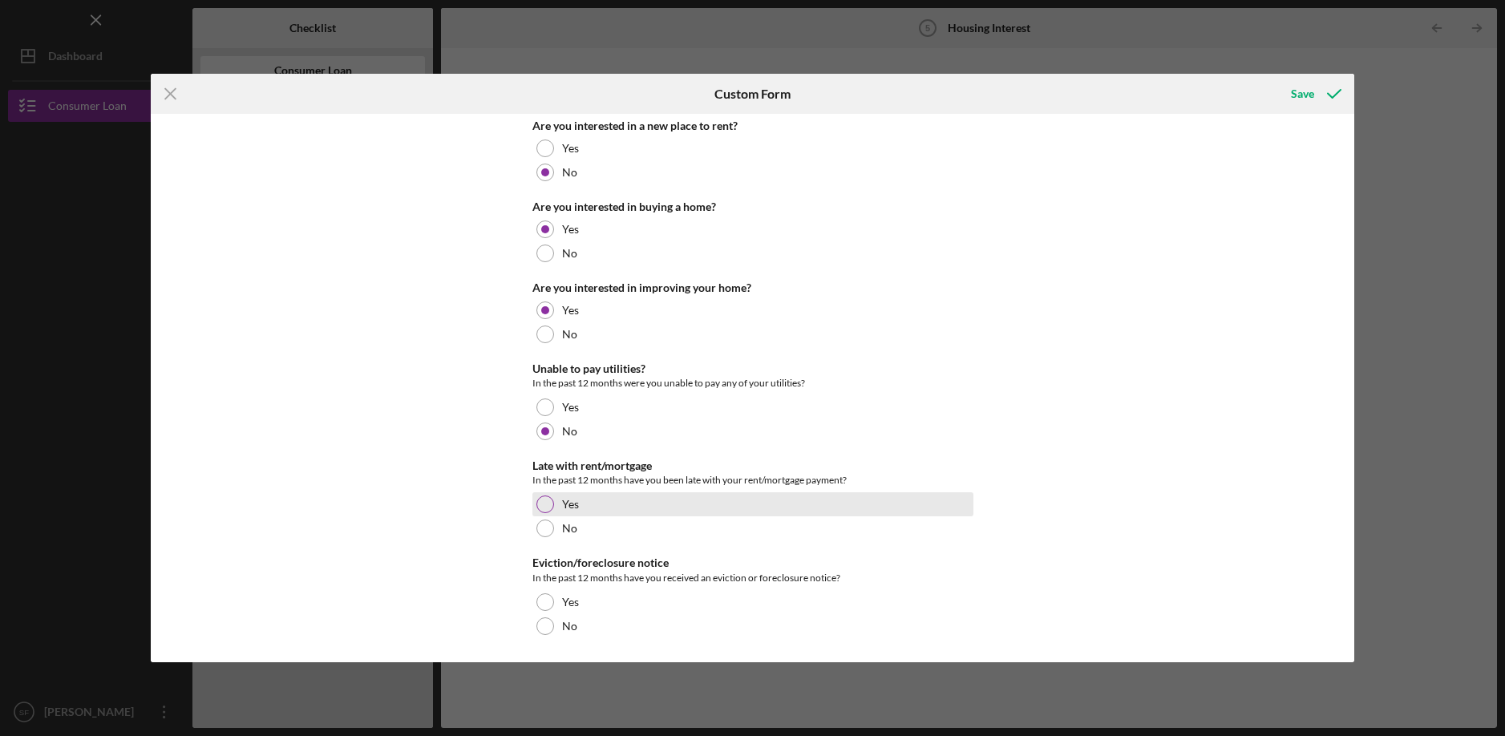
click at [544, 507] on div at bounding box center [545, 505] width 18 height 18
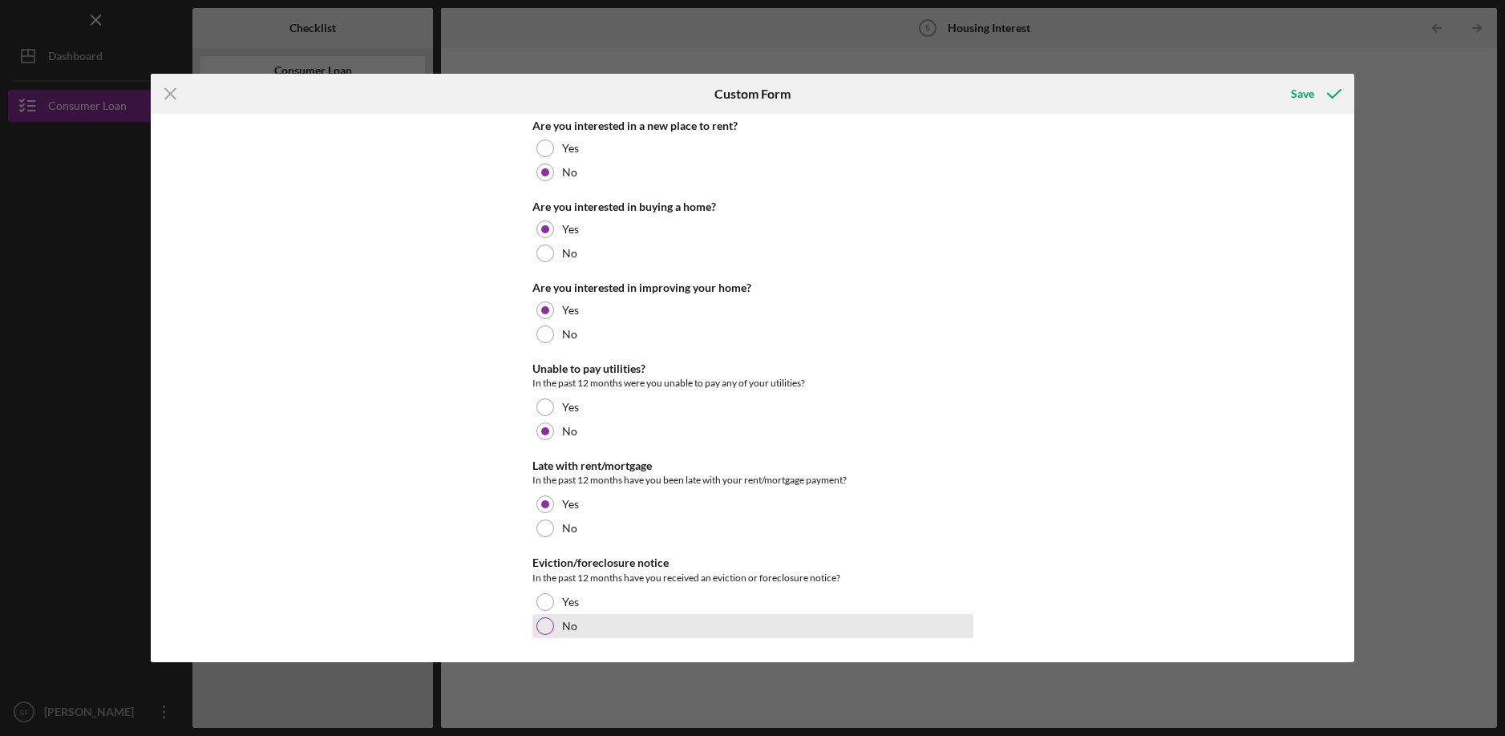
click at [539, 633] on div at bounding box center [545, 626] width 18 height 18
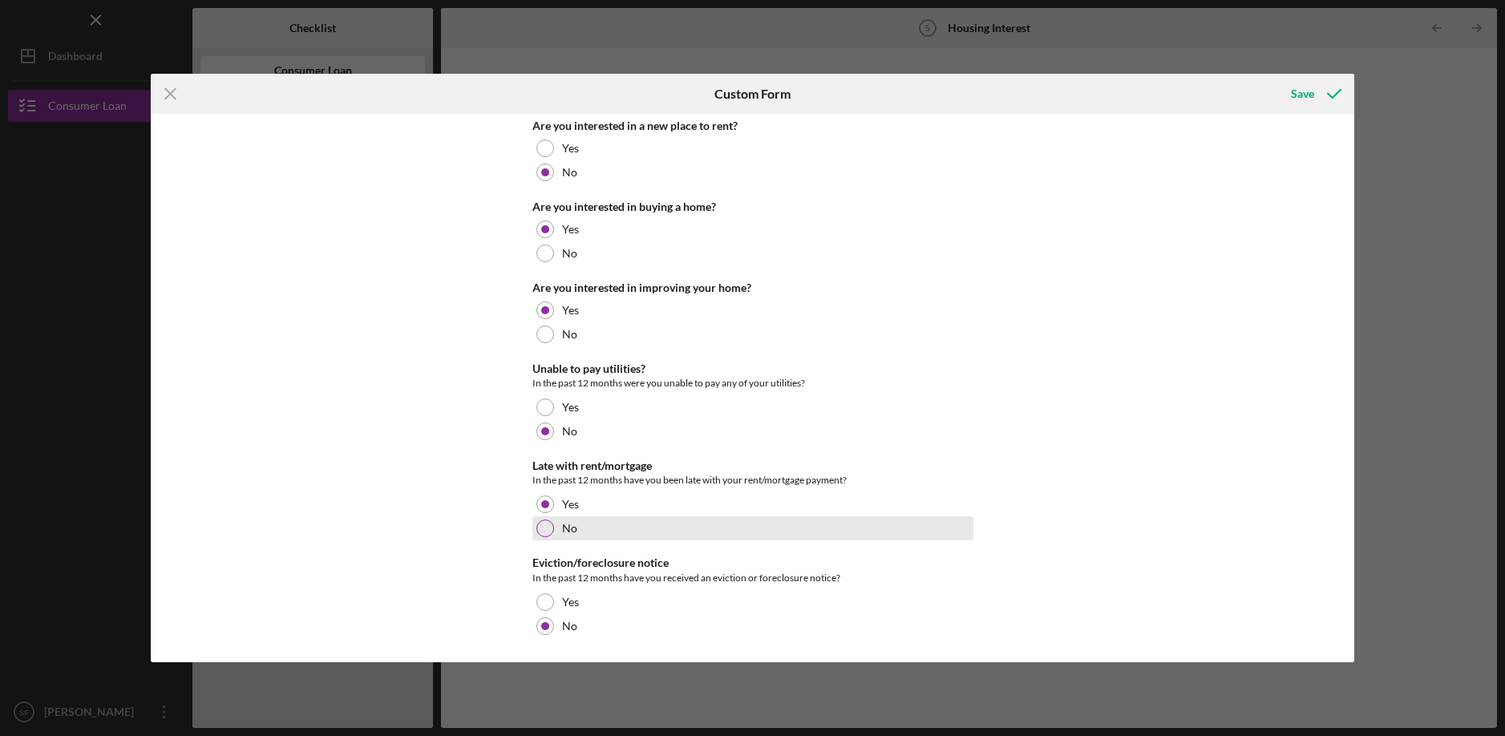
click at [548, 521] on div at bounding box center [545, 529] width 18 height 18
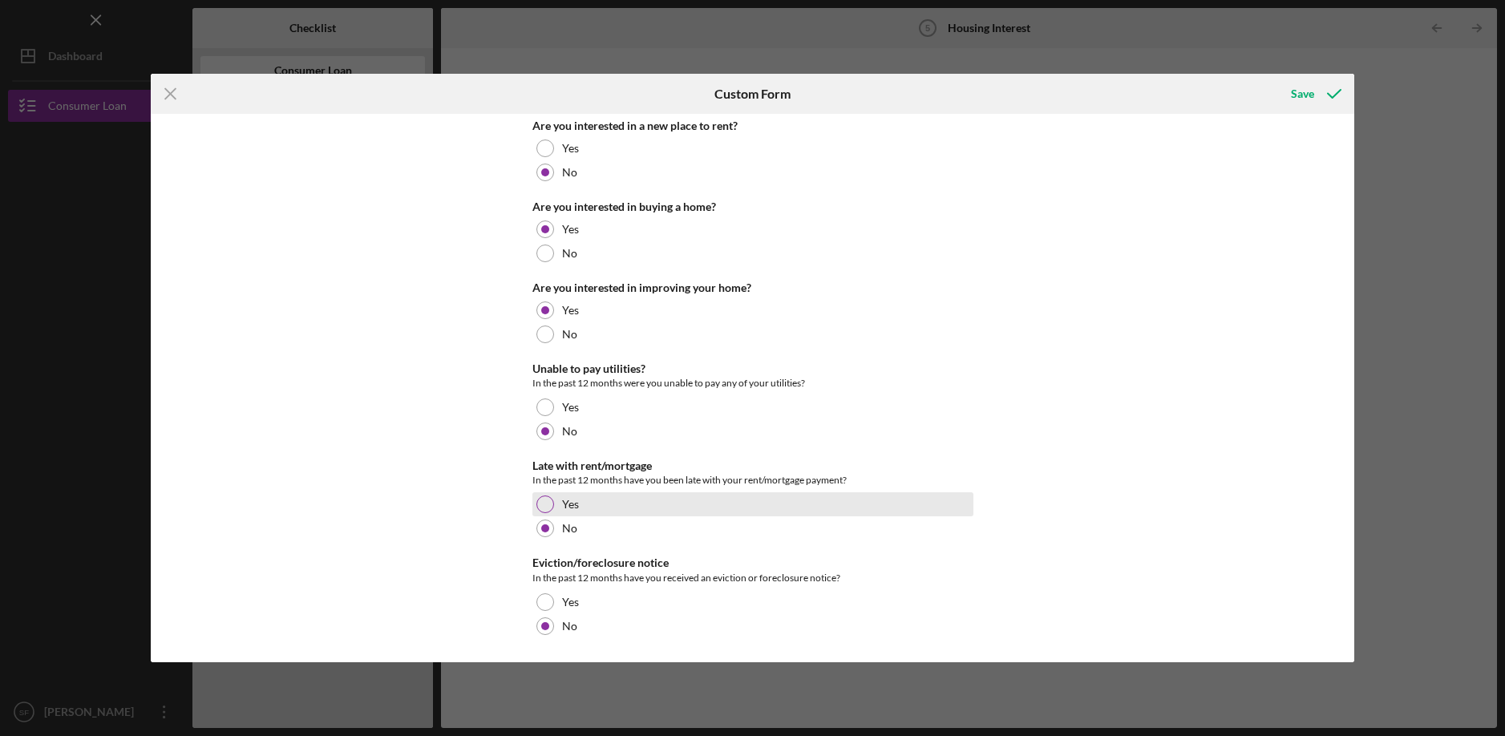
click at [551, 511] on div "Yes" at bounding box center [752, 504] width 441 height 24
click at [1345, 83] on icon "submit" at bounding box center [1334, 94] width 40 height 40
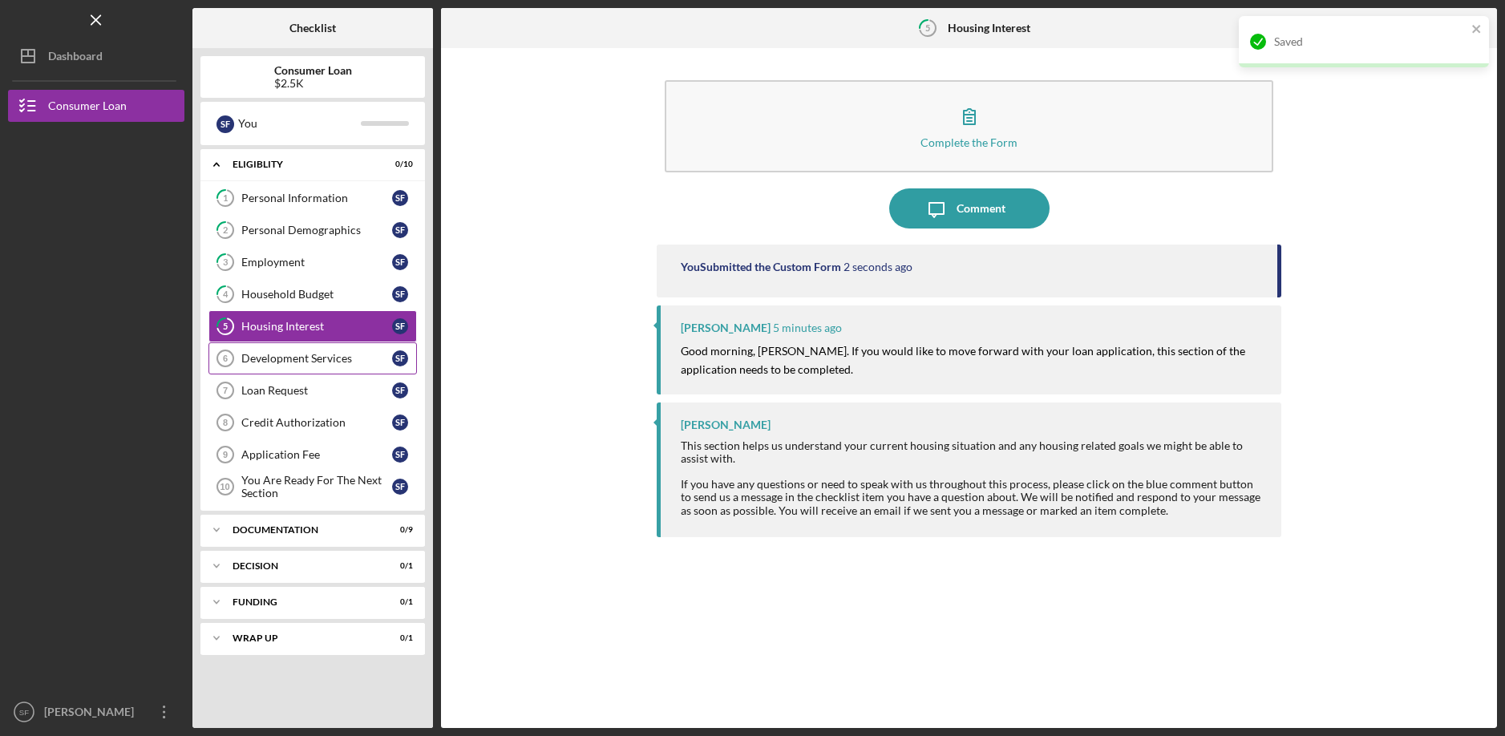
click at [304, 366] on link "Development Services 6 Development Services S F" at bounding box center [312, 358] width 208 height 32
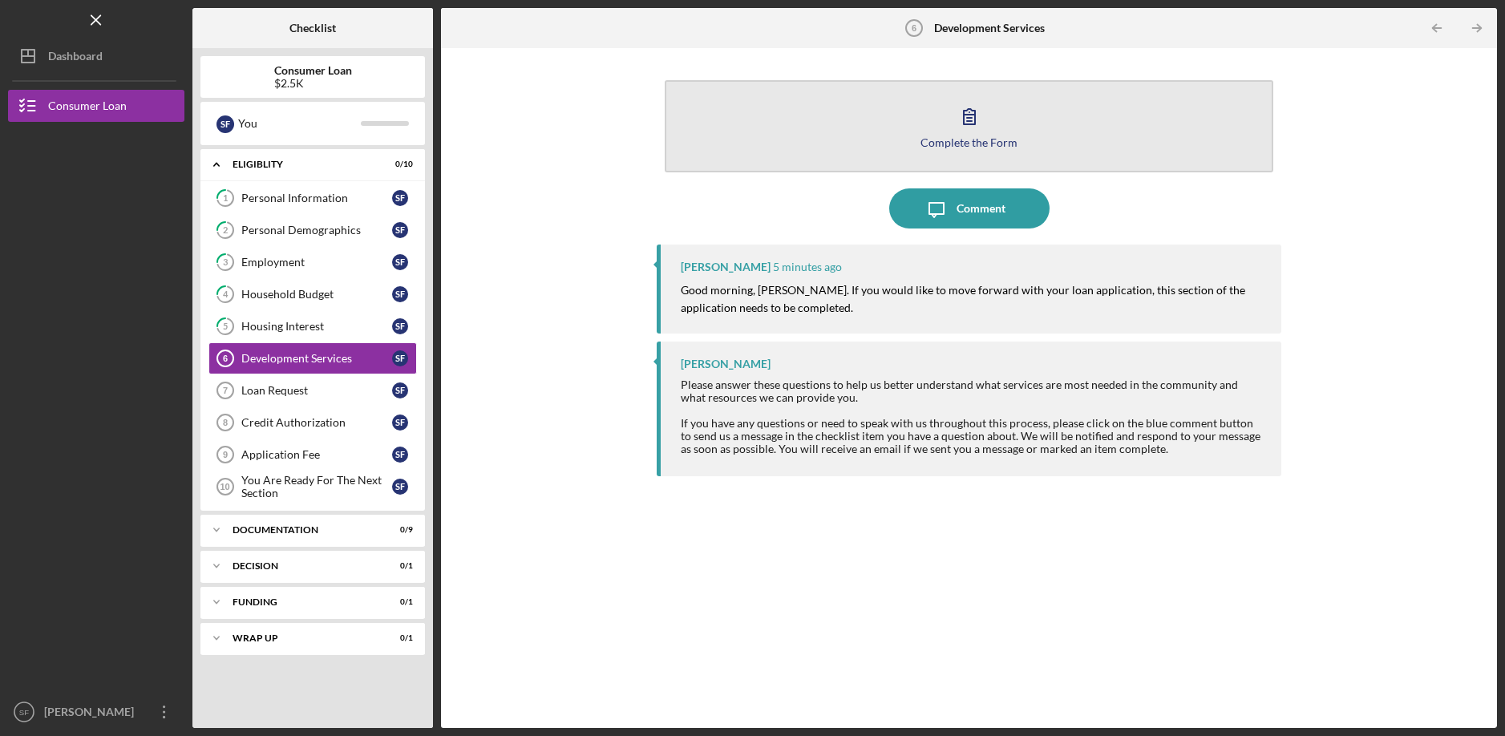
click at [1022, 135] on button "Complete the Form Form" at bounding box center [969, 126] width 608 height 92
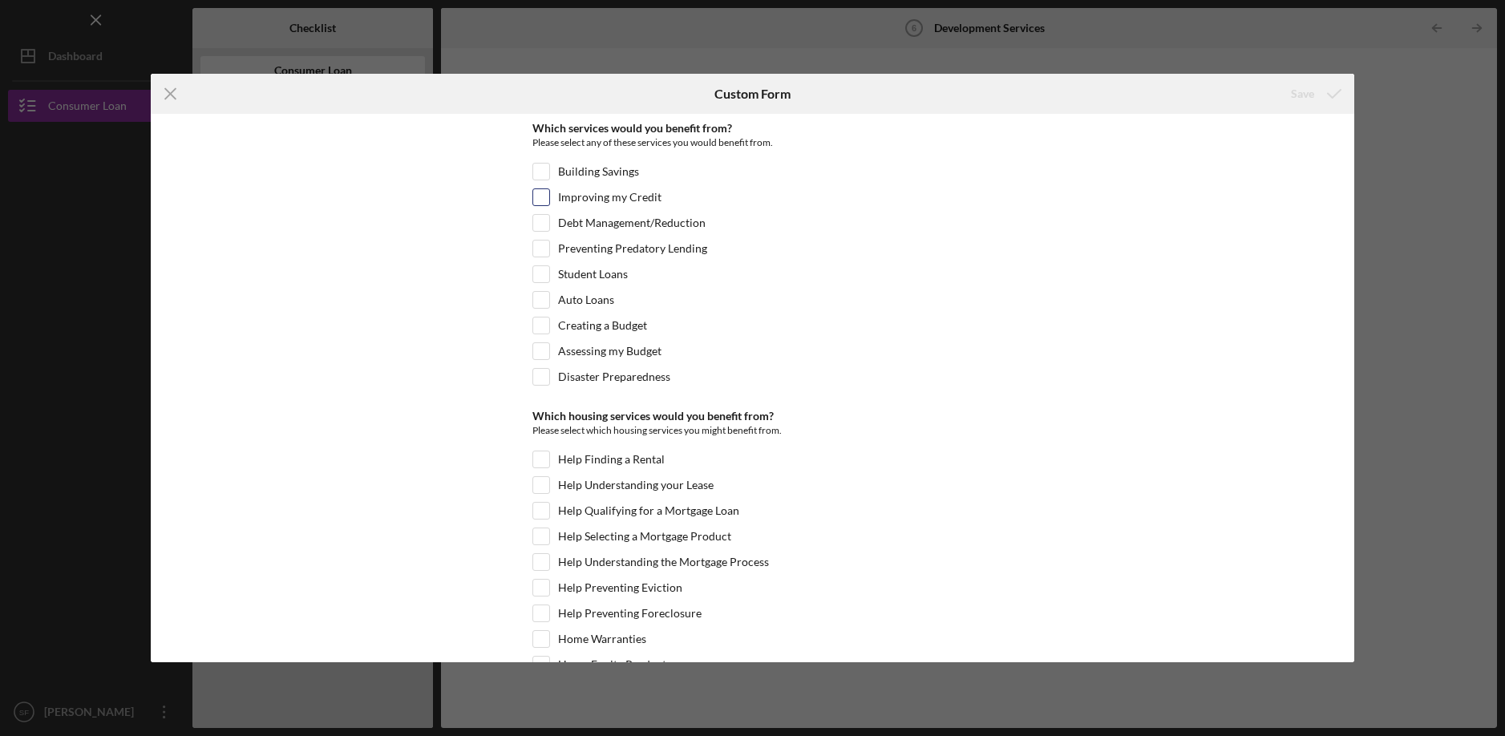
click at [536, 200] on input "Improving my Credit" at bounding box center [541, 197] width 16 height 16
checkbox input "true"
click at [542, 267] on input "Student Loans" at bounding box center [541, 274] width 16 height 16
checkbox input "true"
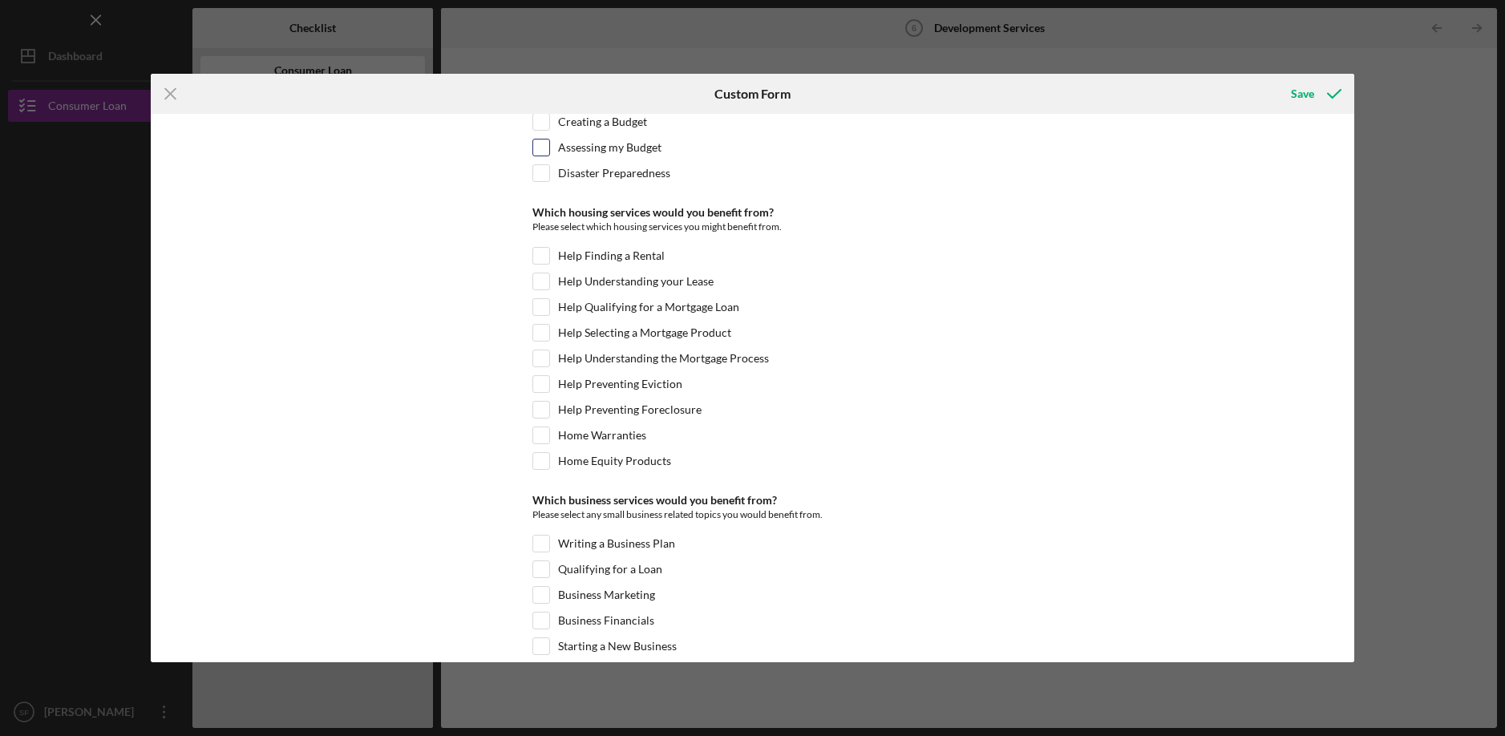
scroll to position [241, 0]
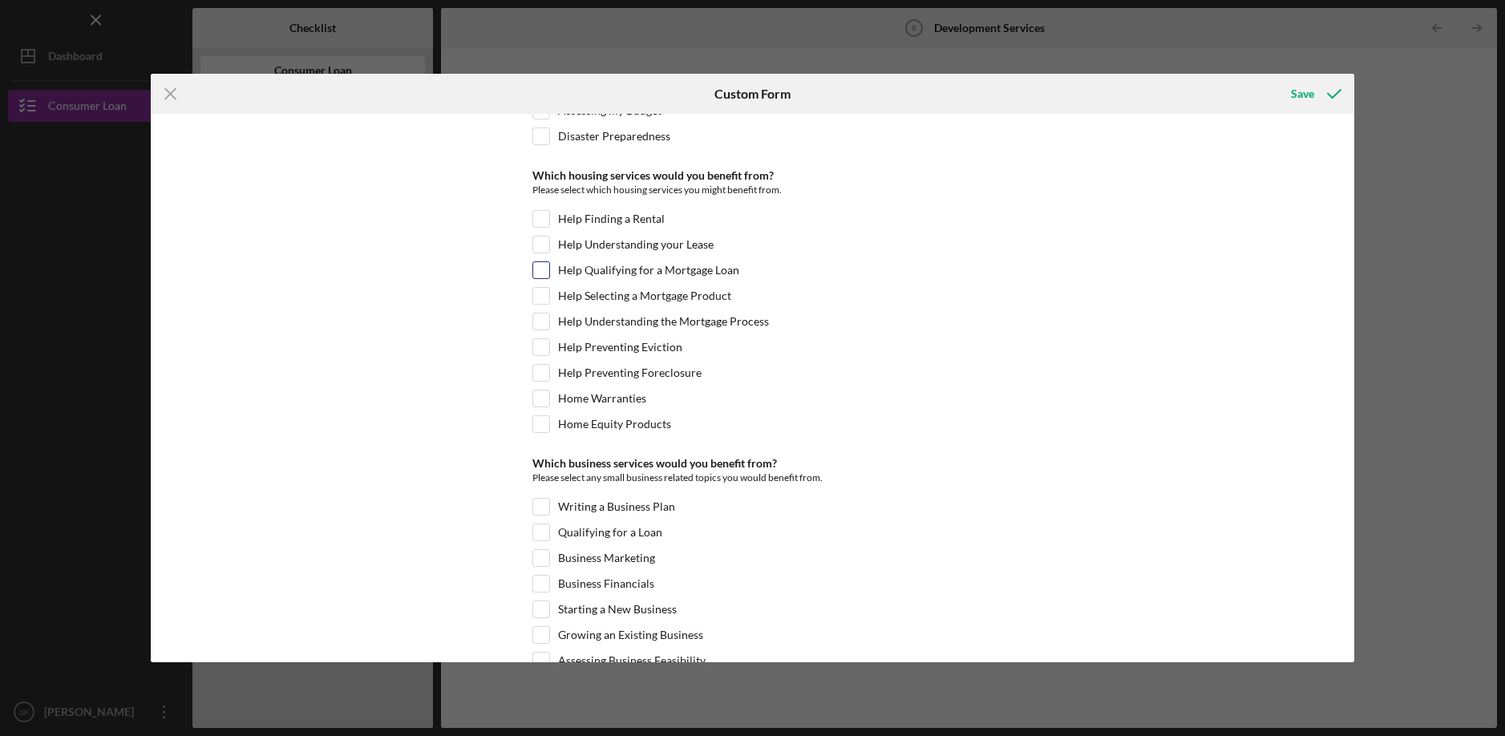
click at [548, 270] on div "Help Qualifying for a Mortgage Loan" at bounding box center [752, 274] width 441 height 26
click at [538, 270] on input "Help Qualifying for a Mortgage Loan" at bounding box center [541, 270] width 16 height 16
checkbox input "true"
click at [538, 300] on input "Help Selecting a Mortgage Product" at bounding box center [541, 296] width 16 height 16
checkbox input "true"
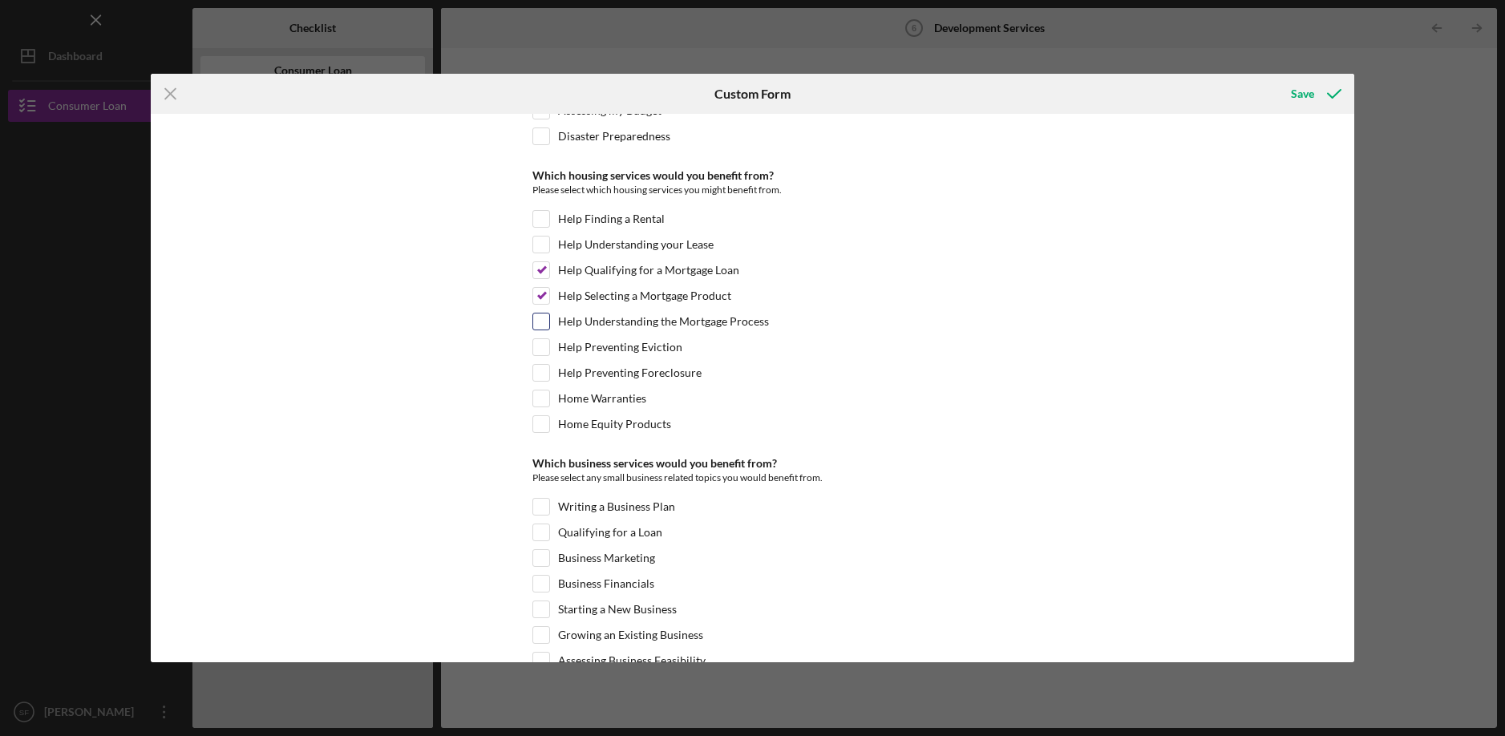
click at [538, 330] on div at bounding box center [541, 322] width 18 height 18
click at [539, 327] on input "Help Understanding the Mortgage Process" at bounding box center [541, 321] width 16 height 16
checkbox input "true"
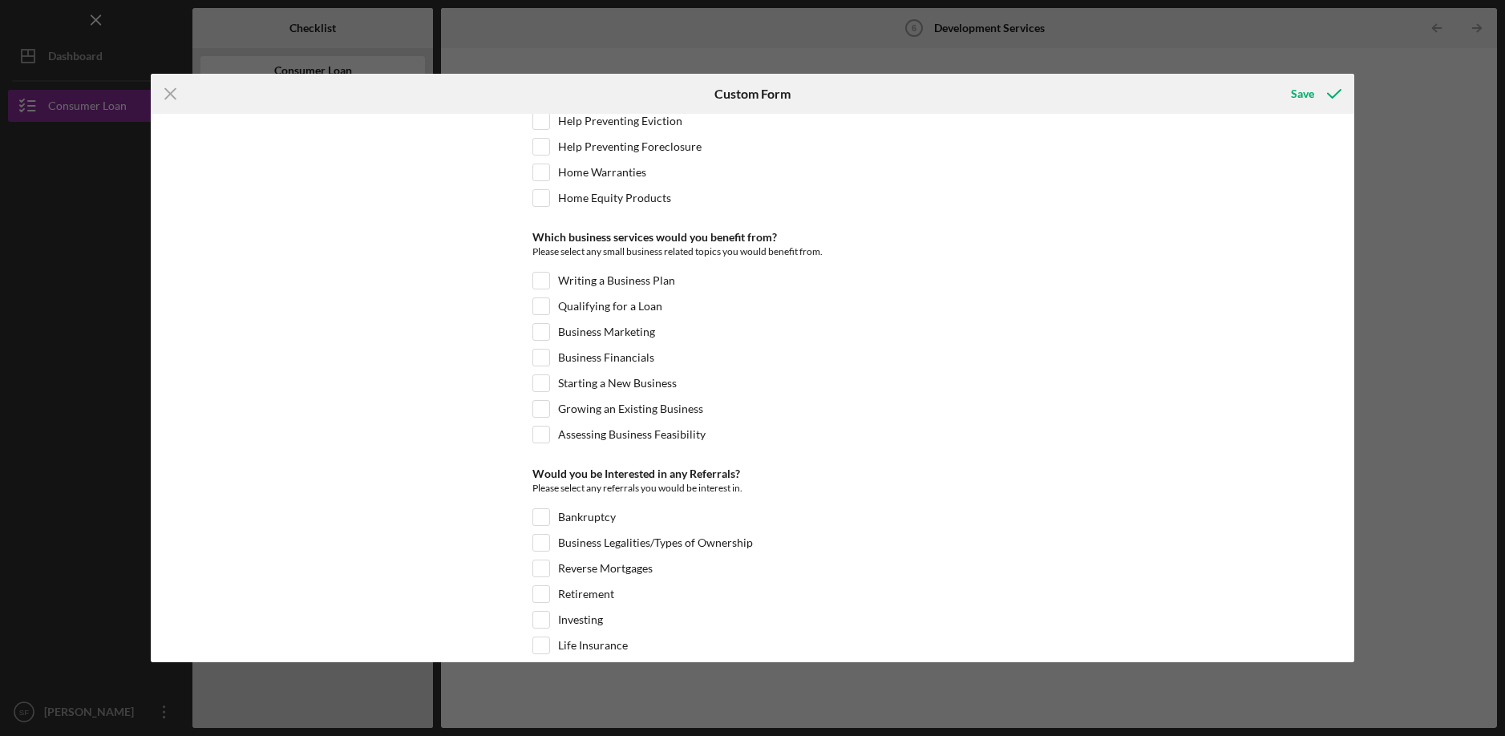
scroll to position [481, 0]
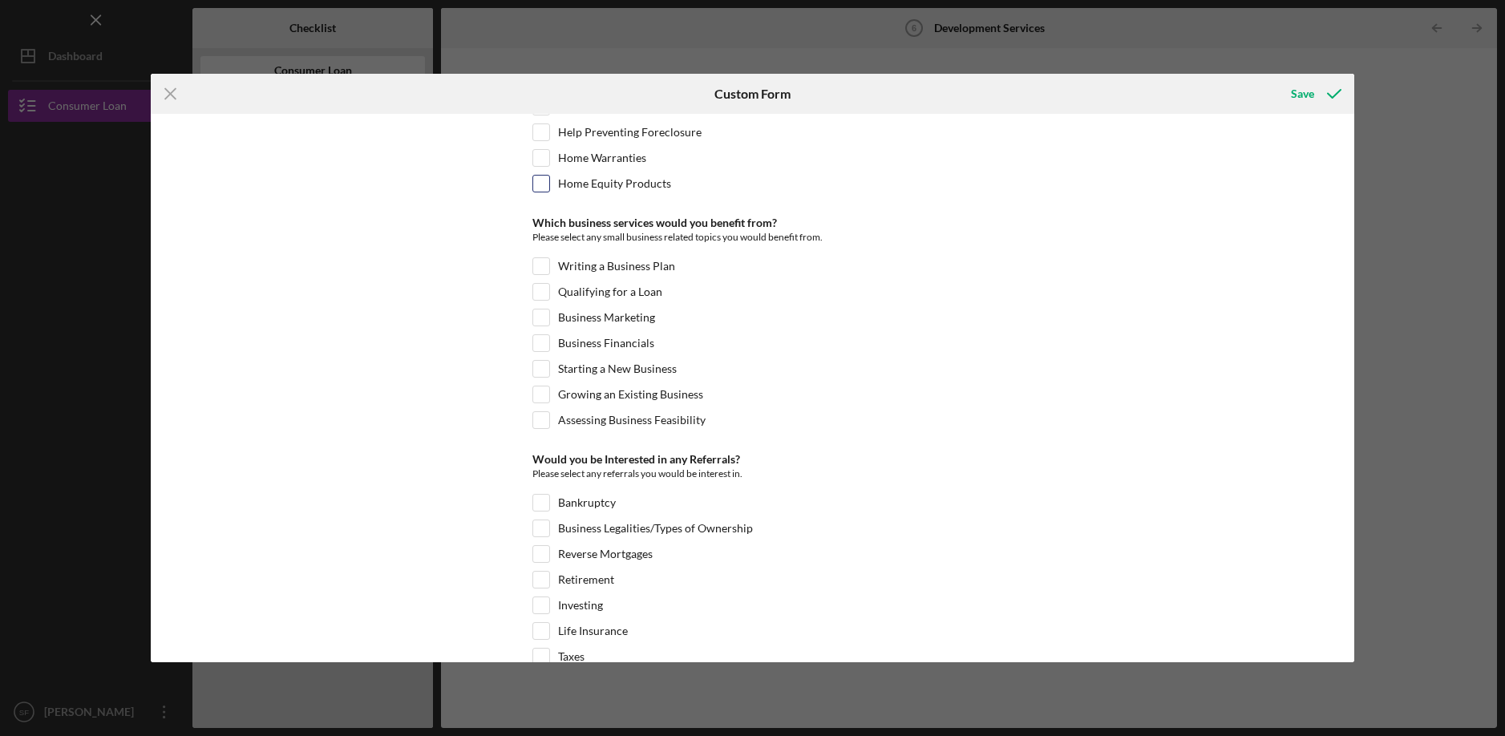
click at [536, 185] on input "Home Equity Products" at bounding box center [541, 184] width 16 height 16
checkbox input "true"
click at [548, 266] on div "Writing a Business Plan" at bounding box center [752, 270] width 441 height 26
click at [540, 265] on input "Writing a Business Plan" at bounding box center [541, 266] width 16 height 16
checkbox input "true"
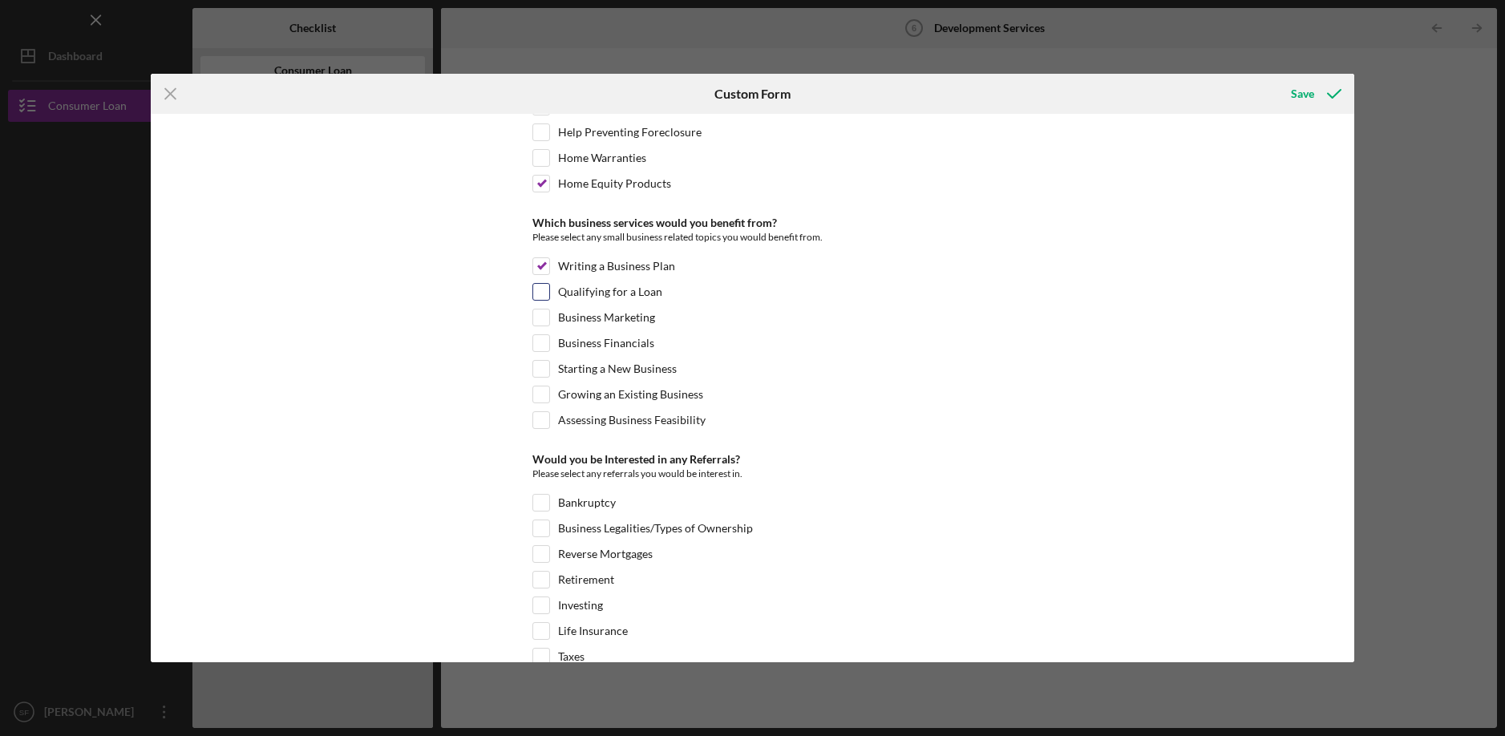
click at [537, 289] on input "Qualifying for a Loan" at bounding box center [541, 292] width 16 height 16
checkbox input "true"
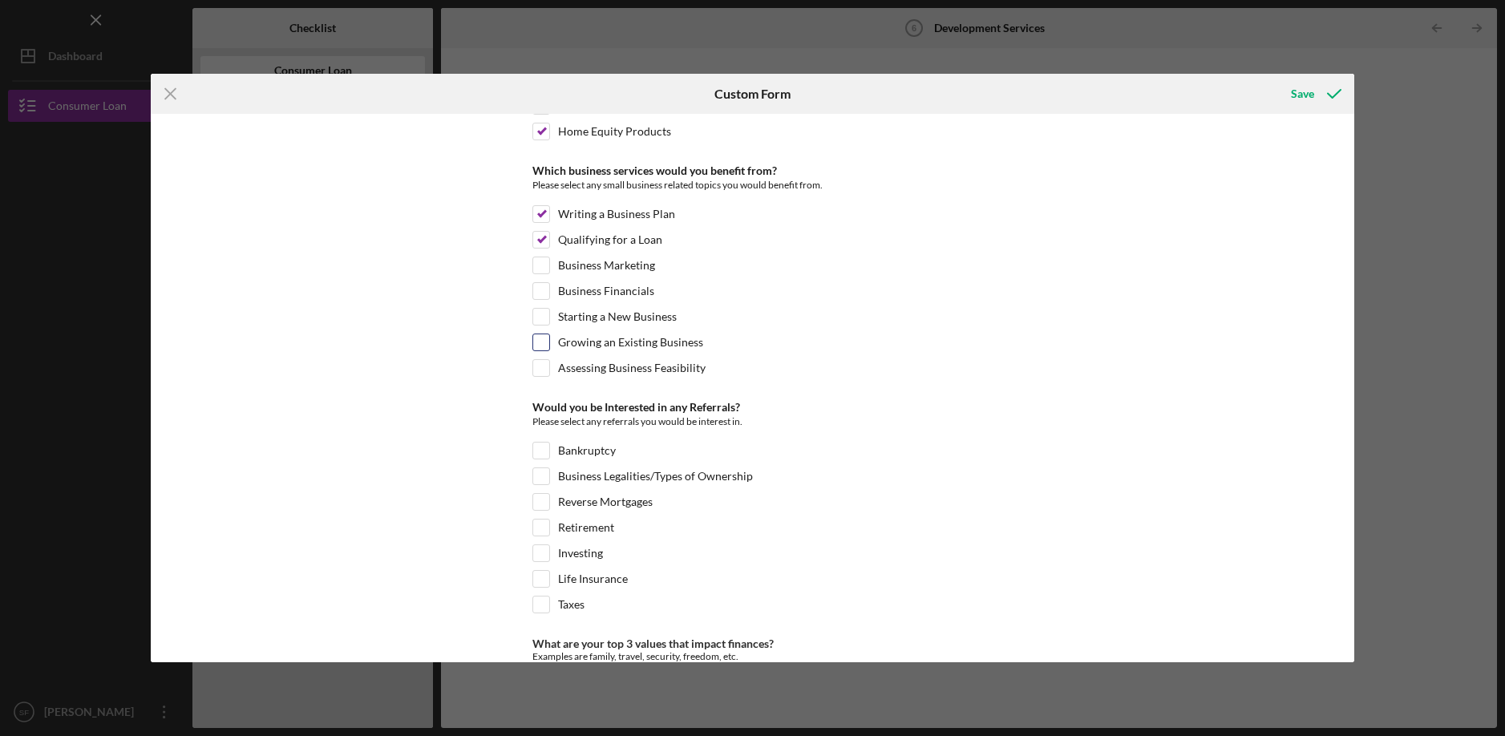
scroll to position [561, 0]
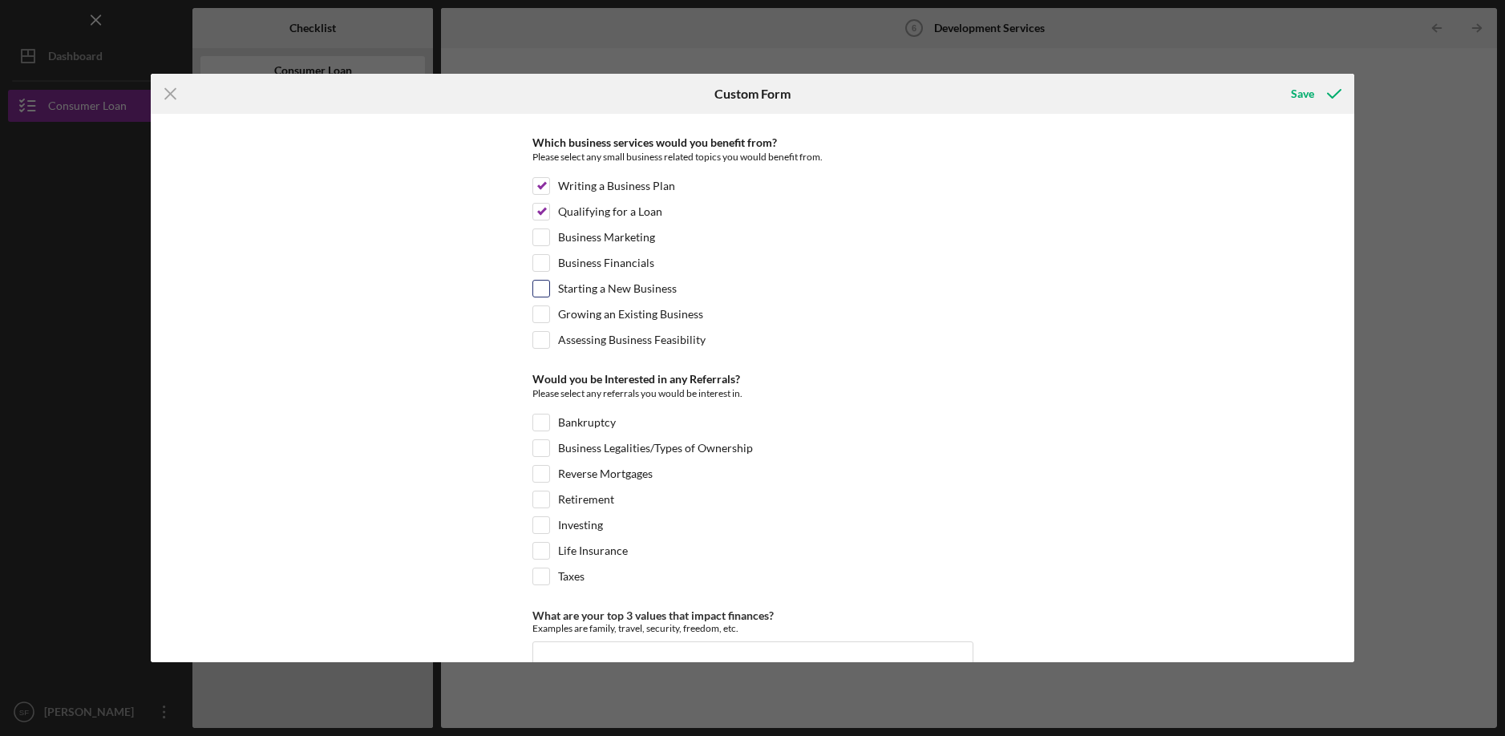
click at [544, 295] on input "Starting a New Business" at bounding box center [541, 289] width 16 height 16
checkbox input "true"
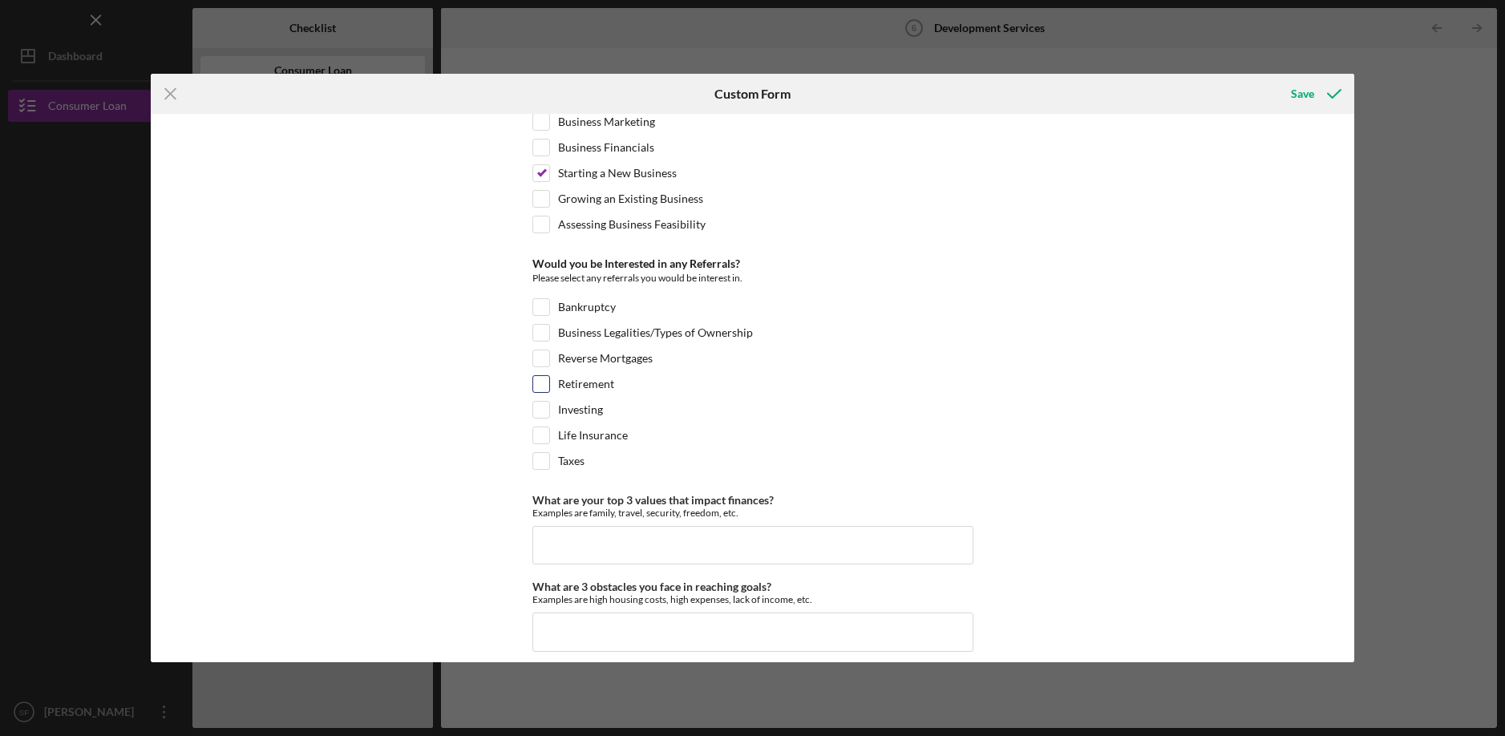
scroll to position [690, 0]
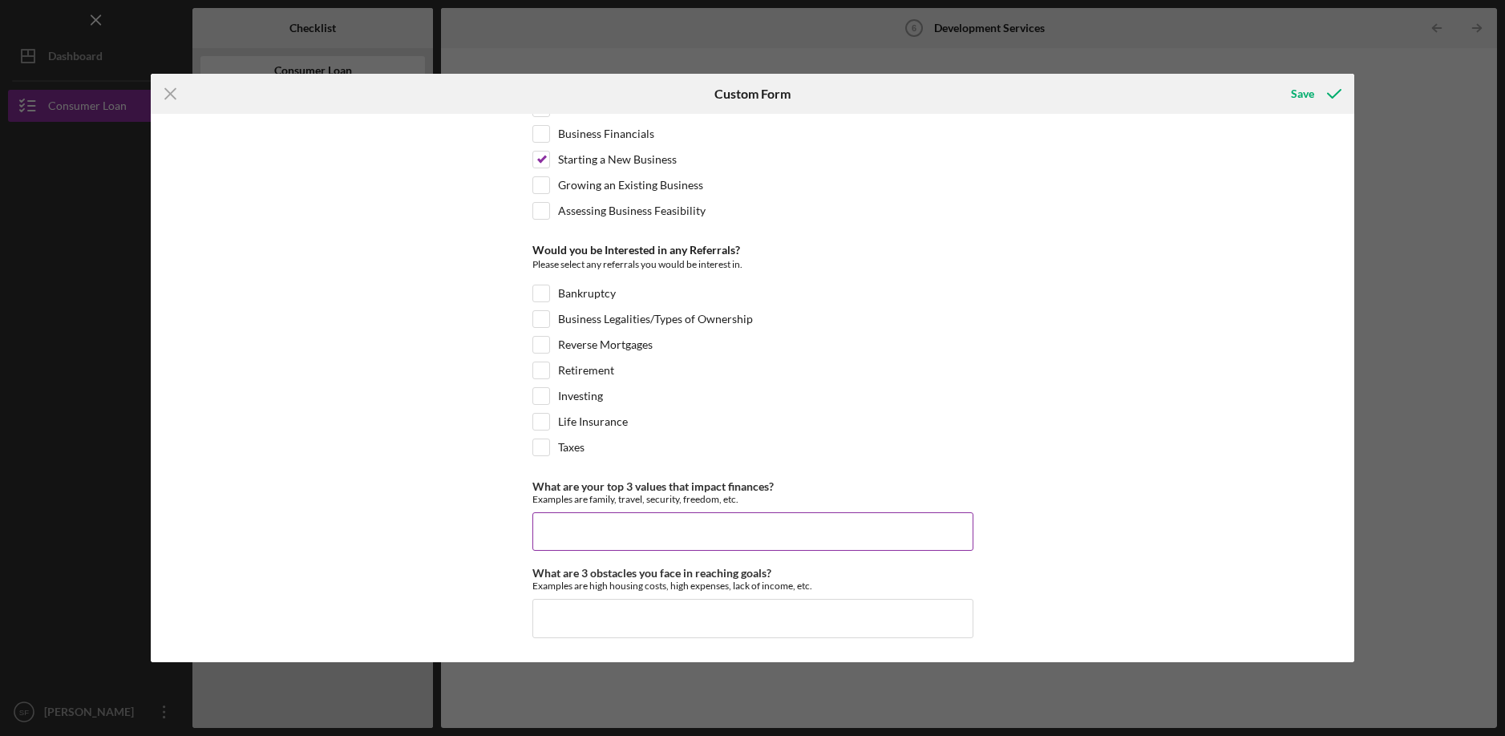
click at [593, 523] on input "What are your top 3 values that impact finances?" at bounding box center [752, 531] width 441 height 38
type input "Family, Travel, expenses"
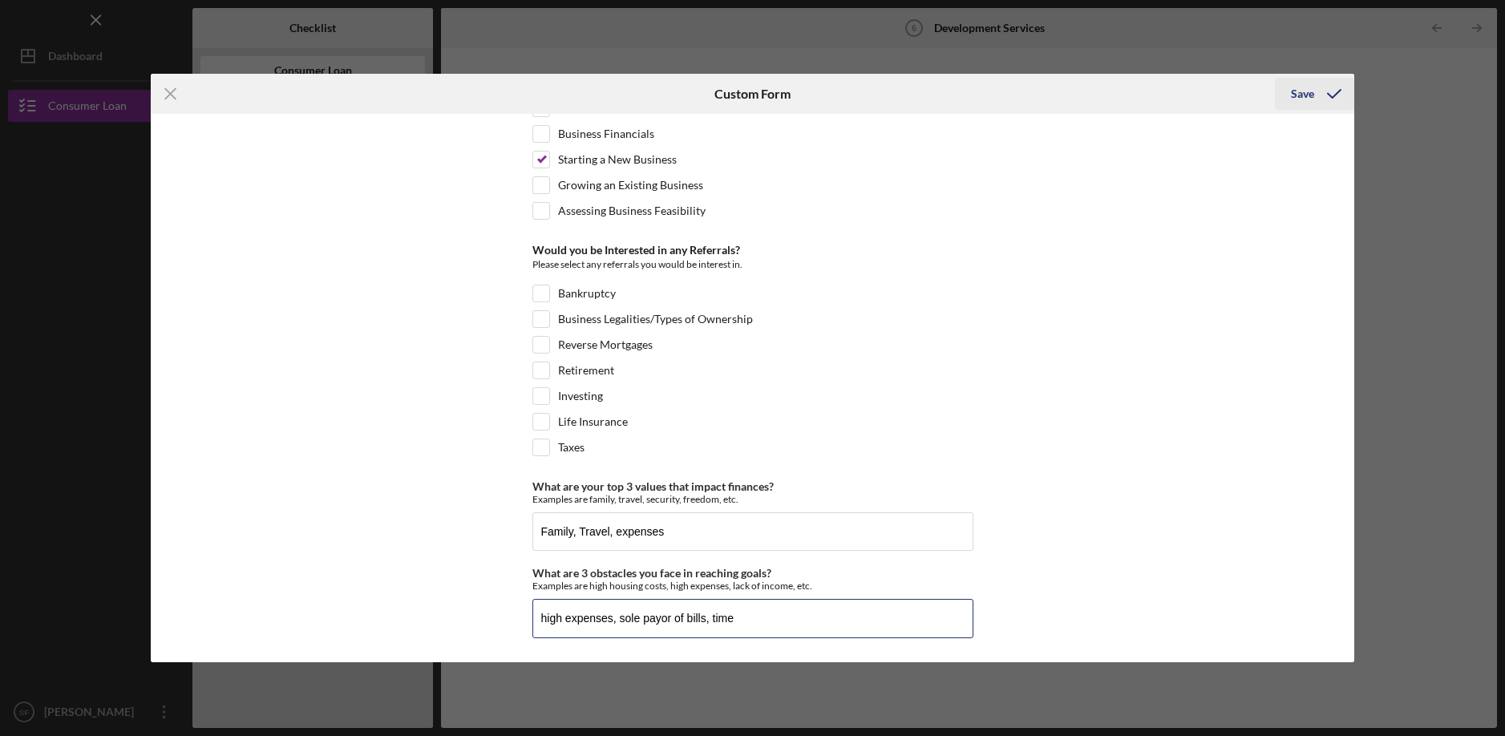
type input "high expenses, sole payor of bills, time"
click at [1287, 86] on button "Save" at bounding box center [1314, 94] width 79 height 32
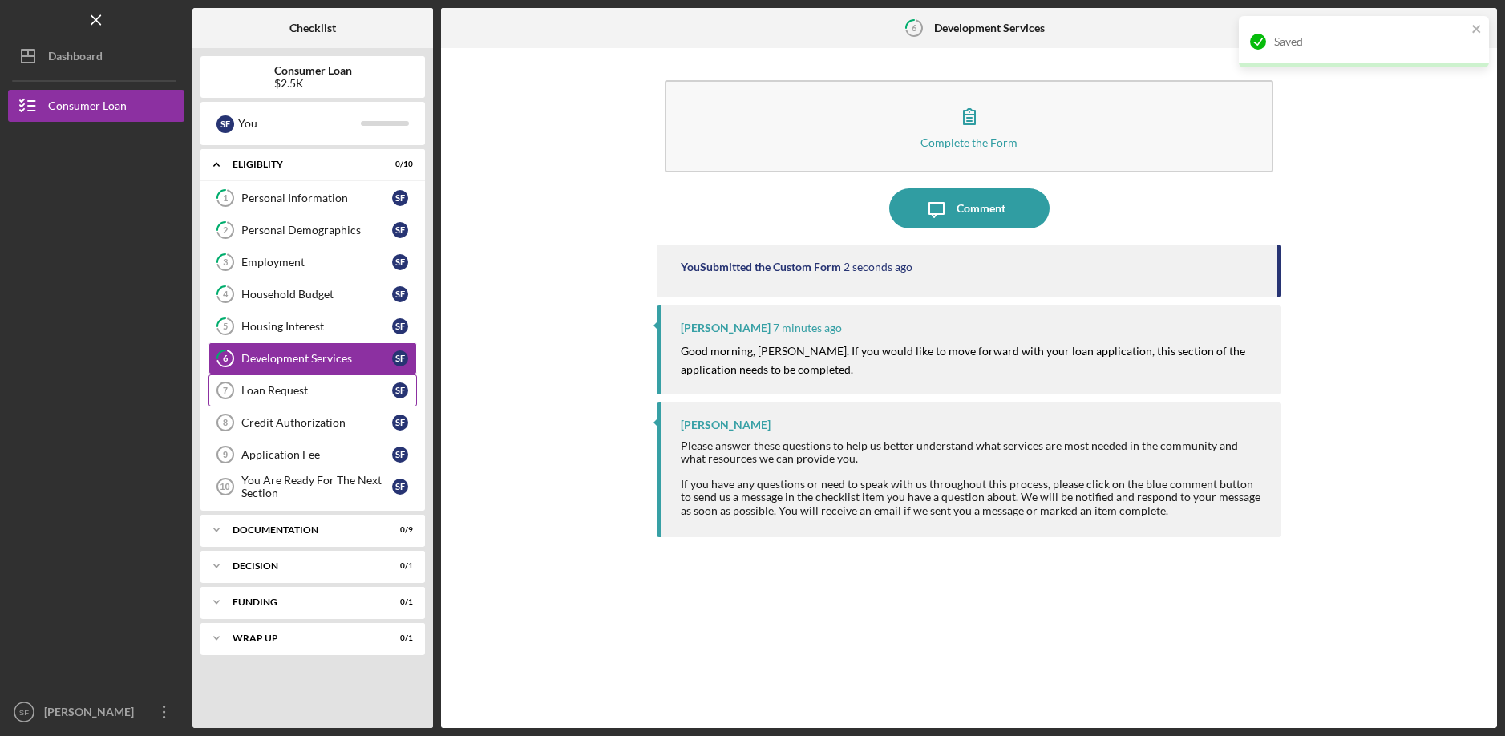
click at [263, 393] on div "Loan Request" at bounding box center [316, 390] width 151 height 13
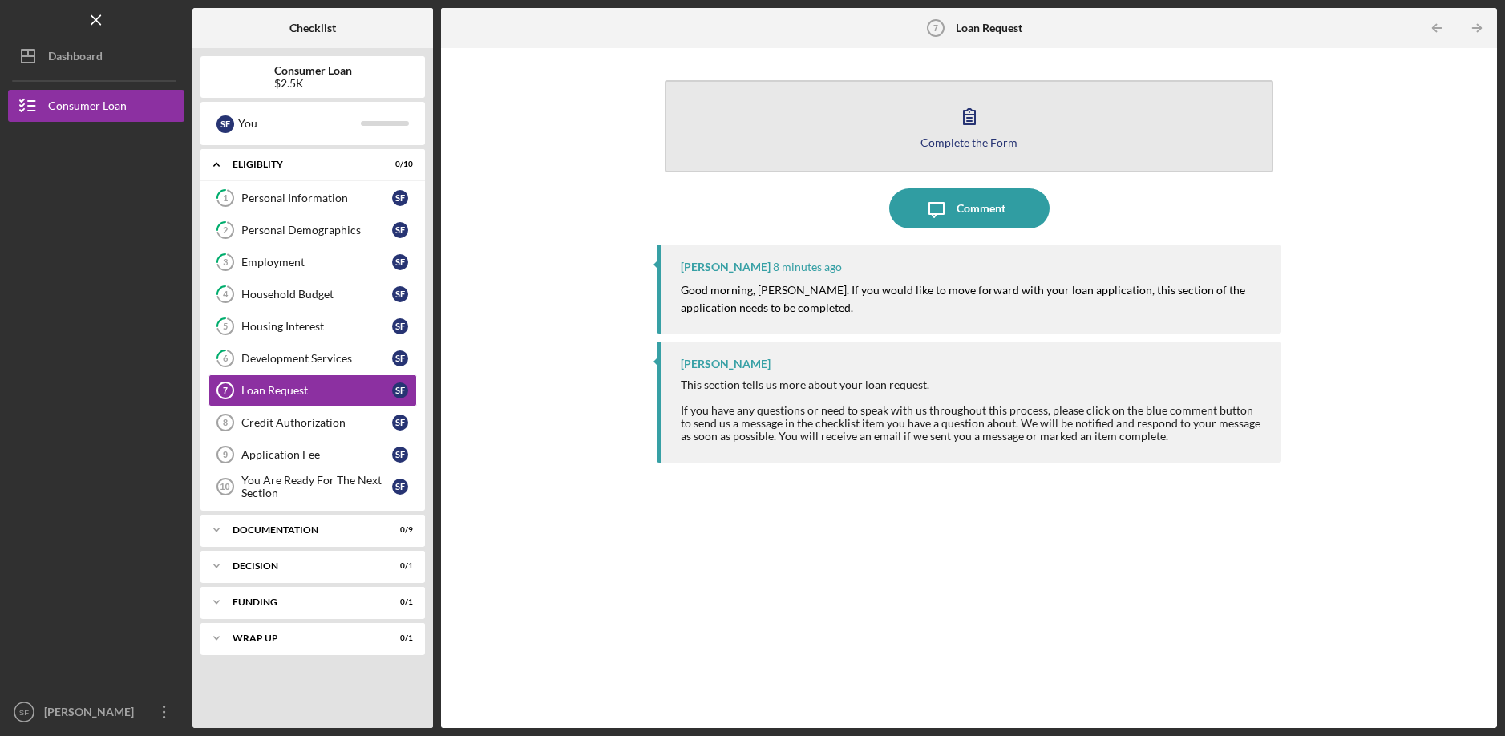
click at [1038, 131] on button "Complete the Form Form" at bounding box center [969, 126] width 608 height 92
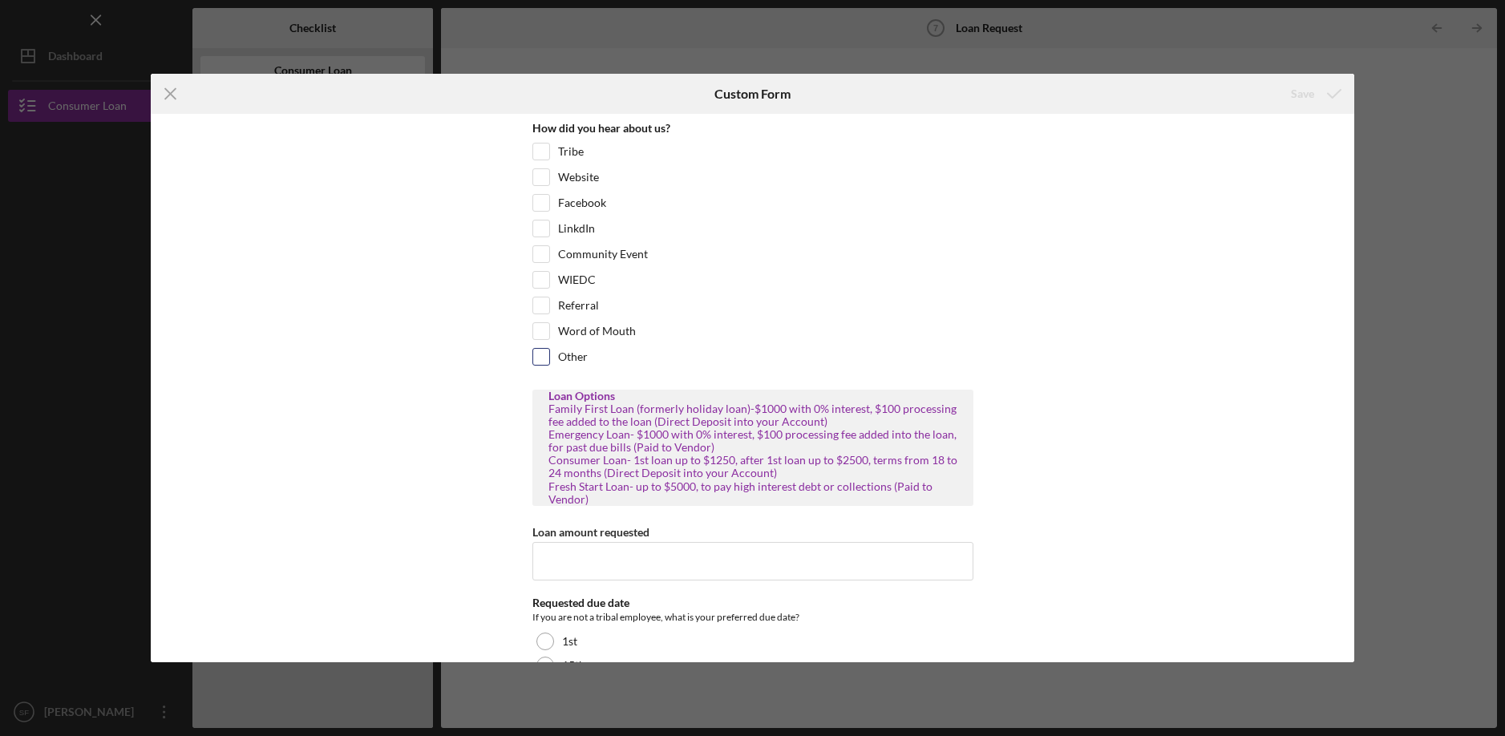
click at [533, 360] on input "Other" at bounding box center [541, 357] width 16 height 16
checkbox input "true"
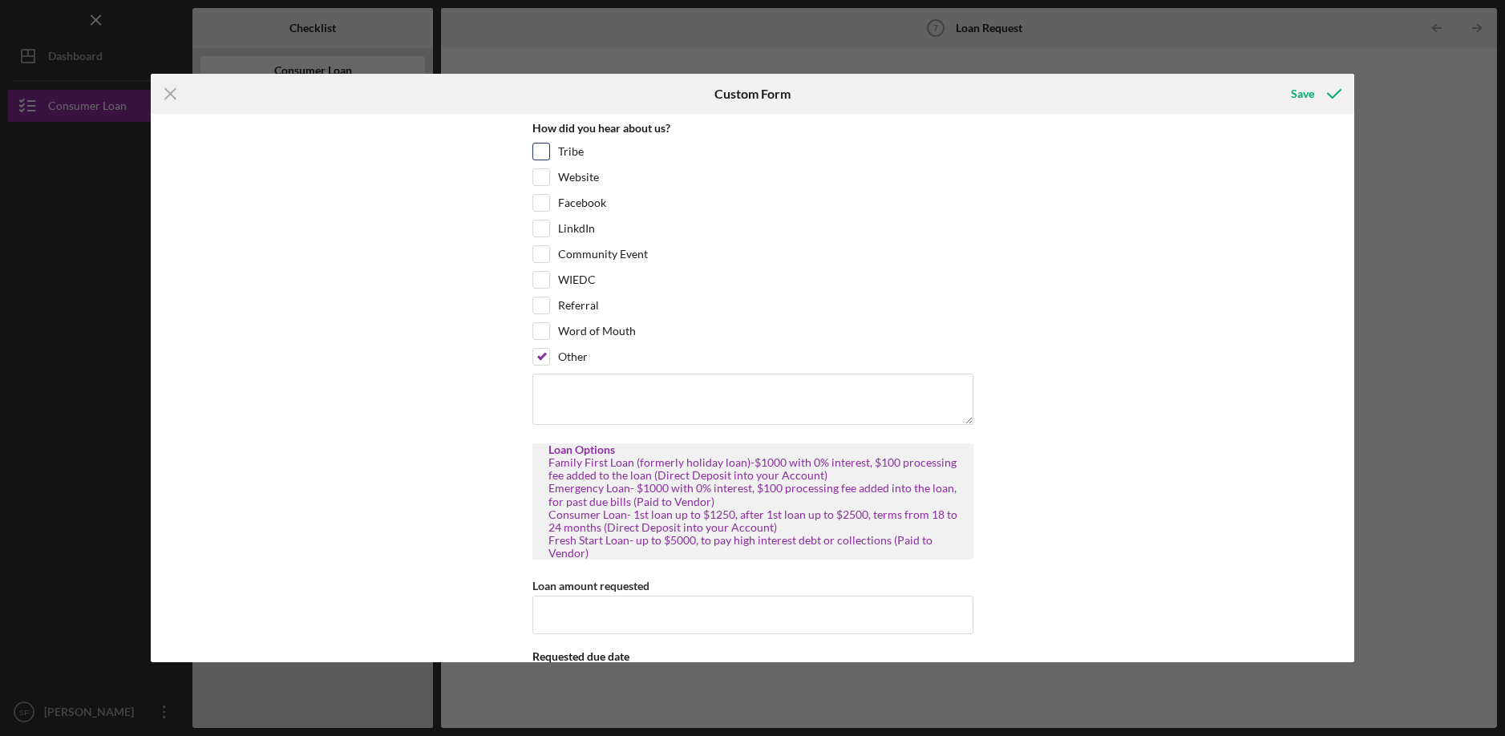
click at [543, 158] on input "Tribe" at bounding box center [541, 152] width 16 height 16
checkbox input "true"
click at [557, 410] on textarea at bounding box center [752, 399] width 441 height 51
type textarea "Using your services for years"
click at [809, 605] on input "Loan amount requested" at bounding box center [752, 615] width 441 height 38
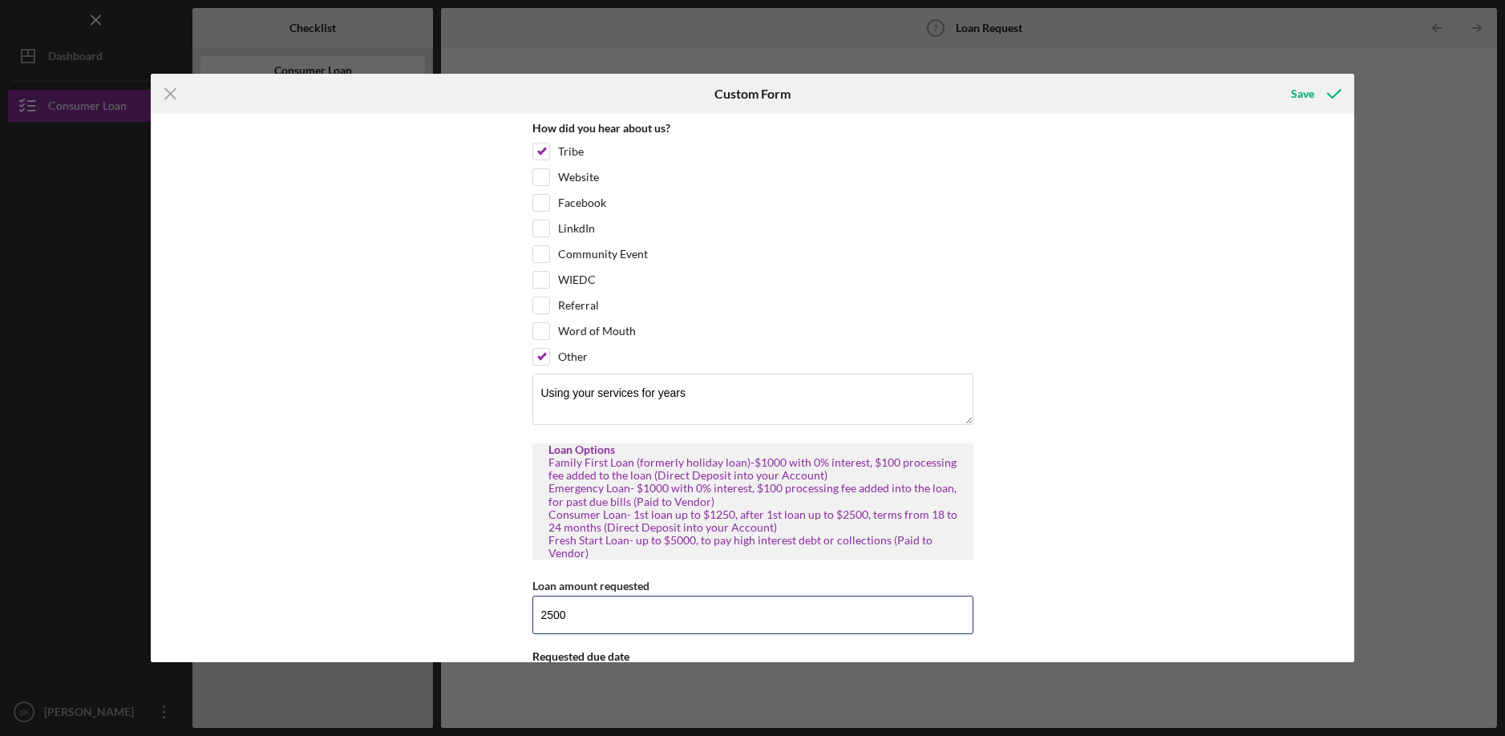
type input "2500"
click at [1294, 422] on div "How did you hear about us? Tribe Website Facebook LinkdIn Community Event WIEDC…" at bounding box center [753, 388] width 1204 height 548
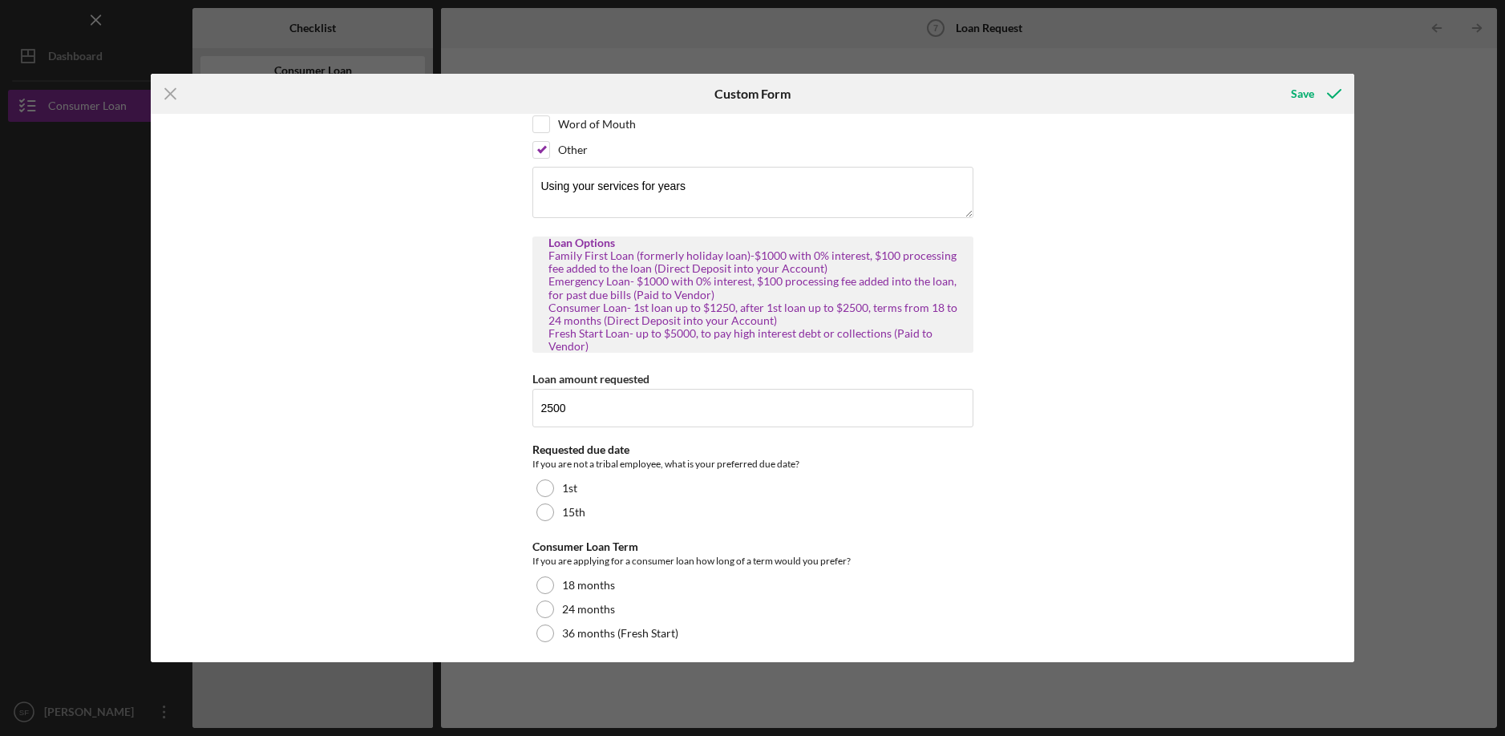
scroll to position [214, 0]
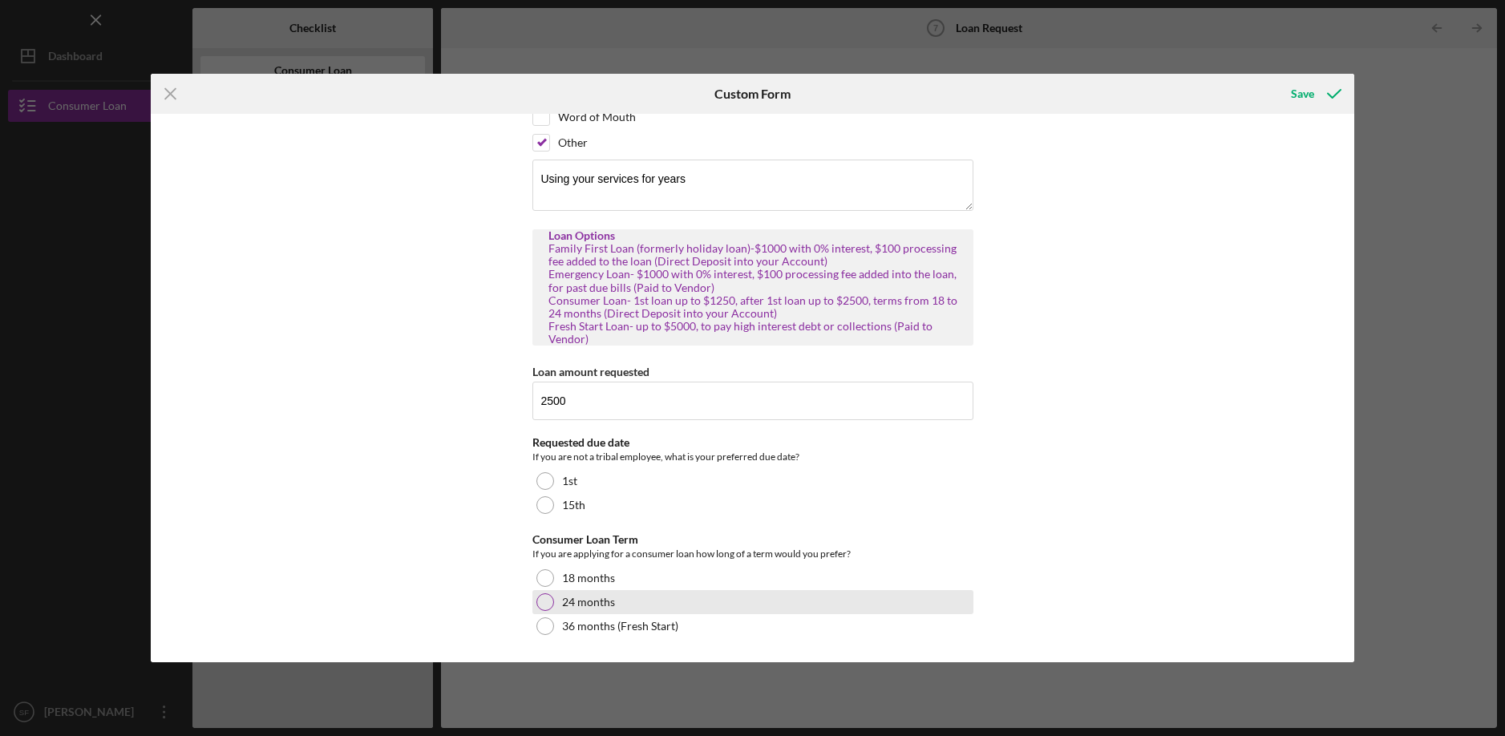
click at [544, 601] on div at bounding box center [545, 602] width 18 height 18
click at [1059, 470] on div "How did you hear about us? Tribe Website Facebook LinkdIn Community Event WIEDC…" at bounding box center [753, 388] width 1204 height 548
click at [1320, 103] on icon "submit" at bounding box center [1334, 94] width 40 height 40
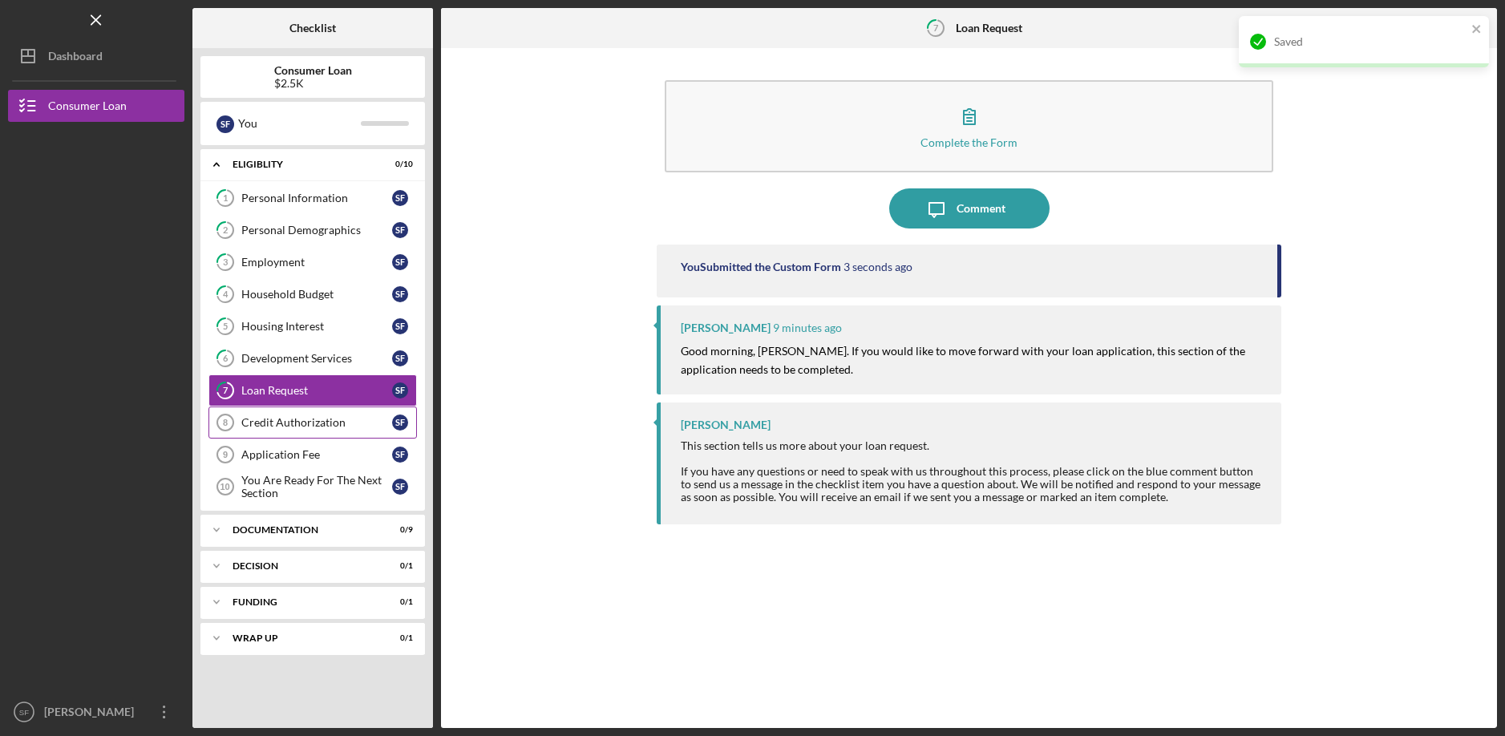
click at [276, 427] on div "Credit Authorization" at bounding box center [316, 422] width 151 height 13
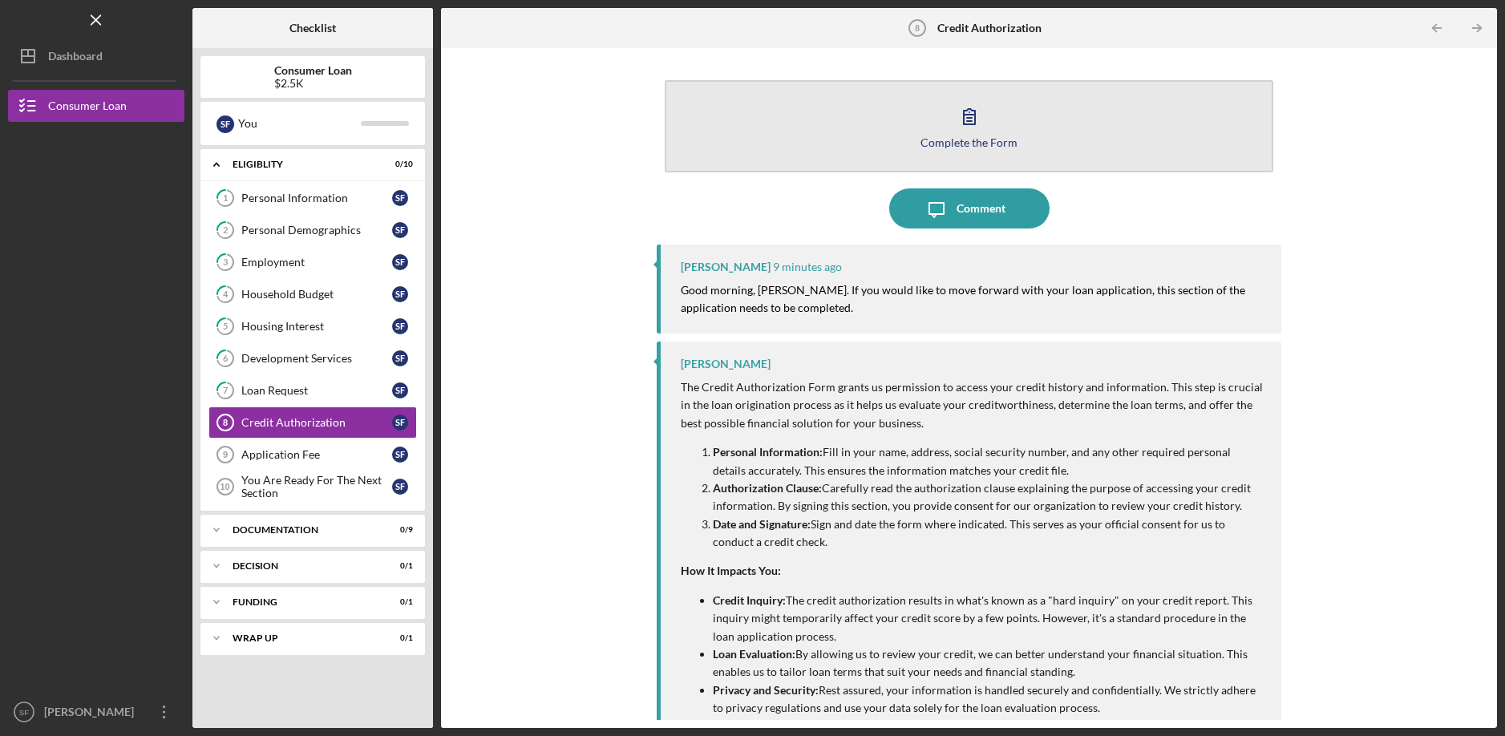
click at [1011, 127] on button "Complete the Form Form" at bounding box center [969, 126] width 608 height 92
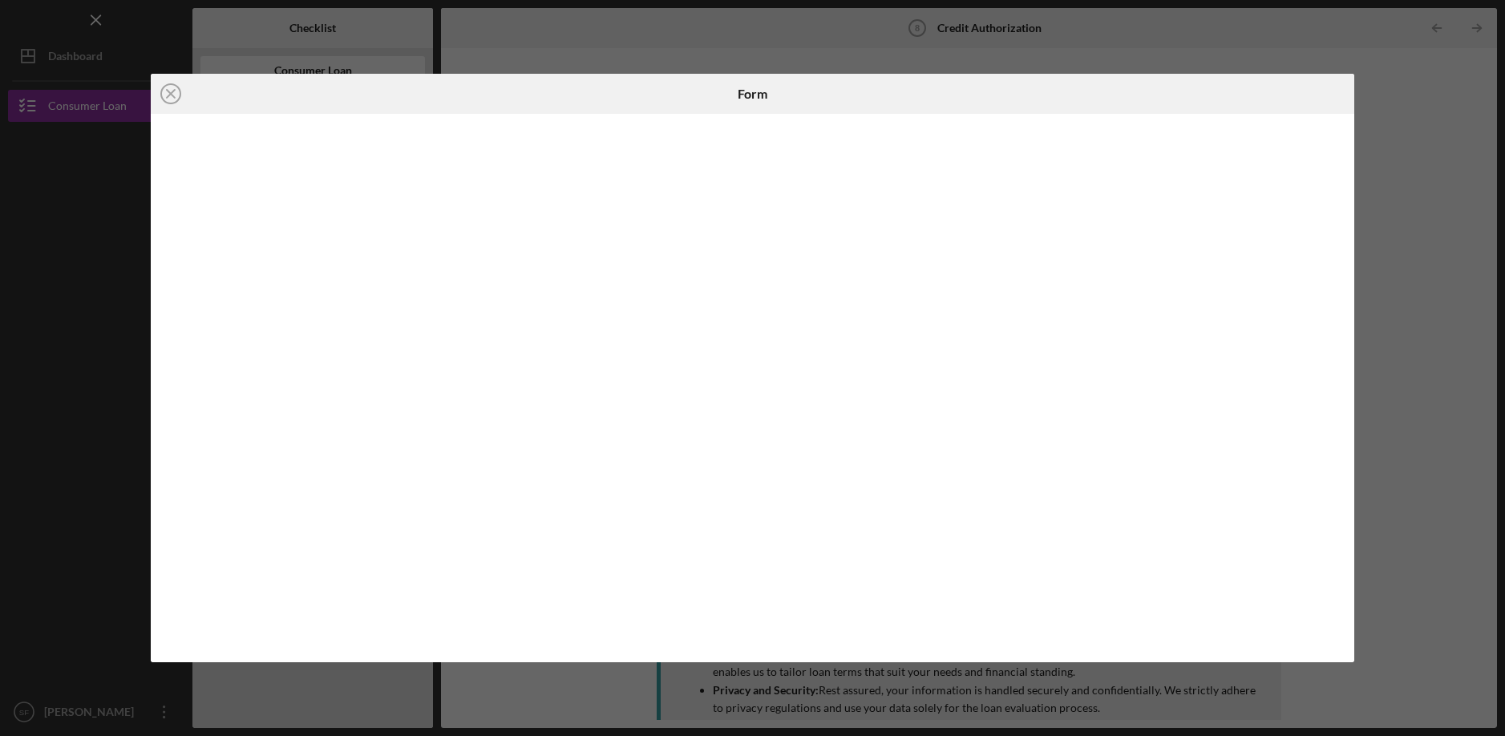
drag, startPoint x: 1386, startPoint y: 87, endPoint x: 1381, endPoint y: 99, distance: 12.5
click at [1386, 90] on div "Icon/Close Form" at bounding box center [752, 368] width 1505 height 736
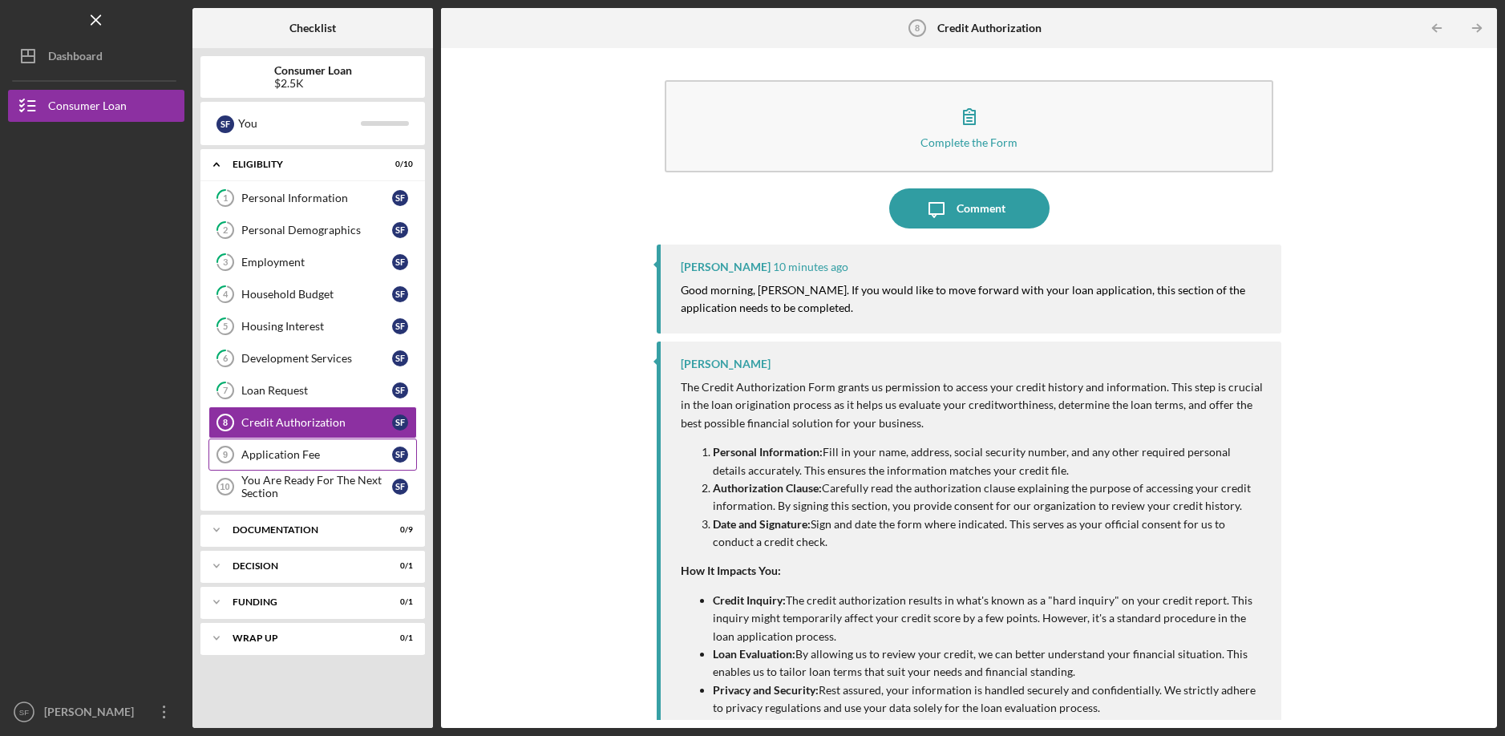
click at [257, 463] on link "Application Fee 9 Application Fee S F" at bounding box center [312, 455] width 208 height 32
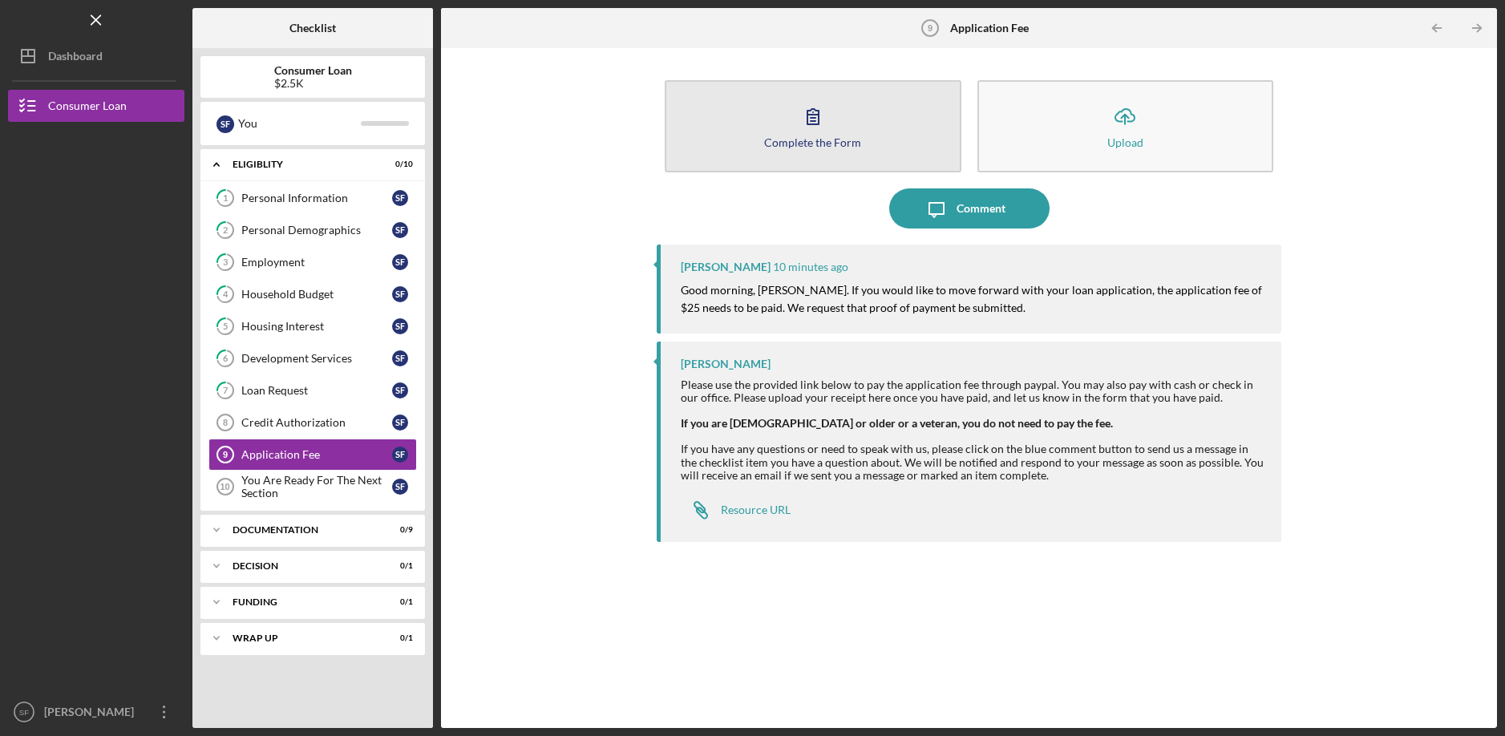
click at [835, 154] on button "Complete the Form Form" at bounding box center [813, 126] width 296 height 92
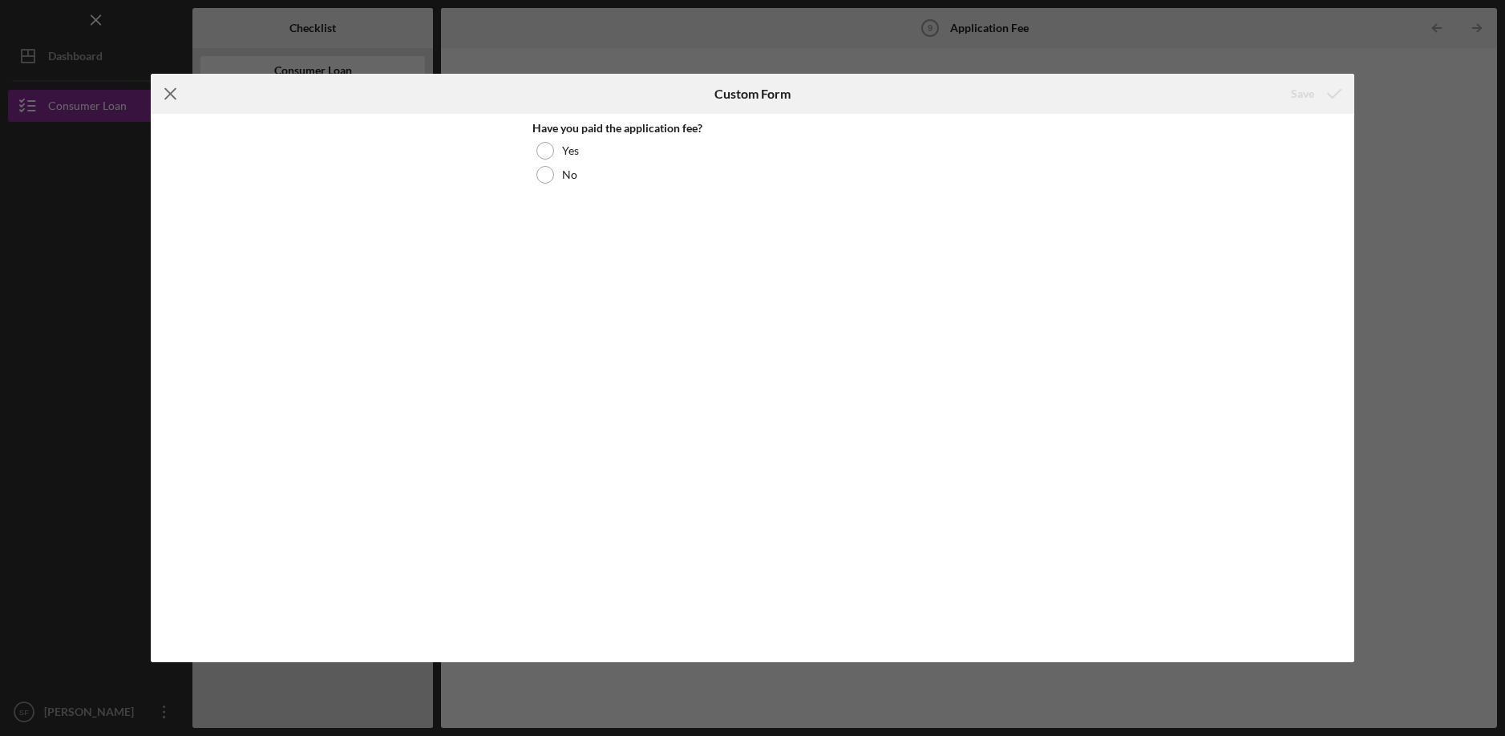
click at [175, 103] on icon "Icon/Menu Close" at bounding box center [171, 94] width 40 height 40
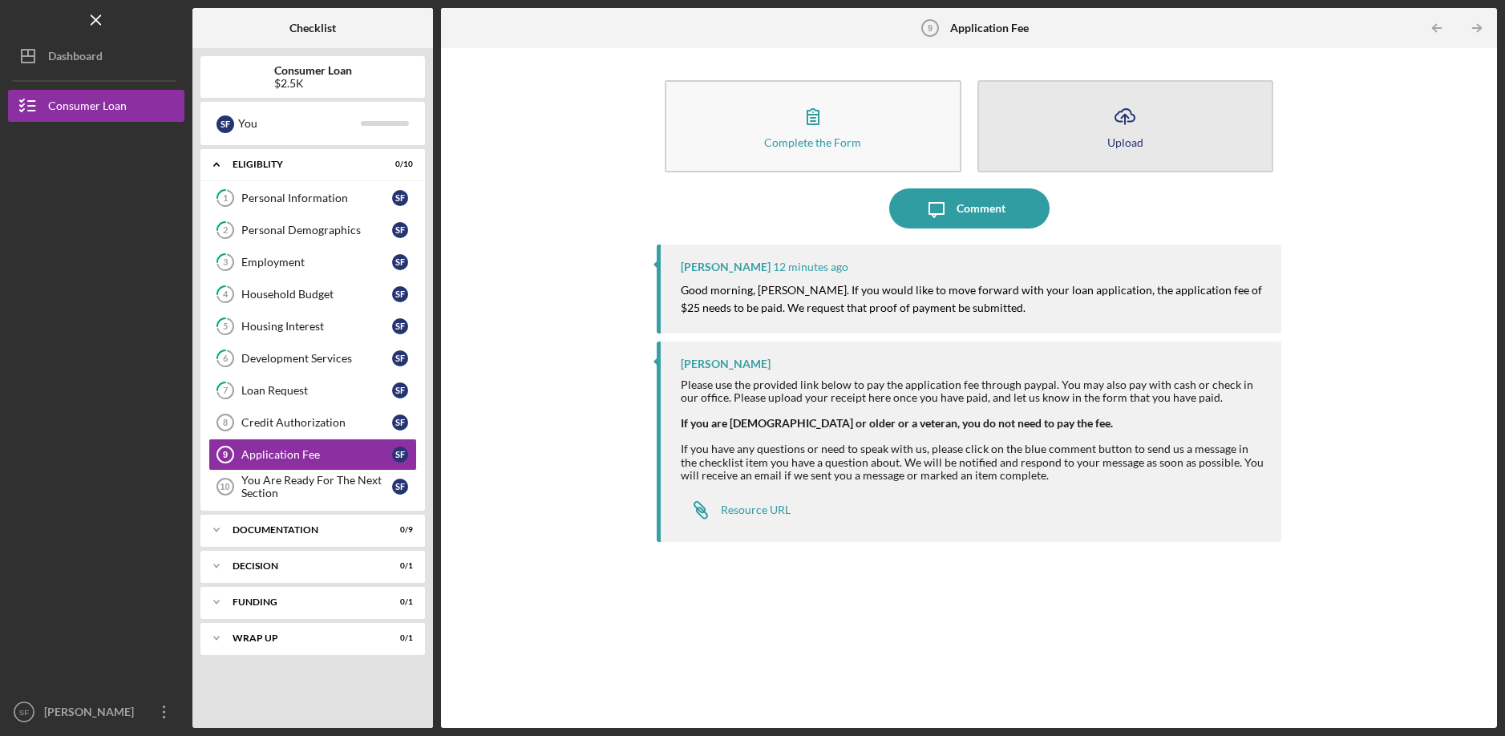
click at [1026, 133] on button "Icon/Upload Upload" at bounding box center [1125, 126] width 296 height 92
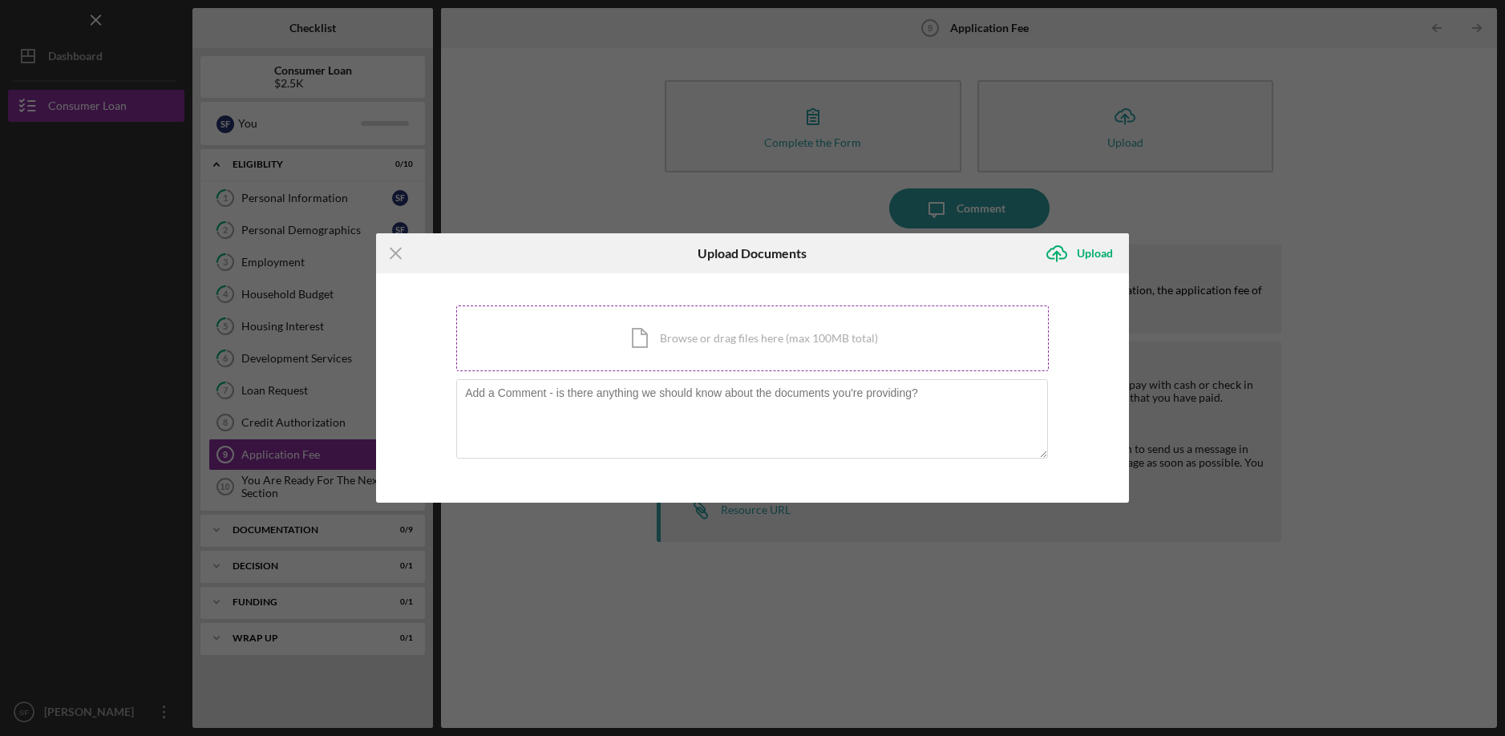
click at [825, 335] on div "Icon/Document Browse or drag files here (max 100MB total) Tap to choose files o…" at bounding box center [752, 338] width 593 height 66
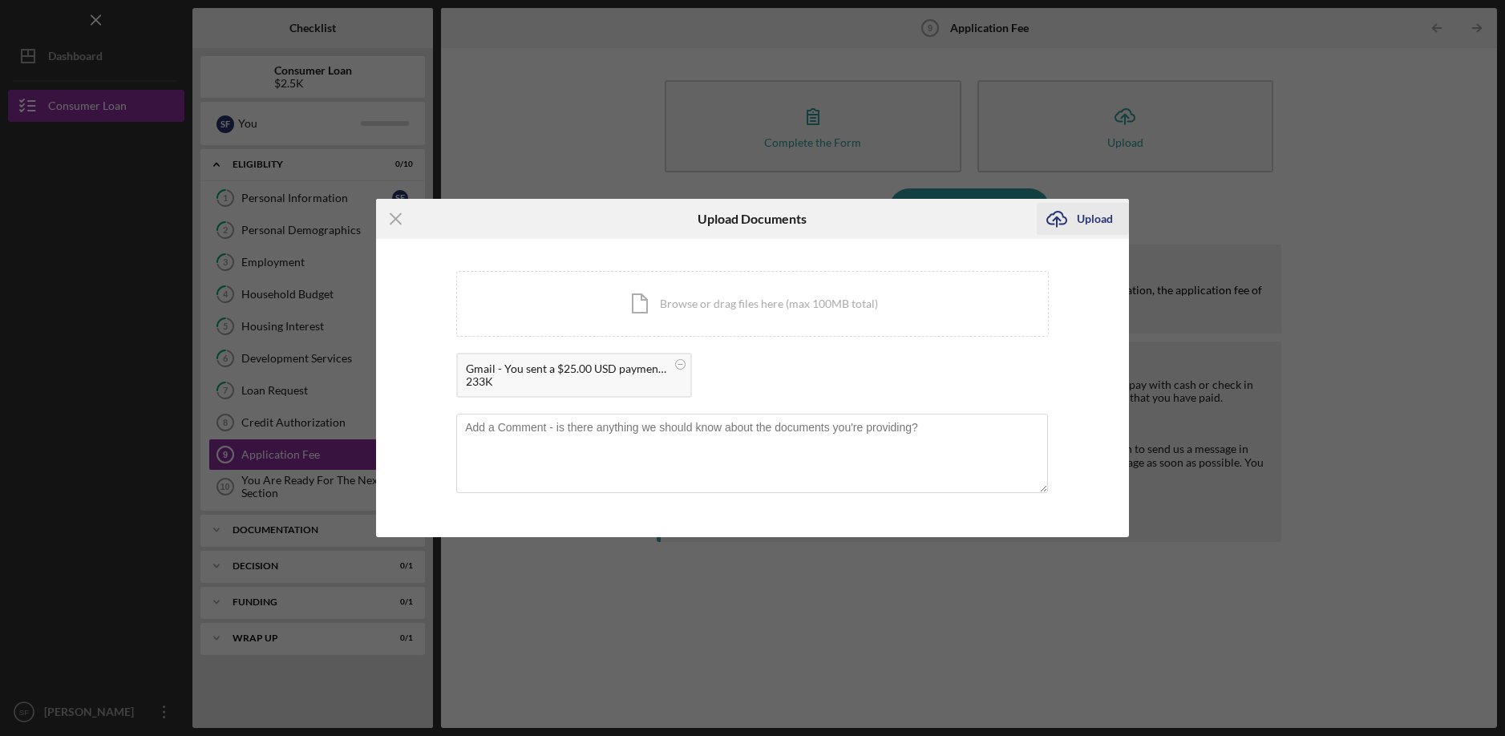
click at [1074, 219] on icon "Icon/Upload" at bounding box center [1057, 219] width 40 height 40
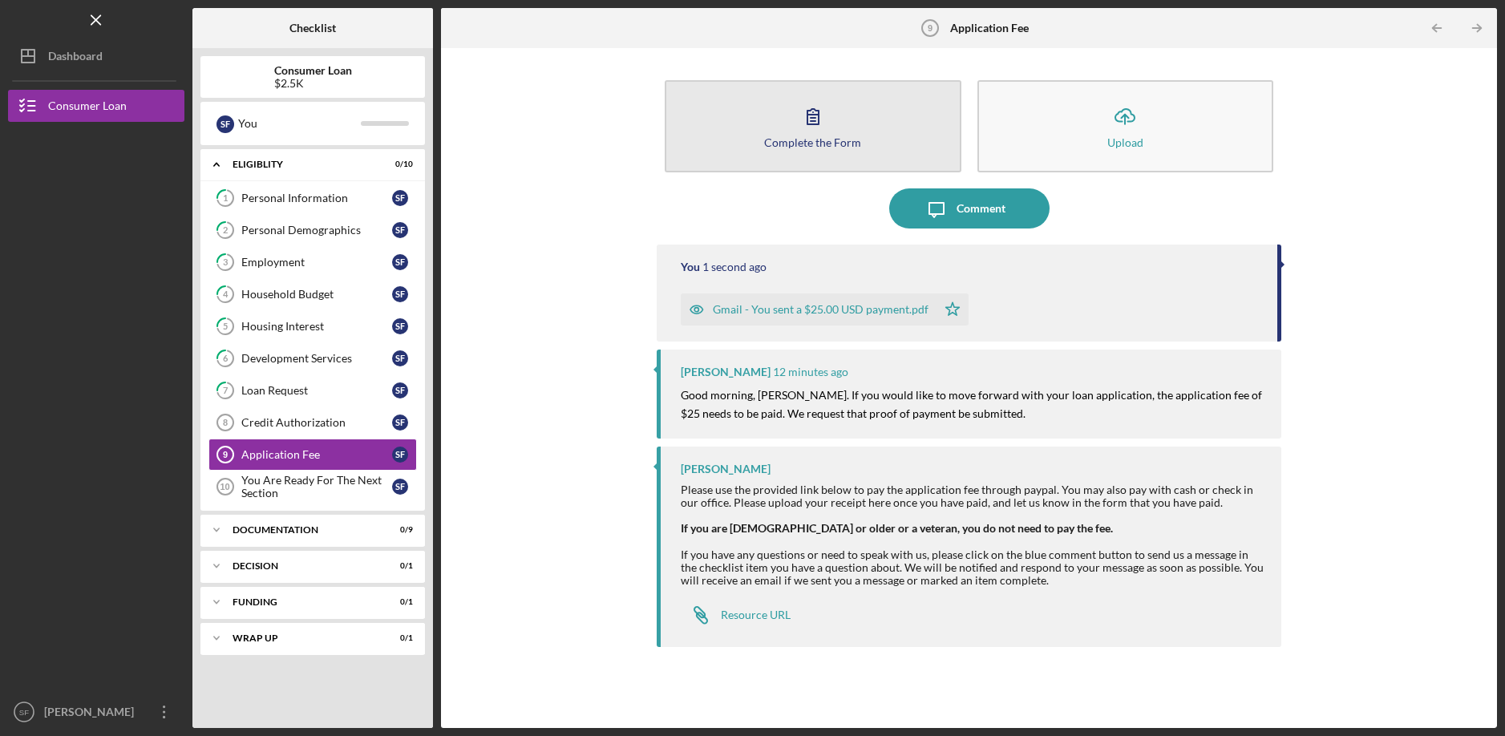
click at [896, 136] on button "Complete the Form Form" at bounding box center [813, 126] width 296 height 92
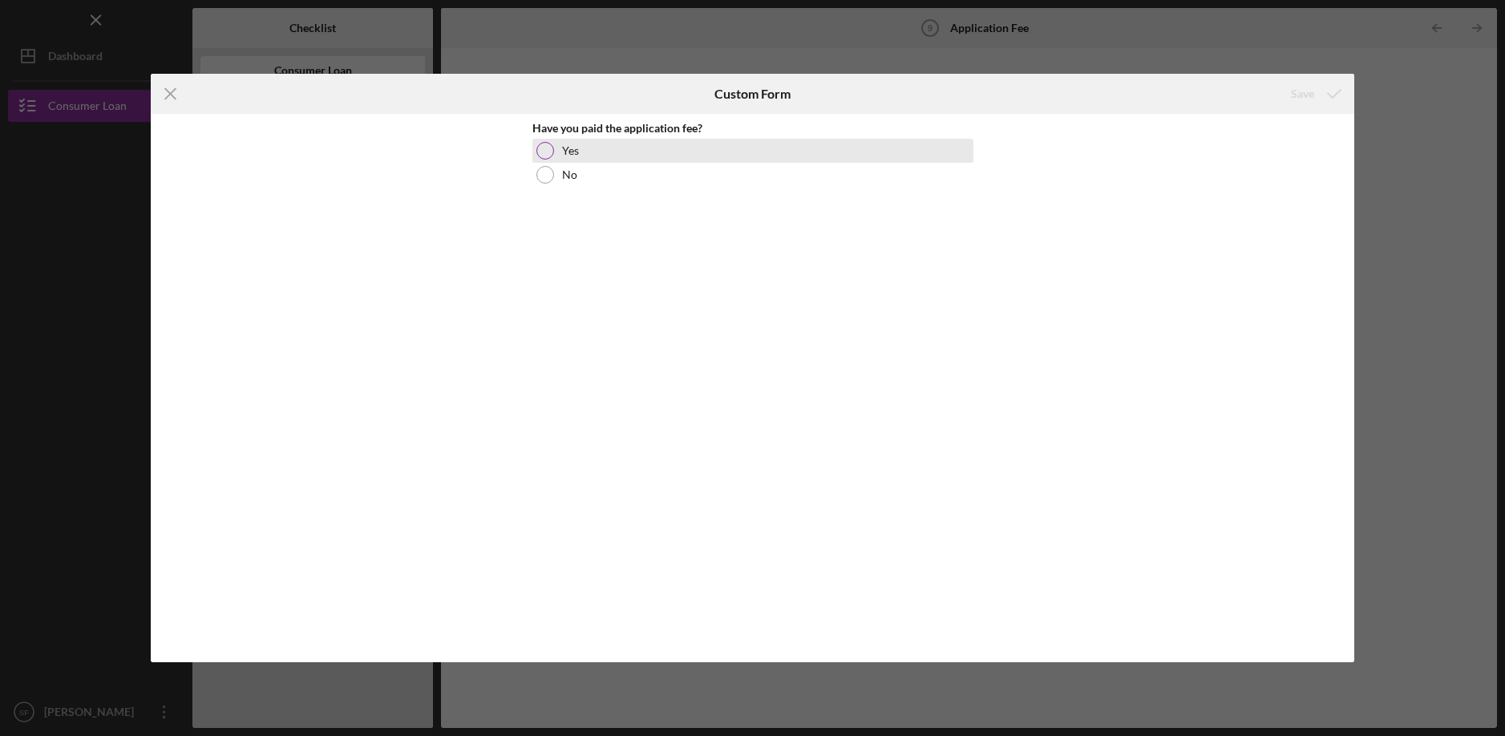
click at [579, 150] on div "Yes" at bounding box center [752, 151] width 441 height 24
click at [1336, 107] on icon "submit" at bounding box center [1334, 94] width 40 height 40
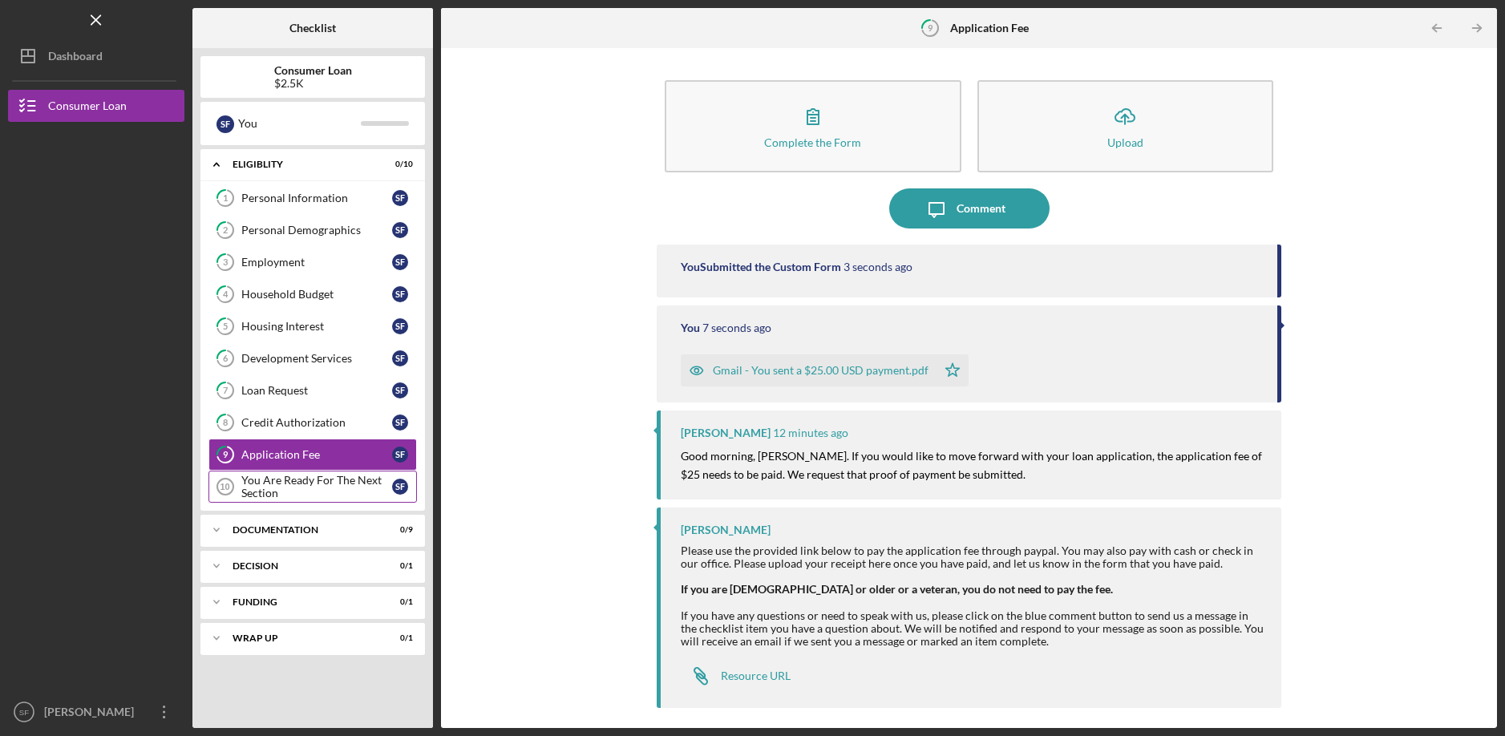
click at [298, 487] on div "You Are Ready For The Next Section" at bounding box center [316, 487] width 151 height 26
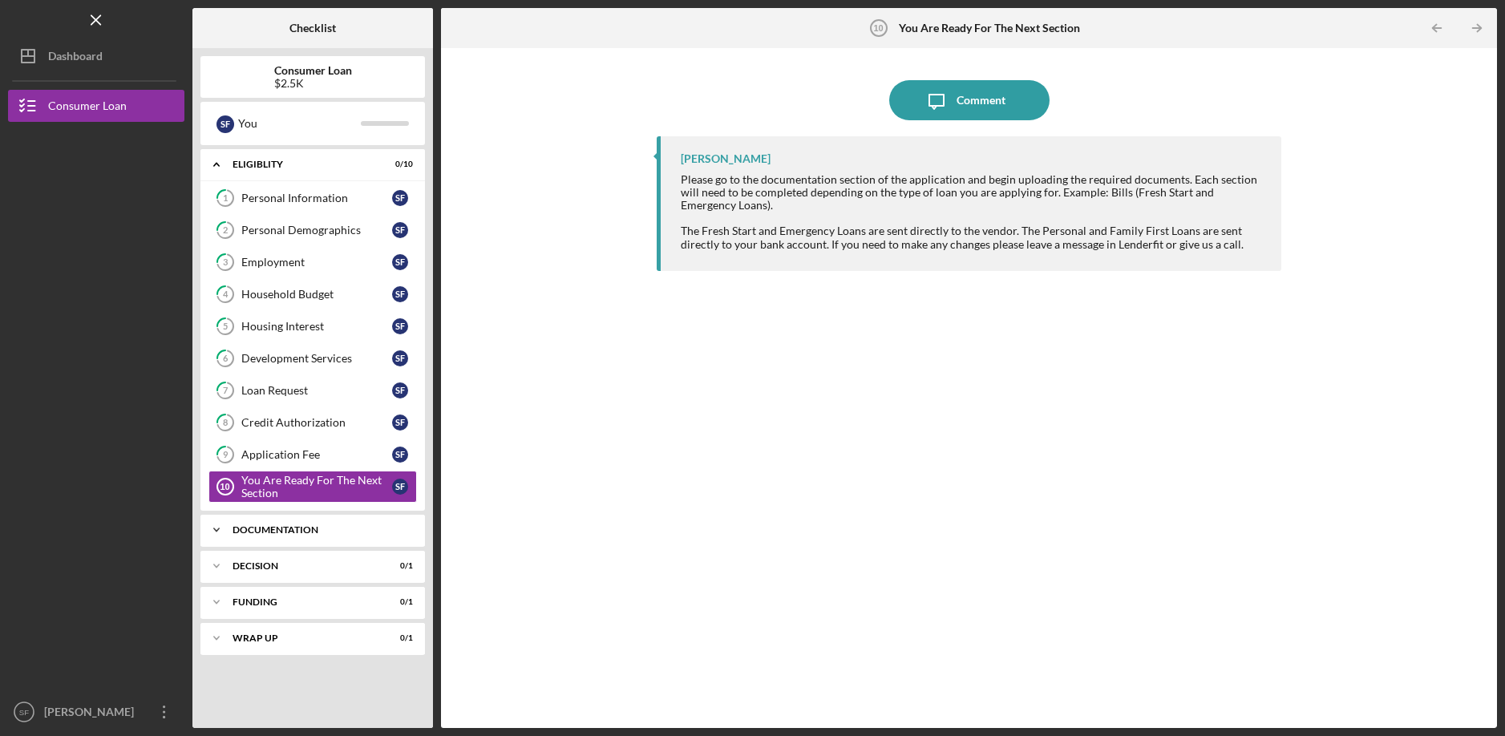
click at [281, 535] on div "Icon/Expander Documentation 0 / 9" at bounding box center [312, 530] width 224 height 32
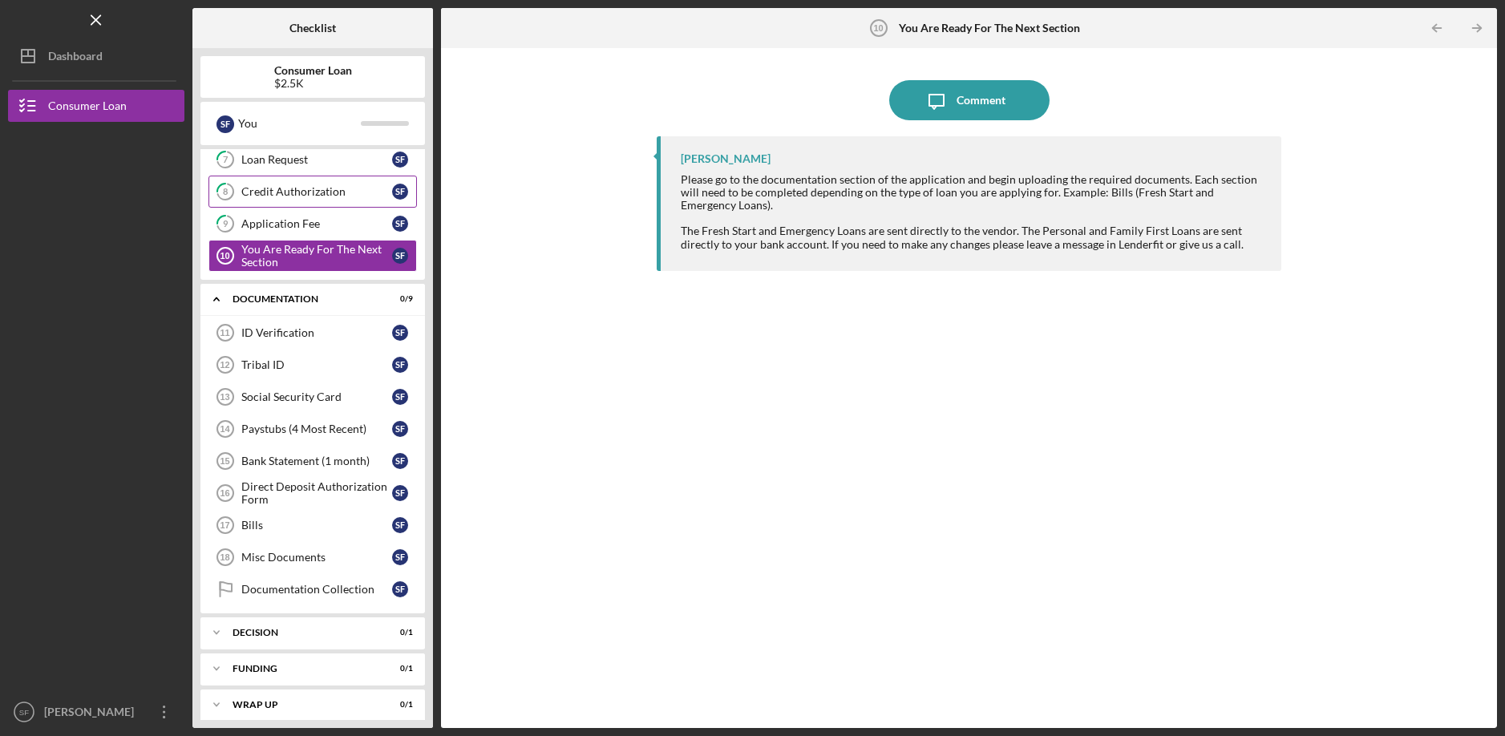
scroll to position [241, 0]
